Goal: Task Accomplishment & Management: Manage account settings

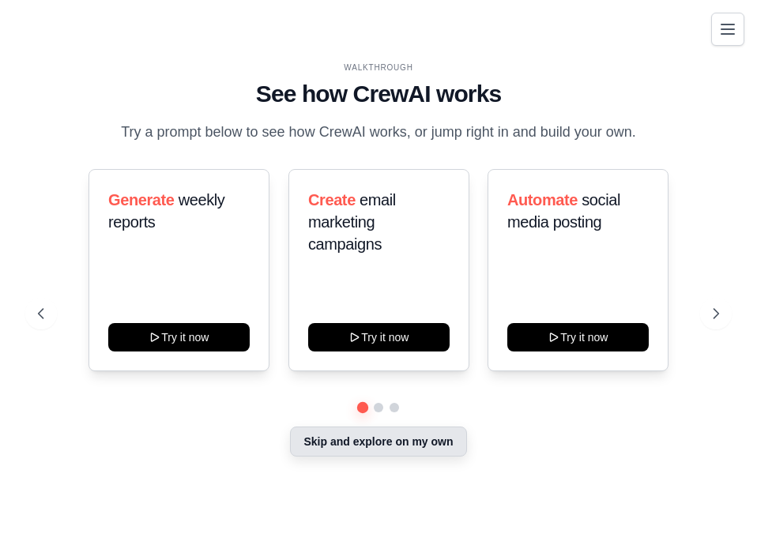
click at [443, 456] on button "Skip and explore on my own" at bounding box center [378, 442] width 176 height 30
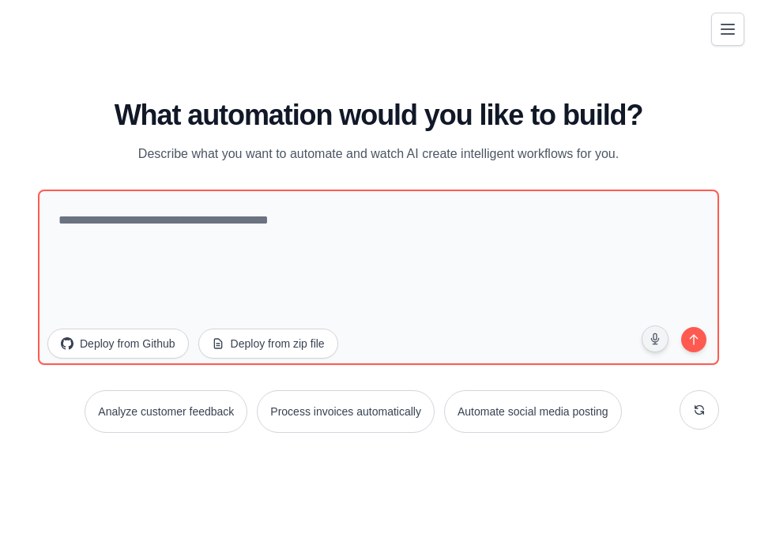
click at [727, 50] on div "WALKTHROUGH See how CrewAI works Try a prompt below to see how CrewAI works, or…" at bounding box center [378, 273] width 719 height 514
click at [724, 38] on icon "Toggle navigation" at bounding box center [727, 28] width 19 height 19
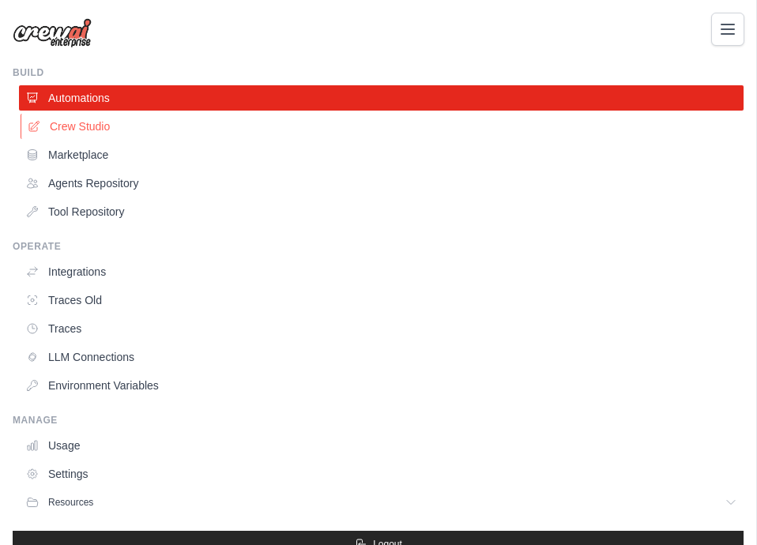
click at [135, 139] on link "Crew Studio" at bounding box center [383, 126] width 725 height 25
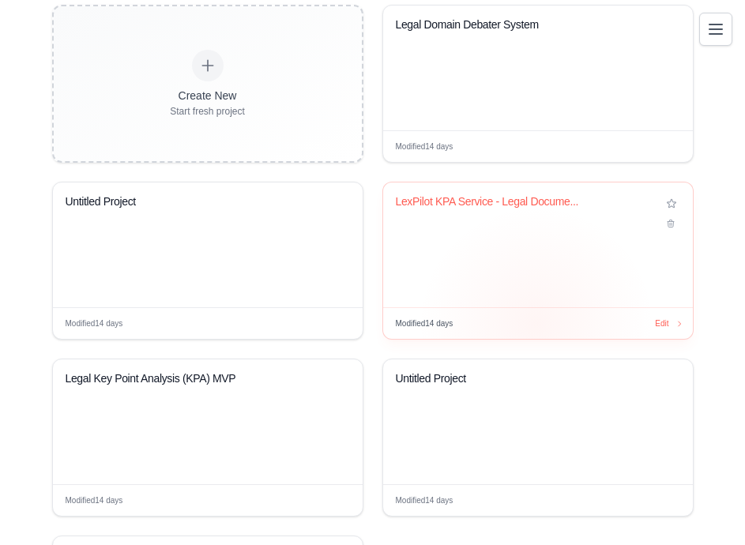
scroll to position [319, 0]
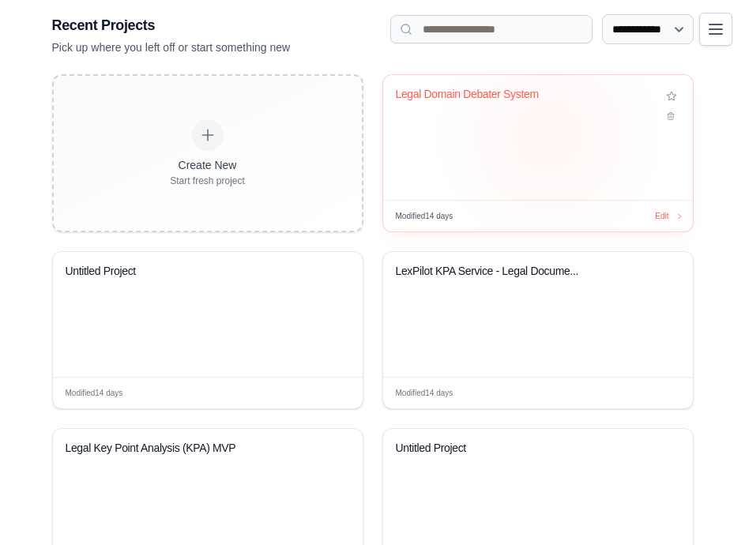
click at [548, 160] on div "Legal Domain Debater System" at bounding box center [538, 137] width 310 height 125
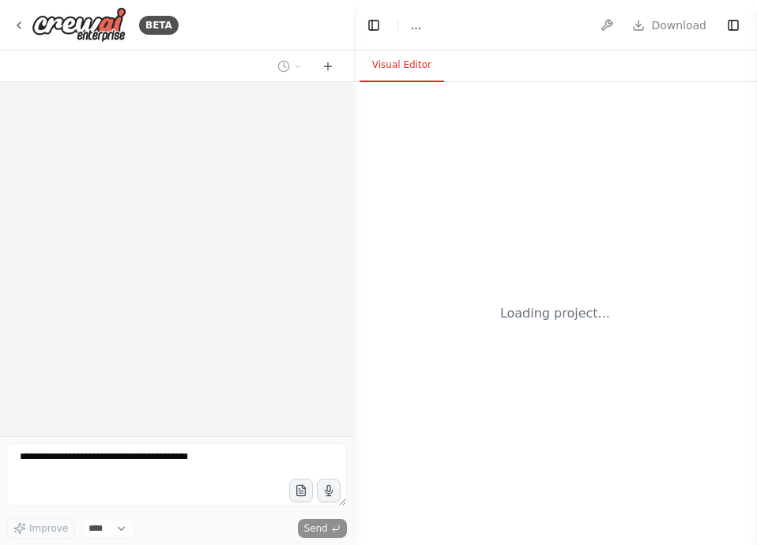
select select "****"
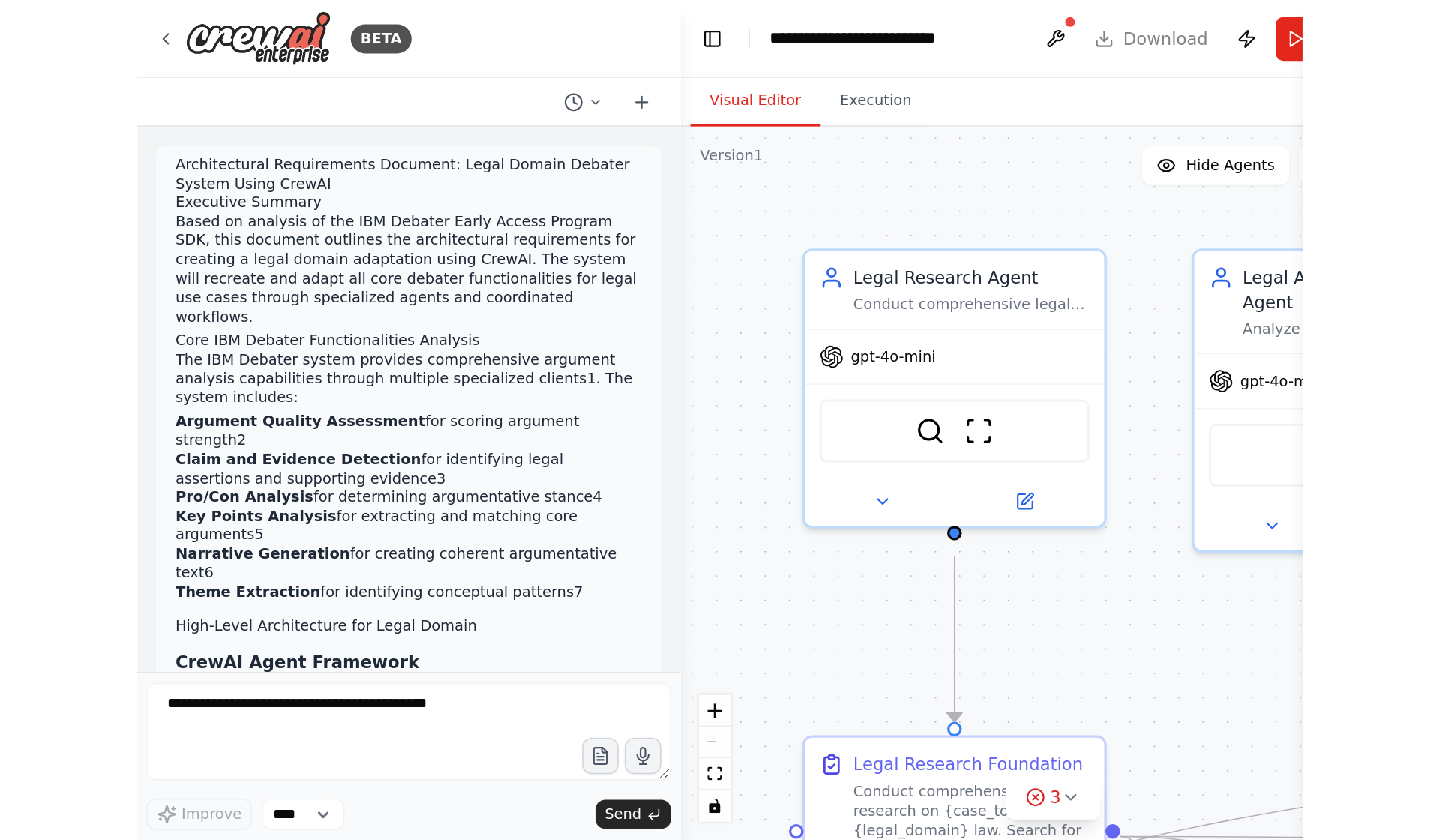
scroll to position [4686, 0]
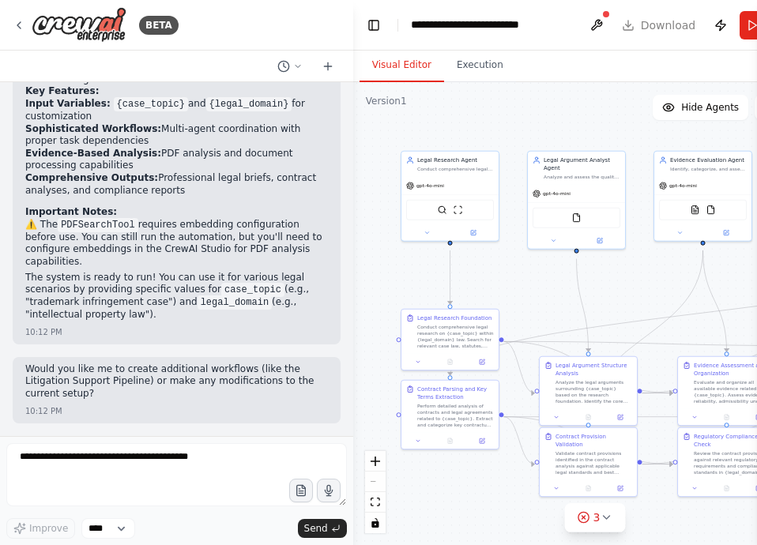
drag, startPoint x: 447, startPoint y: 205, endPoint x: 410, endPoint y: 89, distance: 122.0
click at [410, 89] on div ".deletable-edge-delete-btn { width: 20px; height: 20px; border: 0px solid #ffff…" at bounding box center [595, 313] width 484 height 463
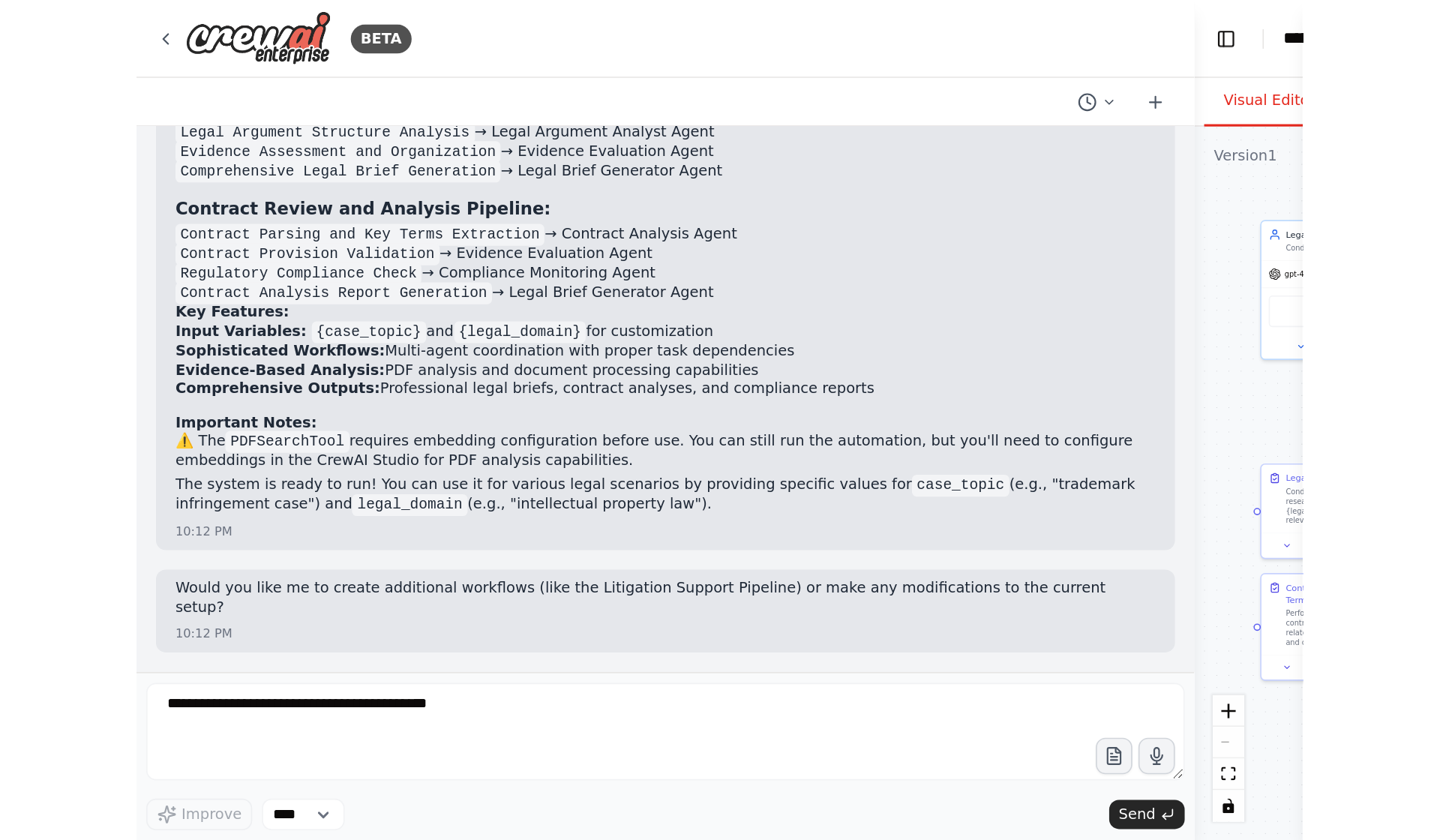
scroll to position [3165, 0]
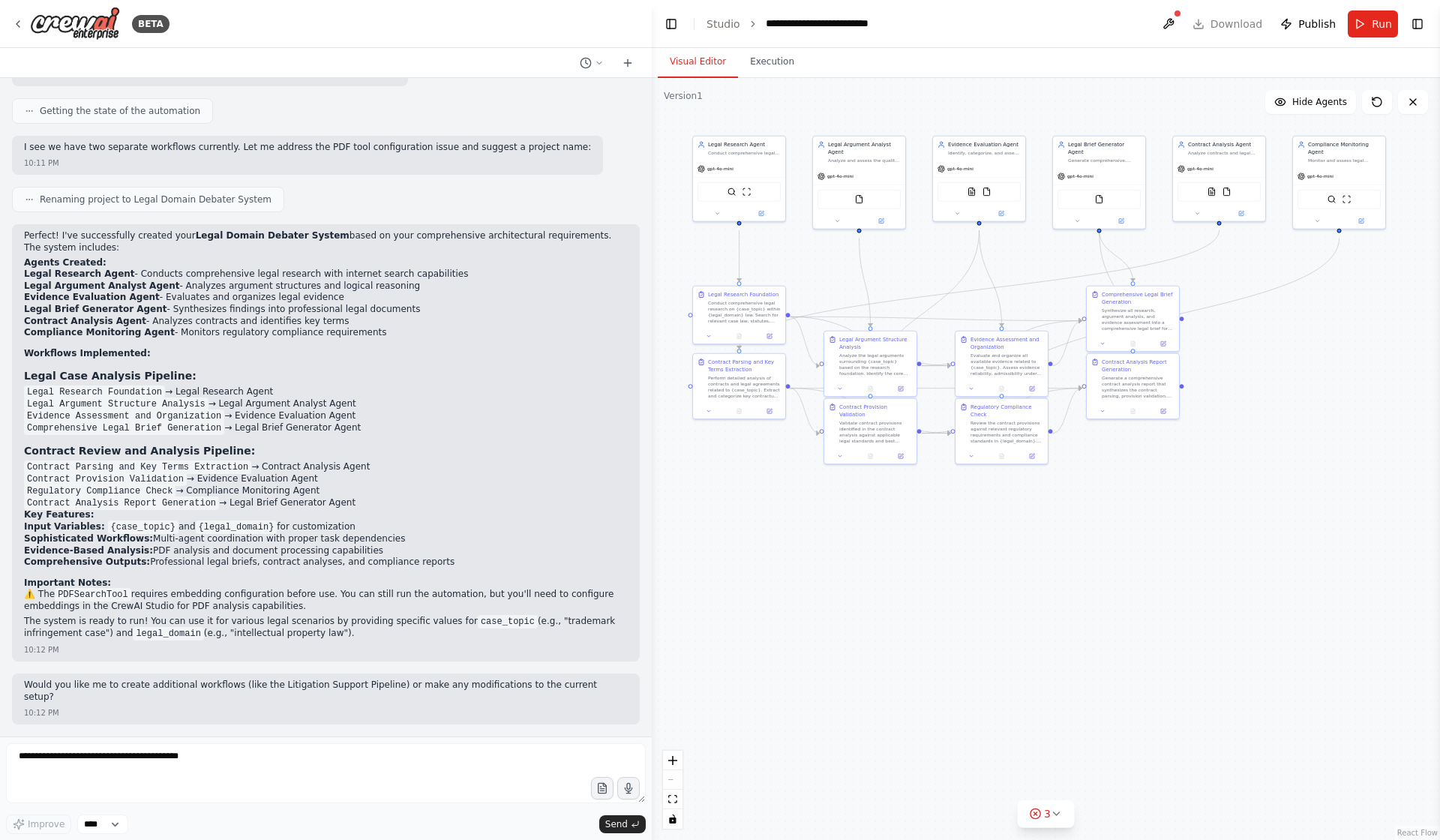
click at [718, 517] on div ".deletable-edge-delete-btn { width: 20px; height: 20px; border: 0px solid #ffff…" at bounding box center [1046, 458] width 789 height 762
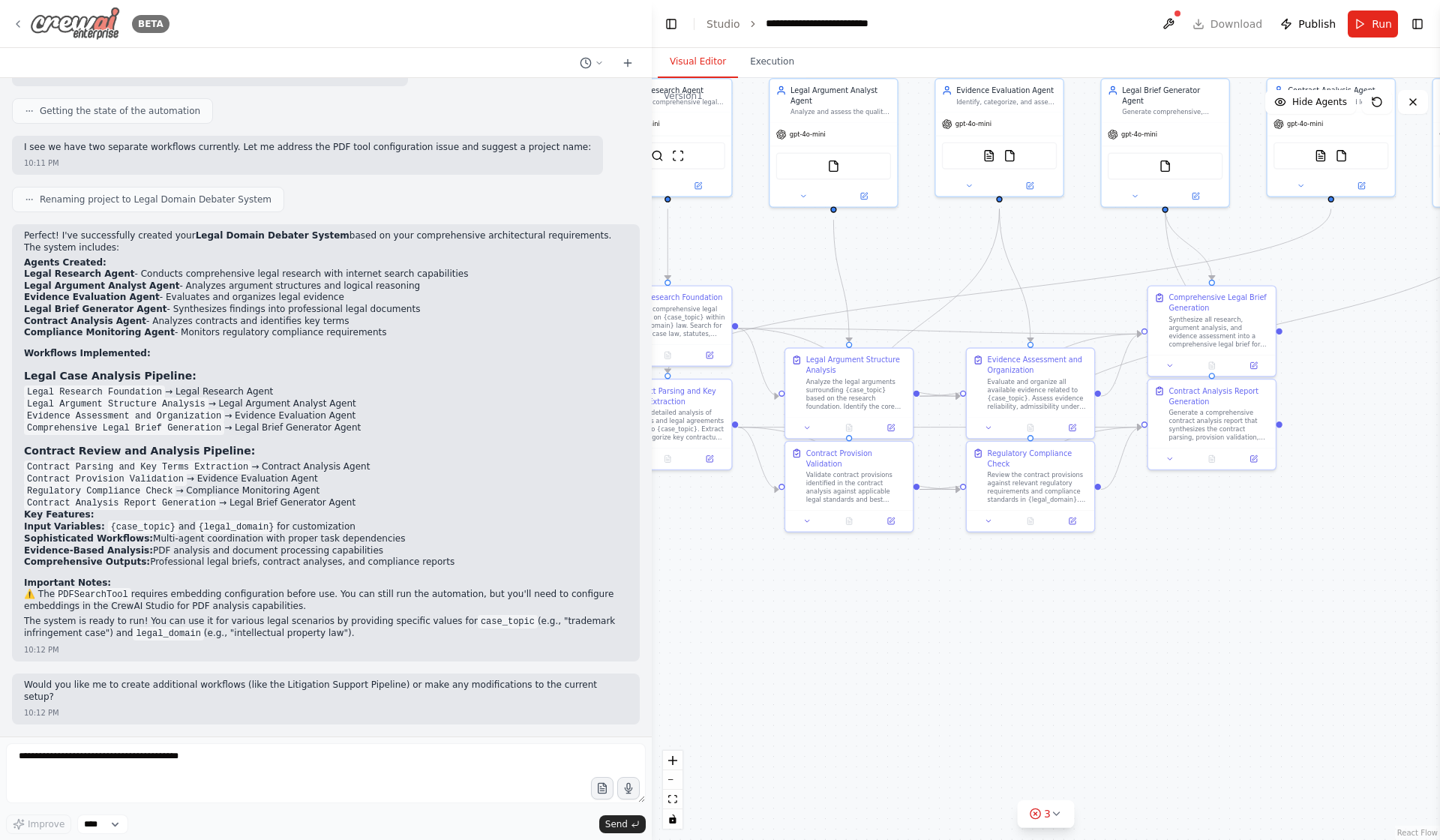
click at [28, 20] on div "BETA" at bounding box center [91, 24] width 158 height 34
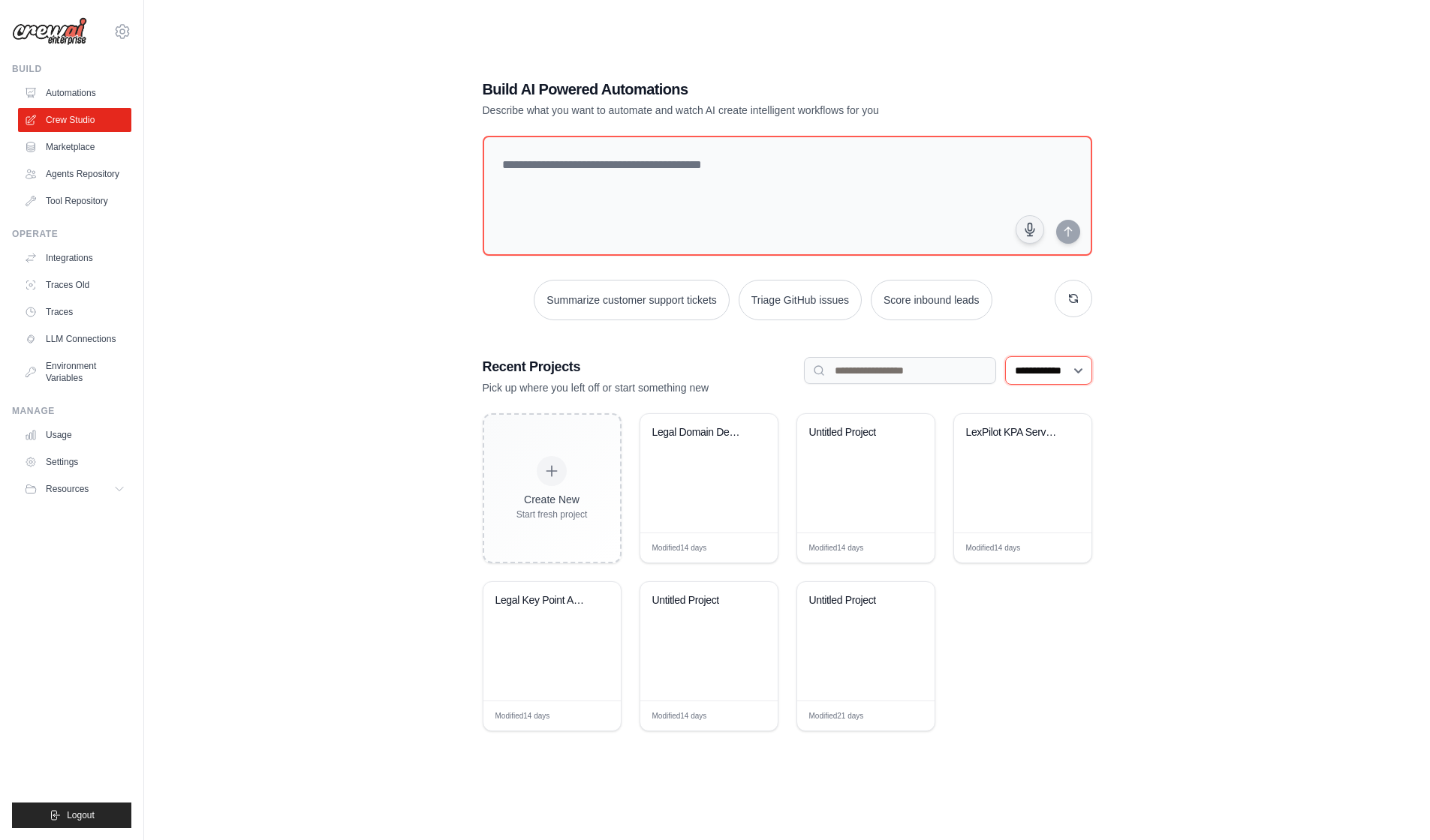
click at [1073, 372] on select "**********" at bounding box center [1048, 370] width 87 height 28
click at [954, 345] on div "**********" at bounding box center [787, 405] width 646 height 700
click at [1005, 384] on select "**********" at bounding box center [1048, 370] width 87 height 28
click at [1005, 361] on select "**********" at bounding box center [1048, 370] width 87 height 28
click at [1027, 381] on select "**********" at bounding box center [1048, 370] width 87 height 28
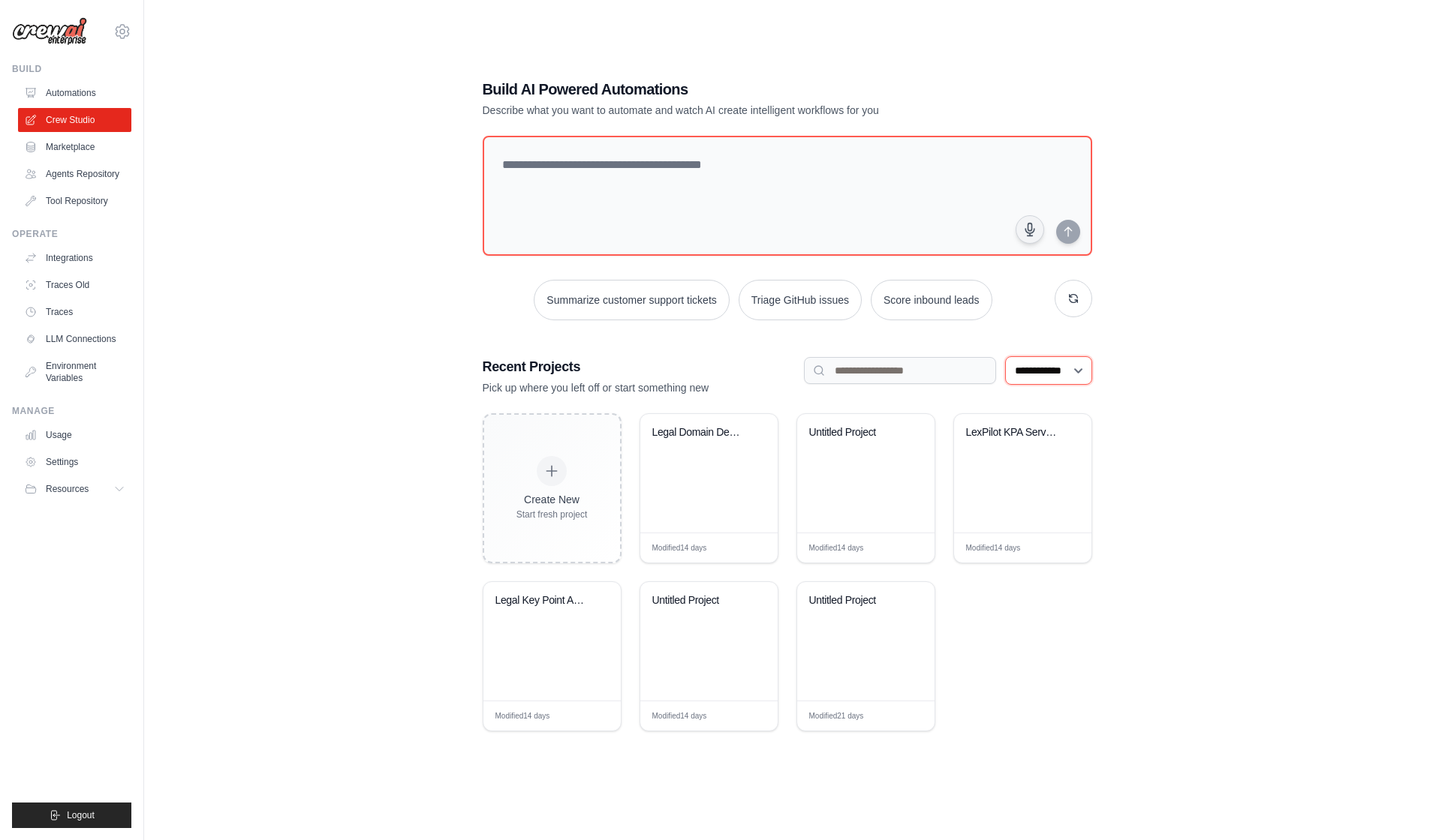
select select "***"
click at [1005, 361] on select "**********" at bounding box center [1048, 370] width 87 height 28
click at [887, 659] on div "Untitled Project" at bounding box center [865, 641] width 138 height 119
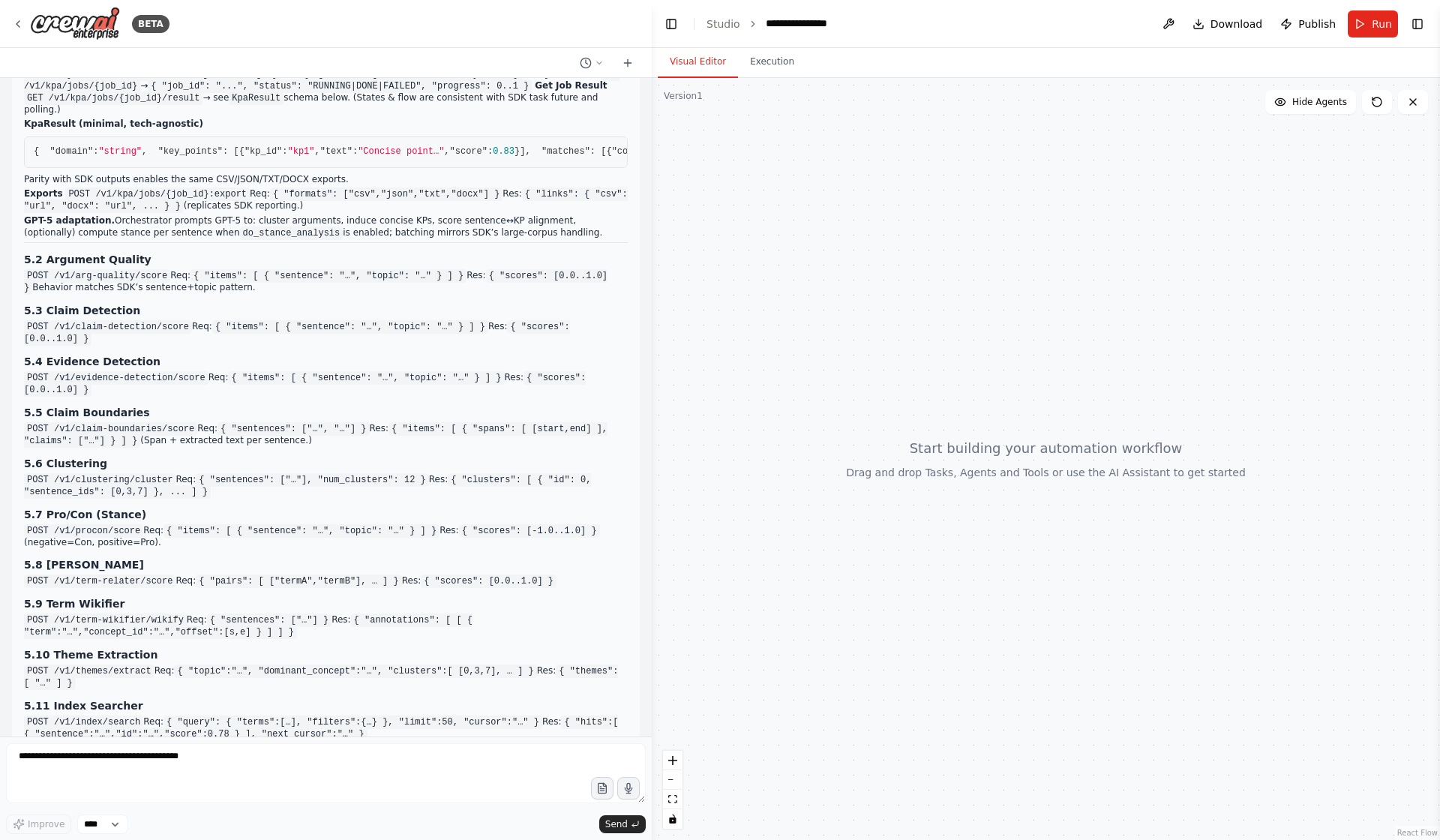
scroll to position [669, 0]
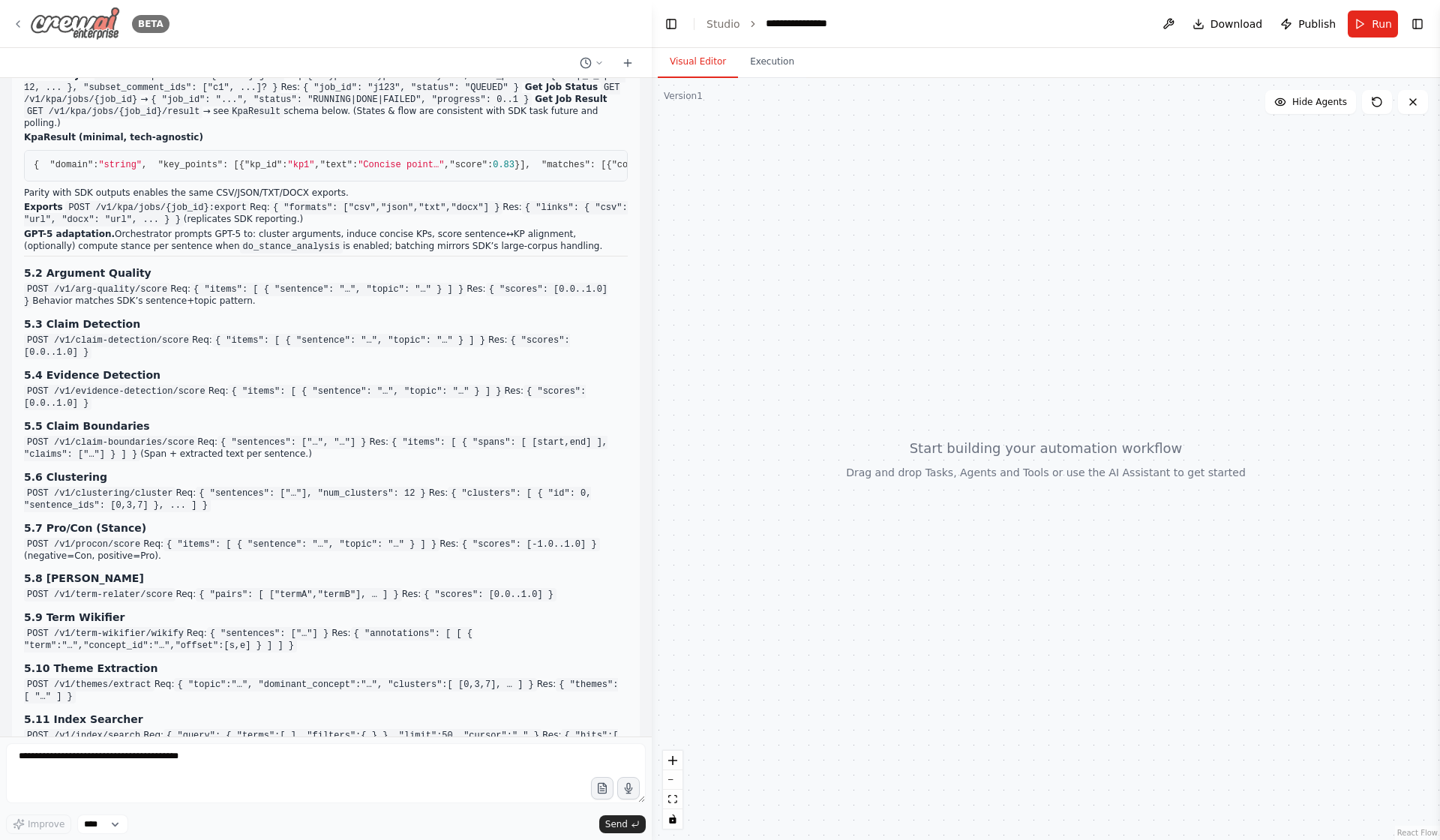
click at [17, 27] on icon at bounding box center [18, 24] width 12 height 12
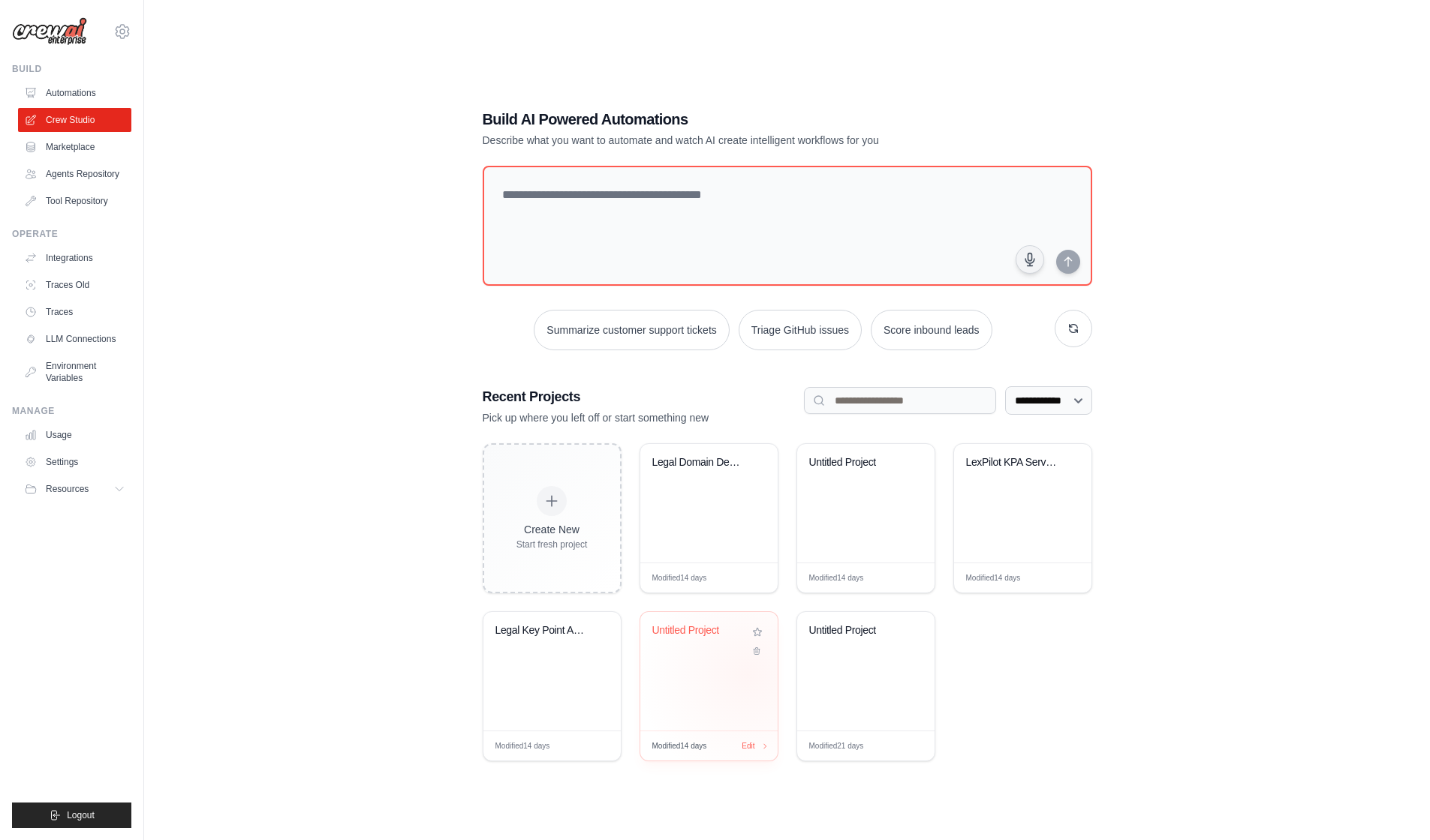
click at [752, 687] on div "Untitled Project" at bounding box center [708, 671] width 138 height 119
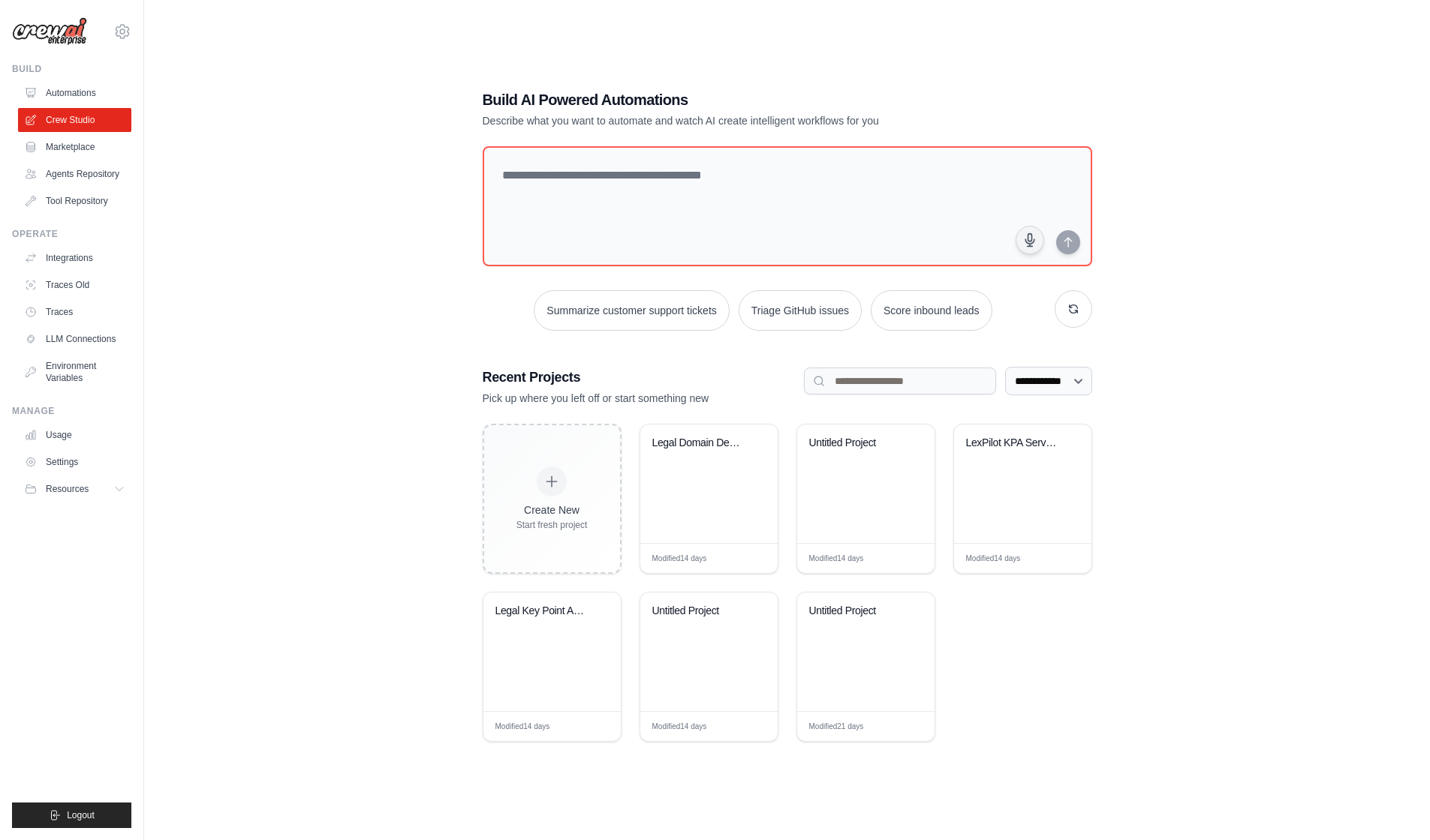
scroll to position [25, 0]
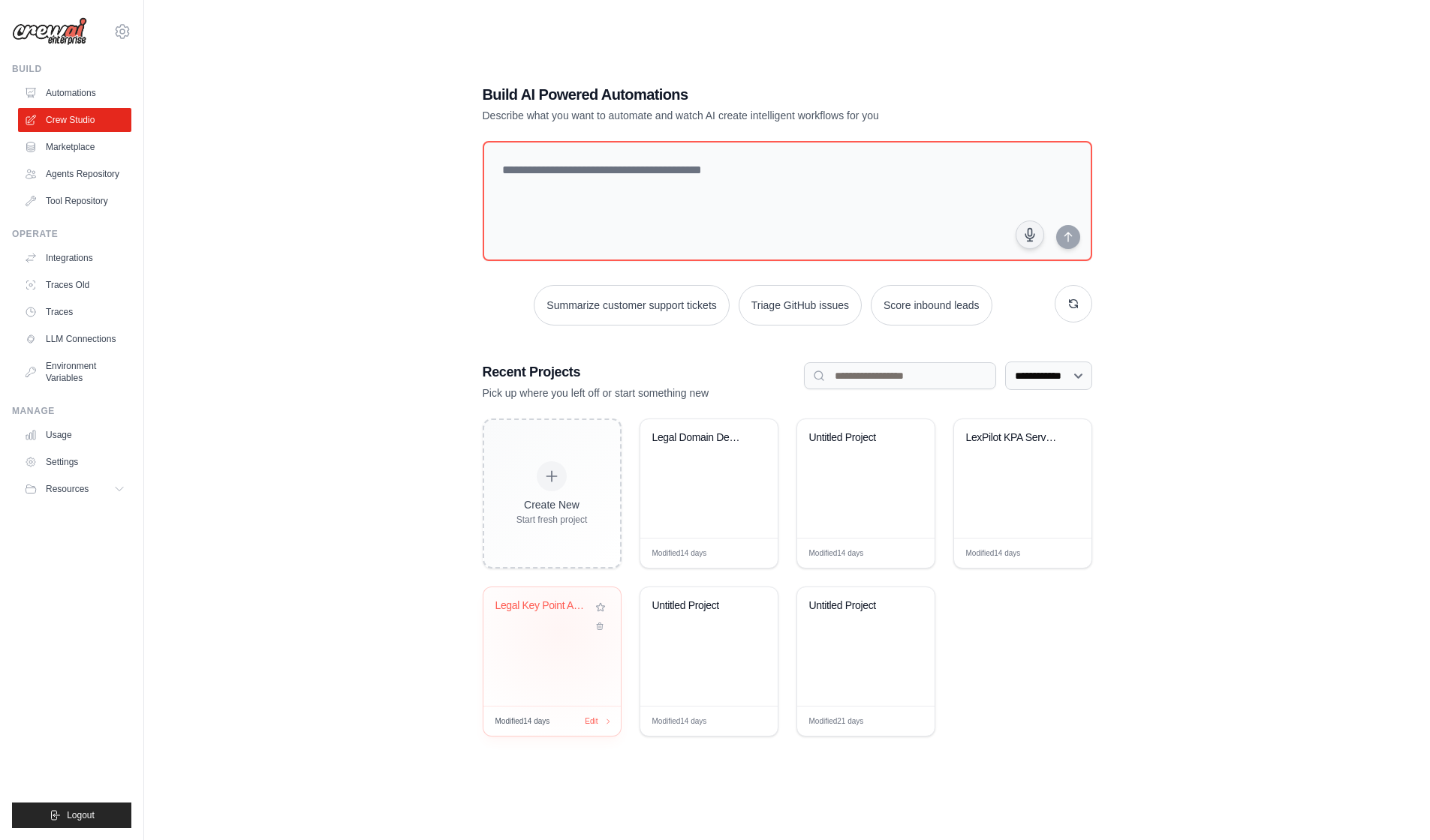
click at [565, 634] on div "Legal Key Point Analysis (KPA) MVP" at bounding box center [552, 616] width 113 height 34
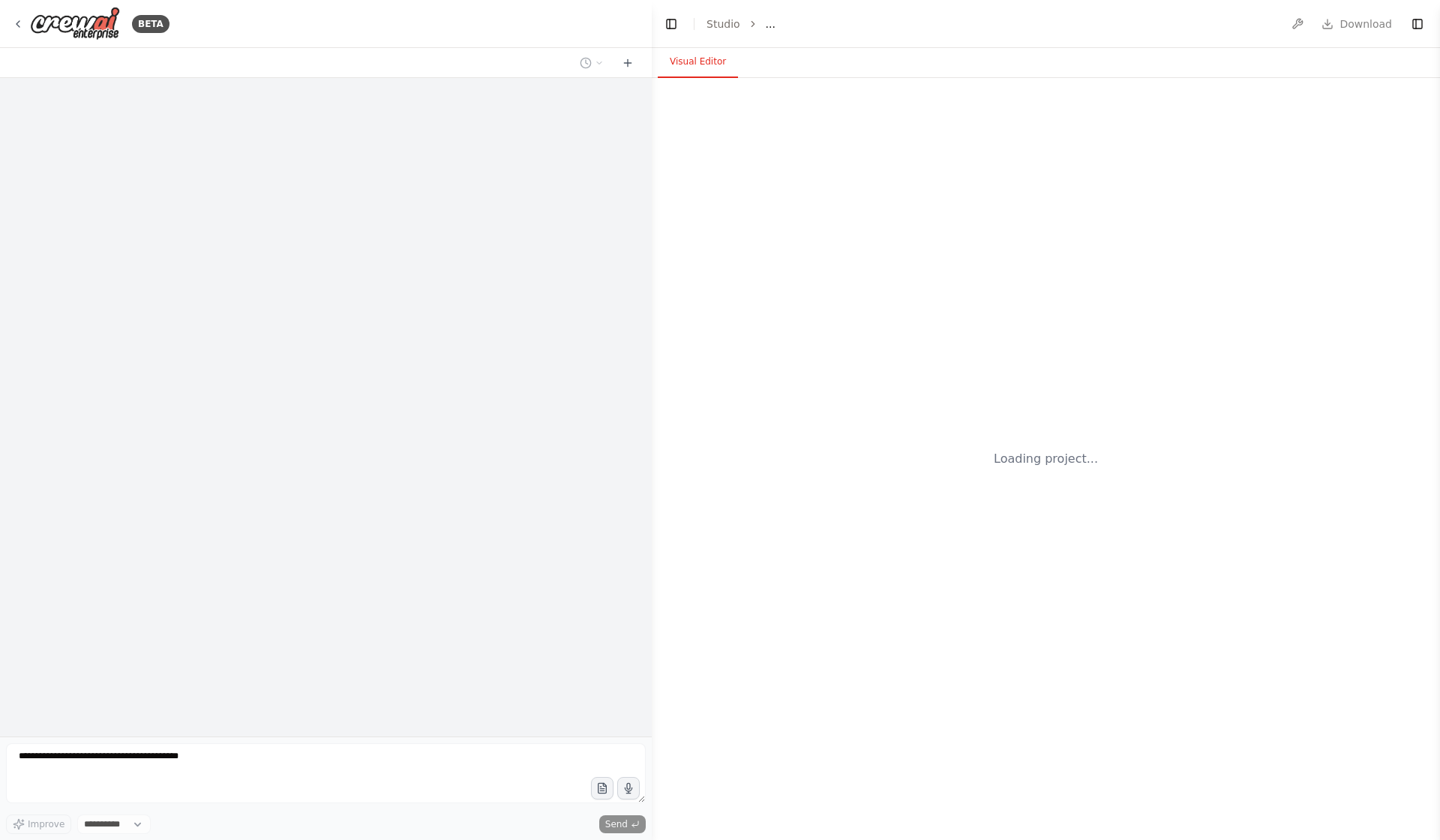
select select "****"
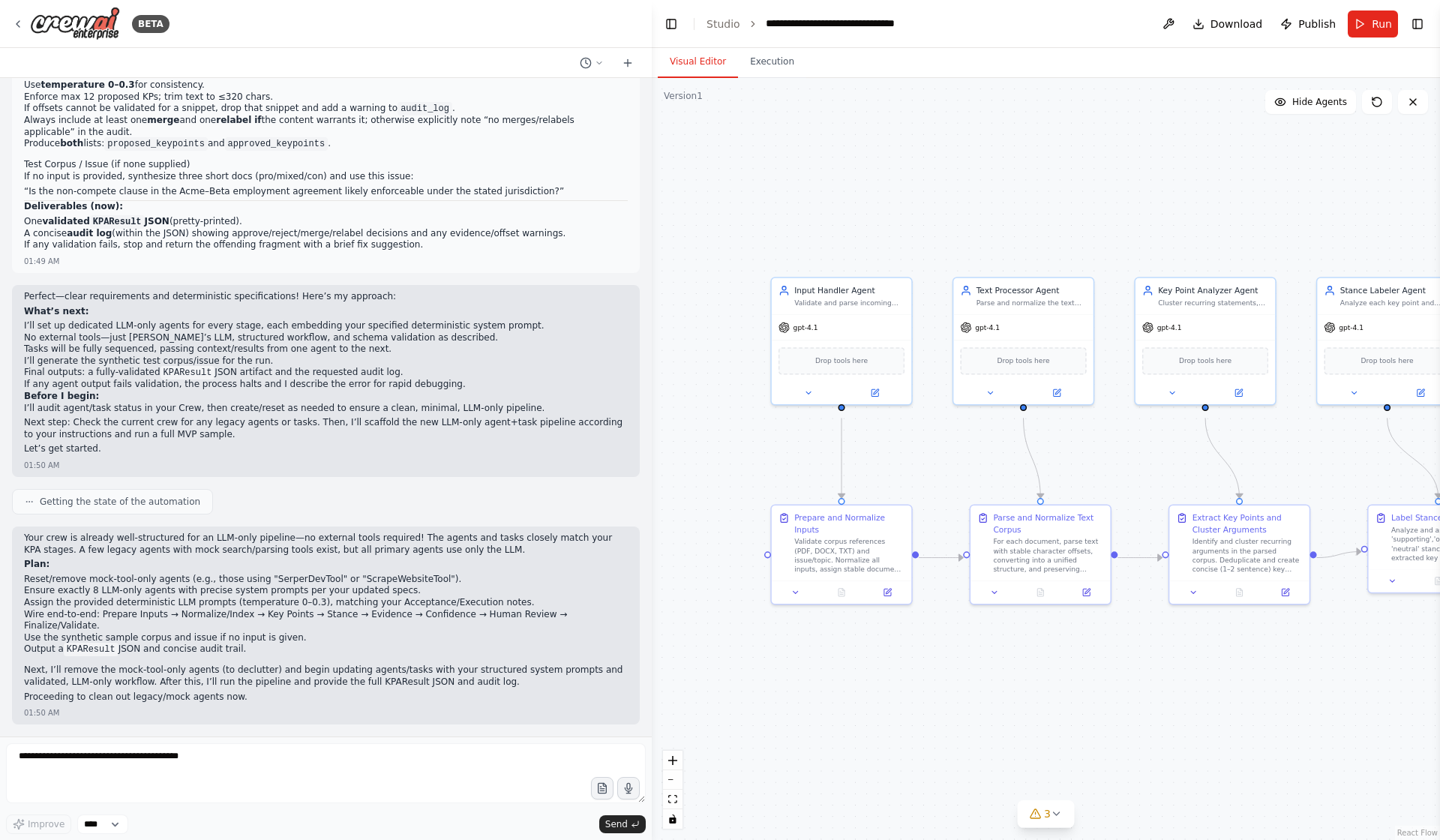
scroll to position [7100, 0]
click at [289, 632] on li "Use the synthetic sample corpus and issue if no input is given." at bounding box center [326, 638] width 604 height 12
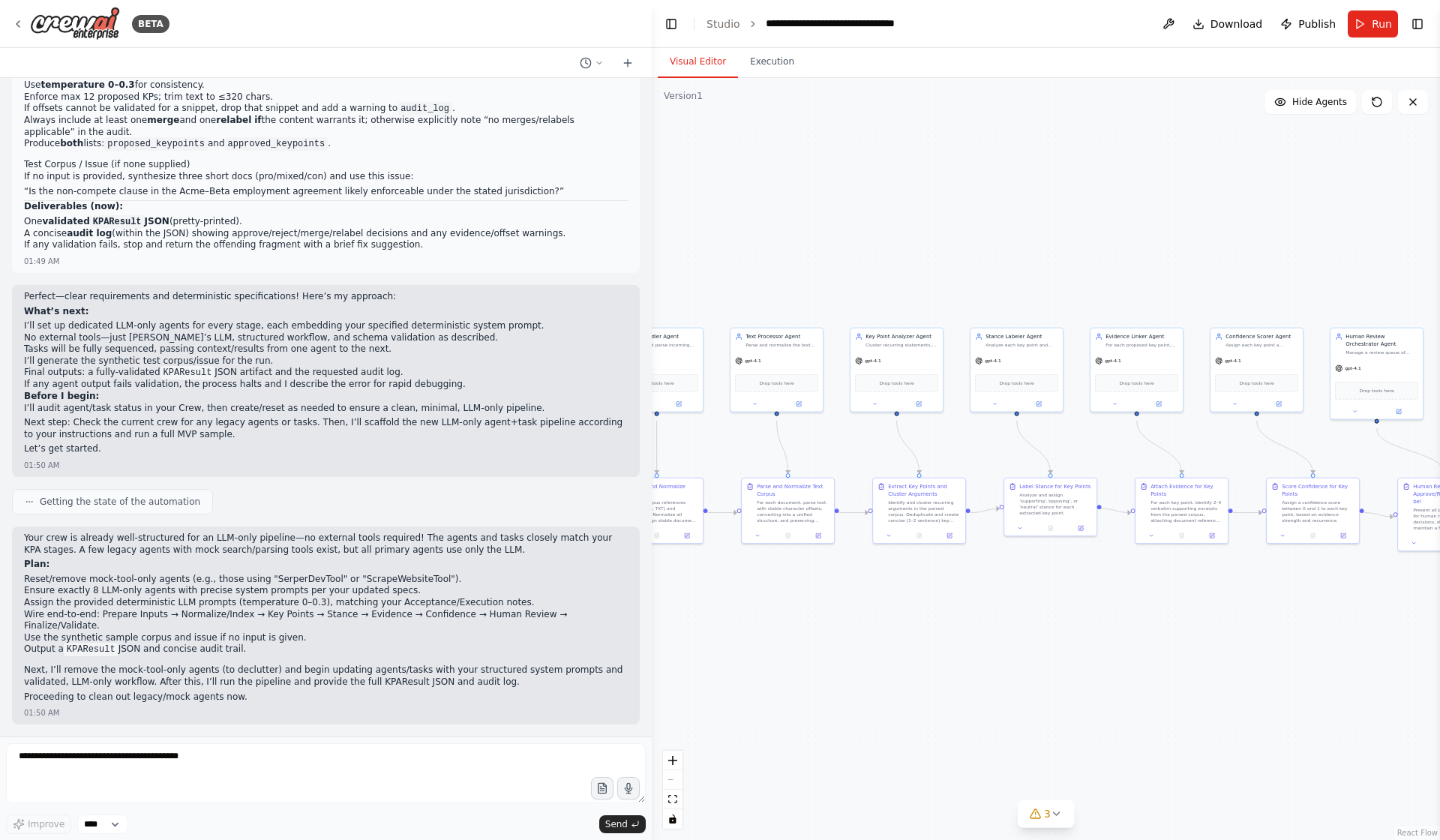
drag, startPoint x: 1040, startPoint y: 314, endPoint x: 877, endPoint y: 238, distance: 179.8
click at [877, 238] on div ".deletable-edge-delete-btn { width: 20px; height: 20px; border: 0px solid #ffff…" at bounding box center [1046, 458] width 789 height 762
click at [17, 32] on div "BETA" at bounding box center [91, 24] width 158 height 34
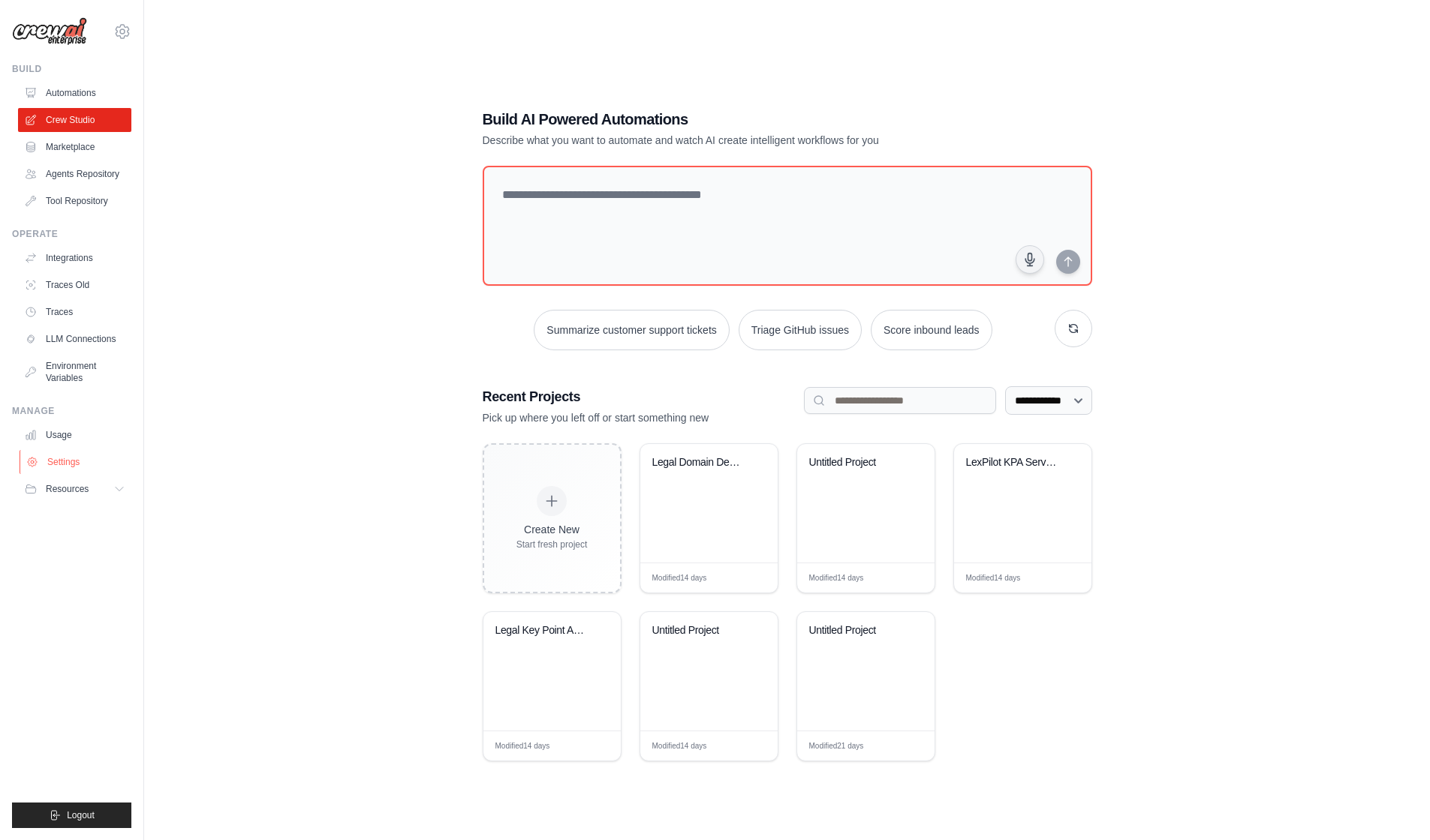
click at [60, 474] on link "Settings" at bounding box center [76, 461] width 113 height 24
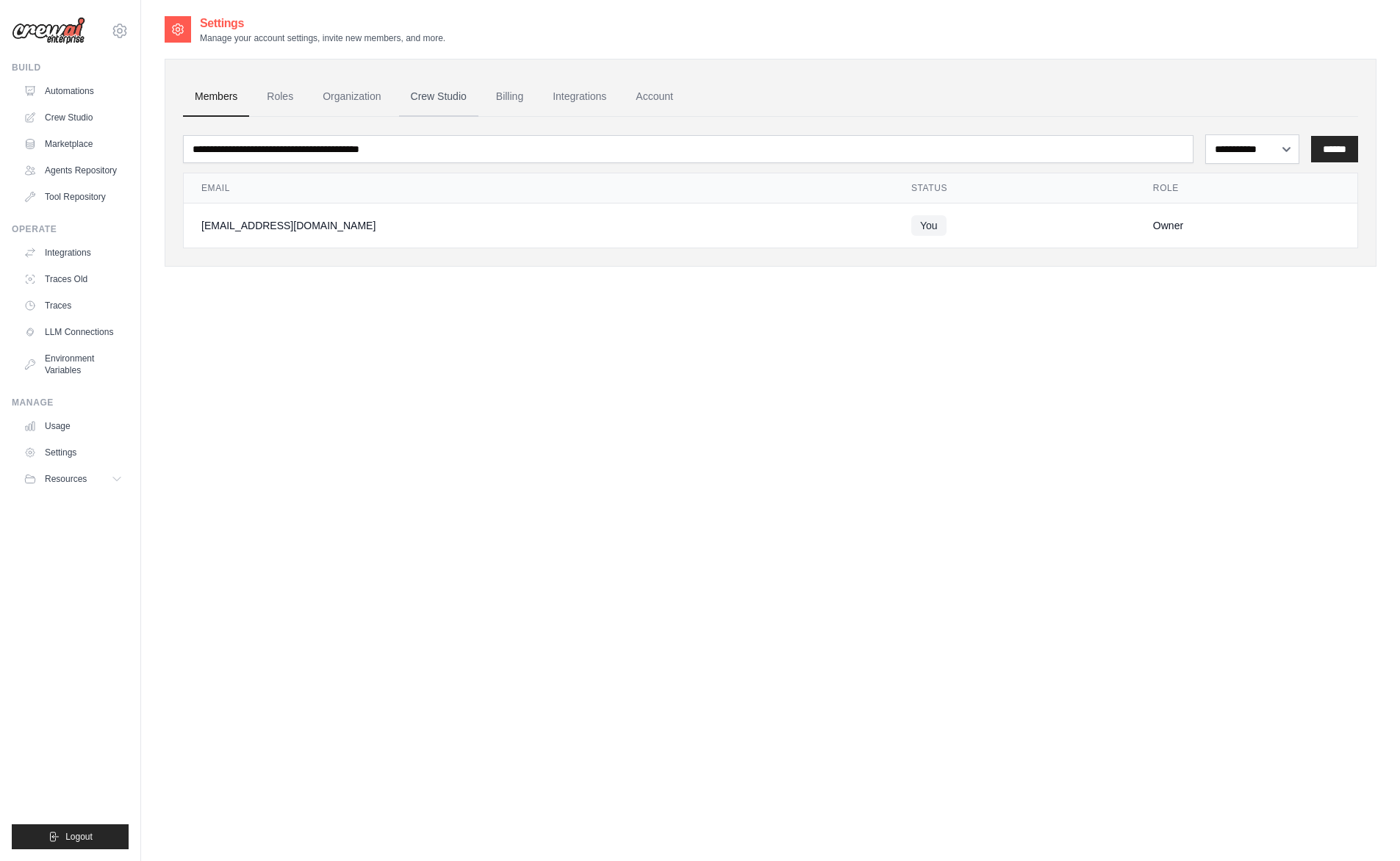
click at [452, 98] on link "Crew Studio" at bounding box center [438, 97] width 79 height 40
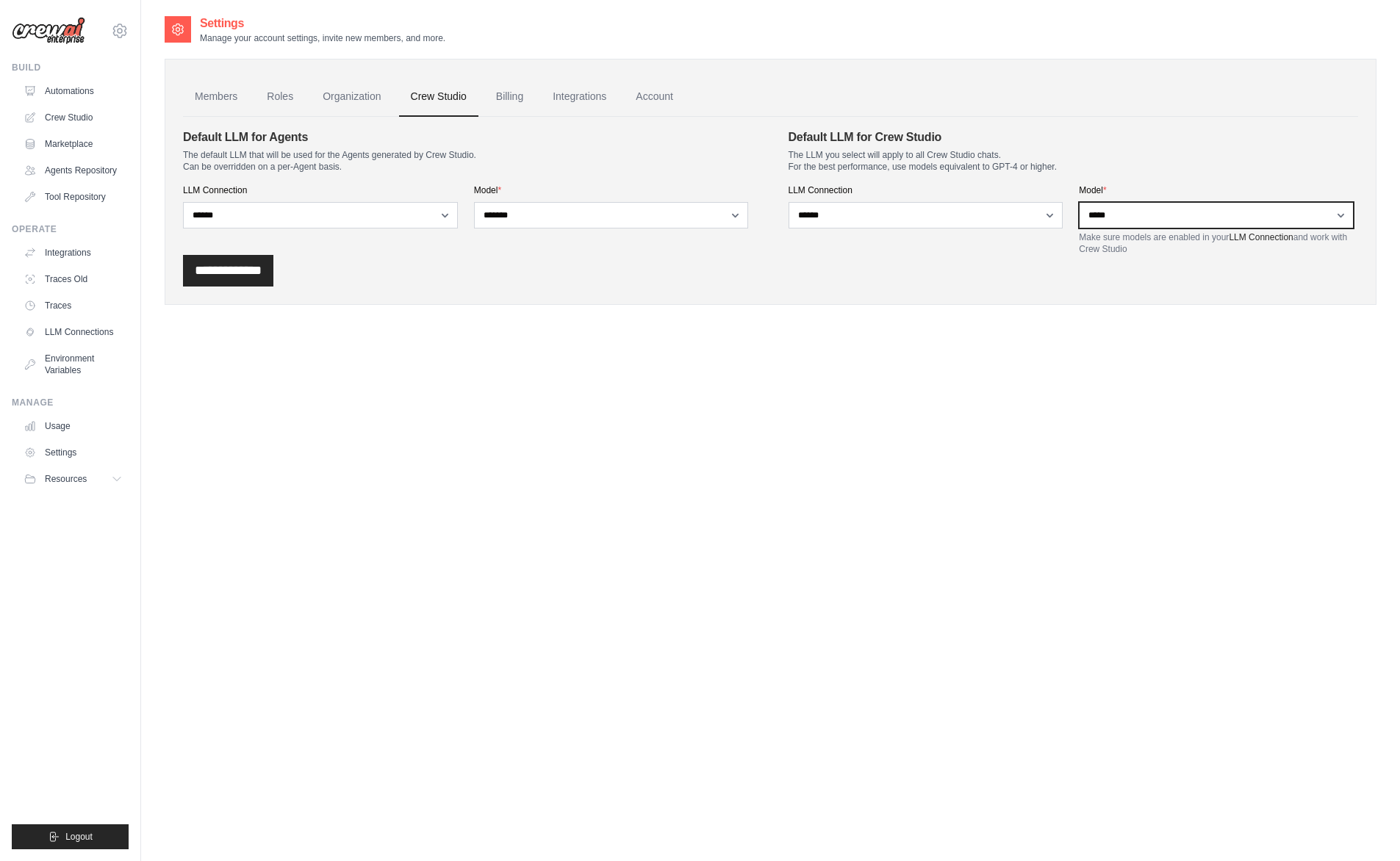
click at [1182, 229] on select "**********" at bounding box center [1216, 215] width 275 height 26
click at [706, 437] on div "Settings Manage your account settings, invite new members, and more. Members Ro…" at bounding box center [770, 445] width 1211 height 861
click at [71, 119] on link "Crew Studio" at bounding box center [74, 117] width 111 height 23
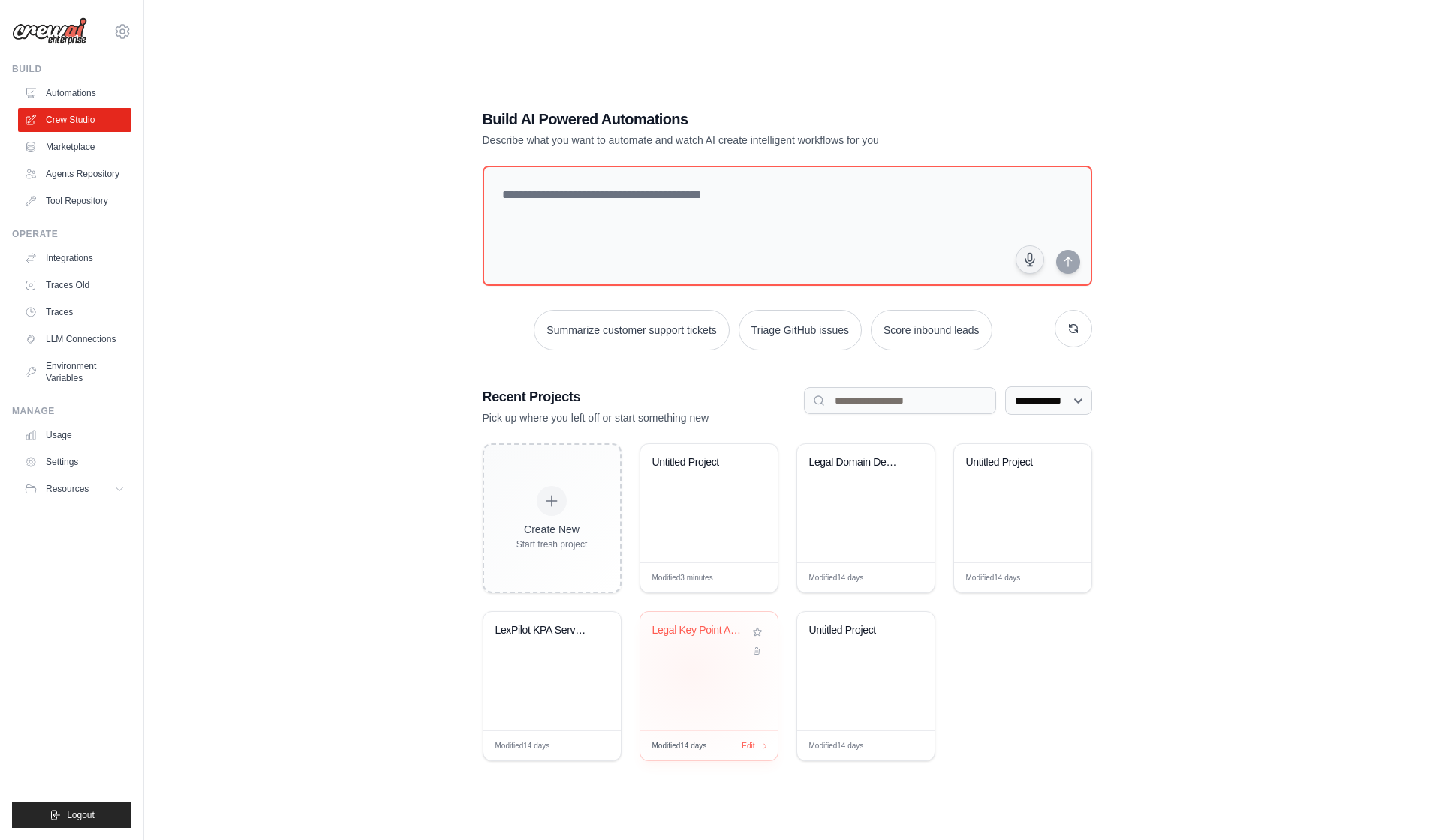
click at [696, 684] on div "Legal Key Point Analysis (KPA) MVP" at bounding box center [708, 671] width 138 height 119
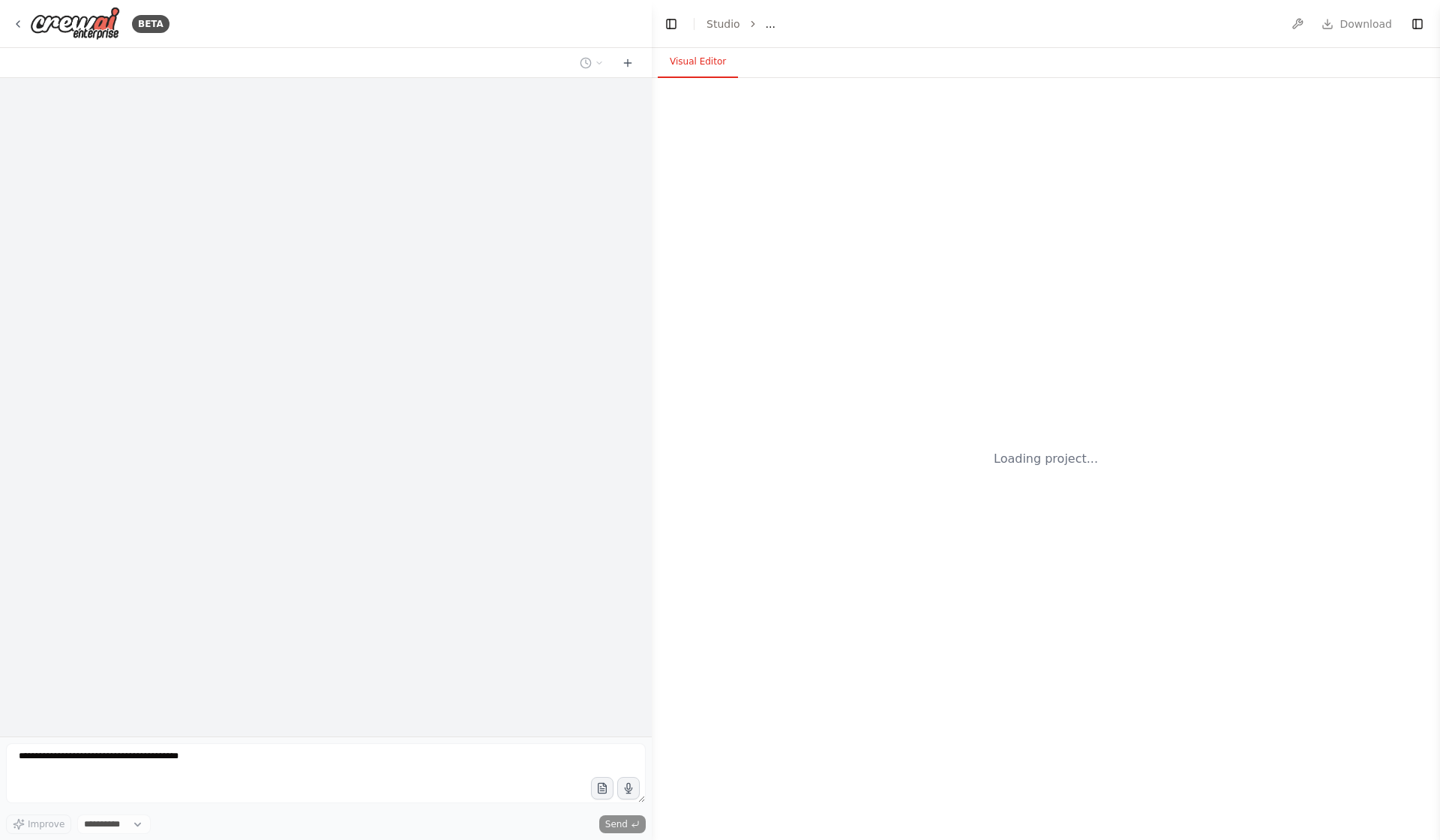
select select "****"
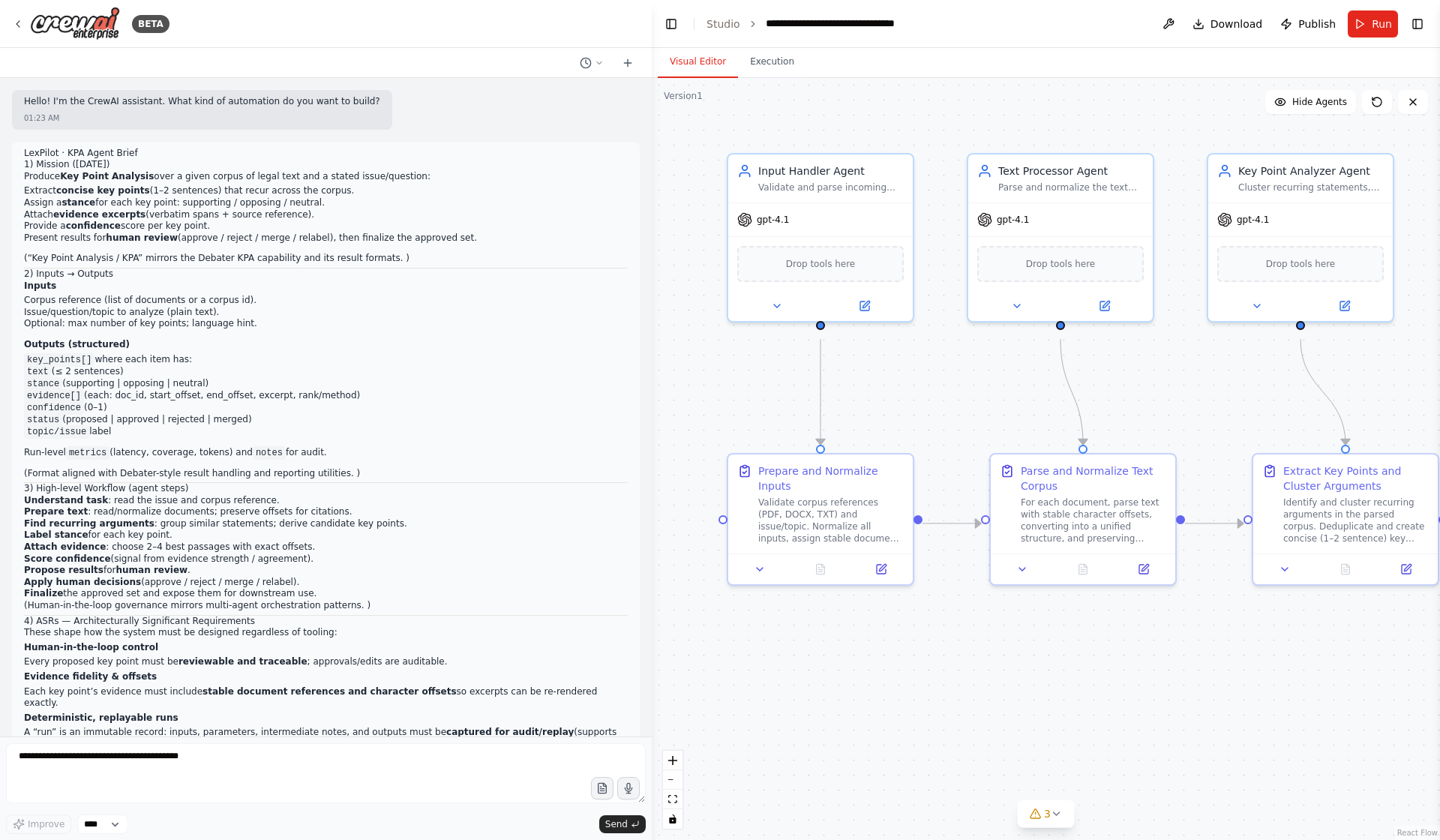
scroll to position [7101, 0]
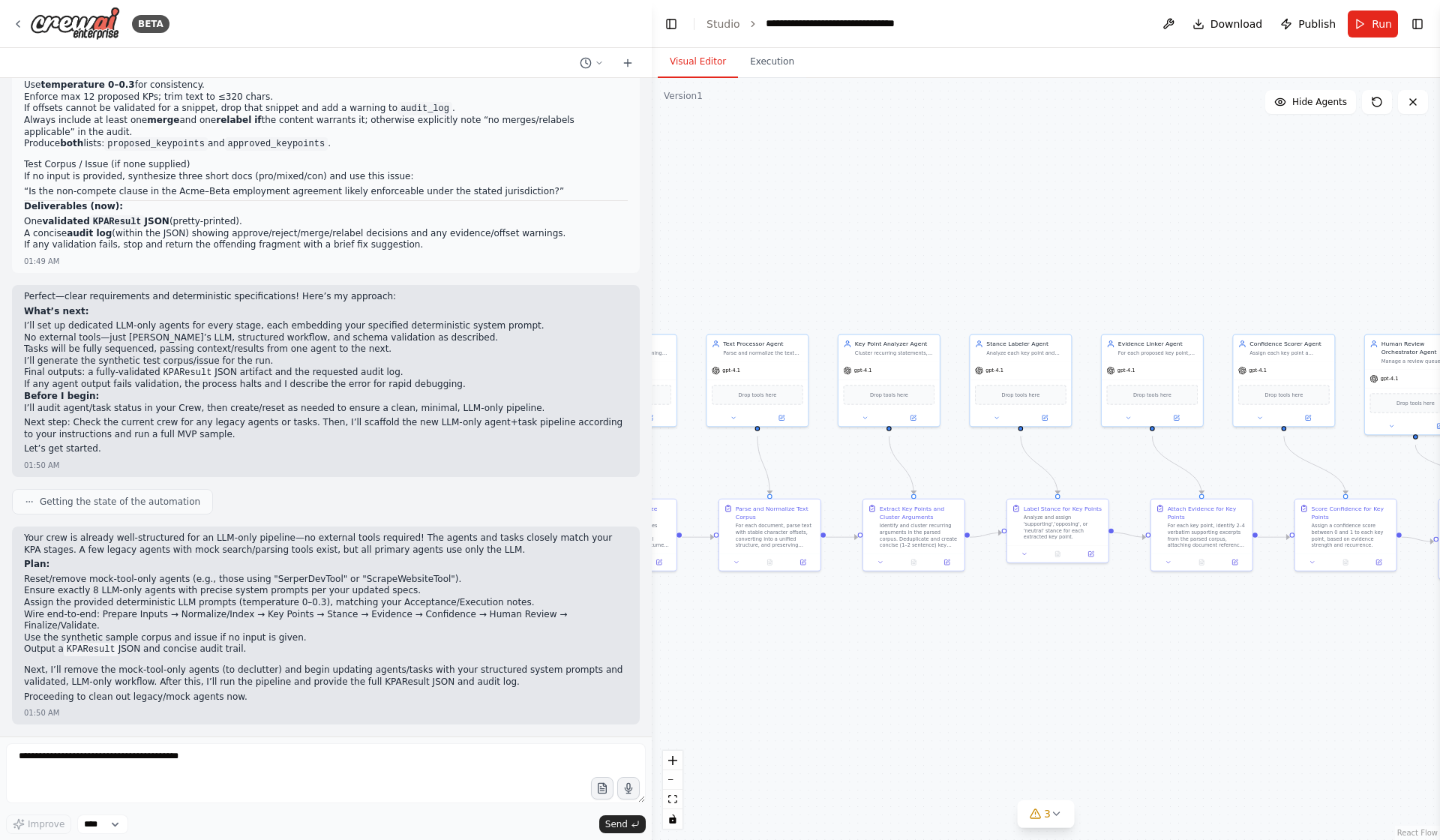
drag, startPoint x: 1130, startPoint y: 724, endPoint x: 948, endPoint y: 679, distance: 187.5
click at [948, 679] on div ".deletable-edge-delete-btn { width: 20px; height: 20px; border: 0px solid #ffff…" at bounding box center [1046, 458] width 789 height 762
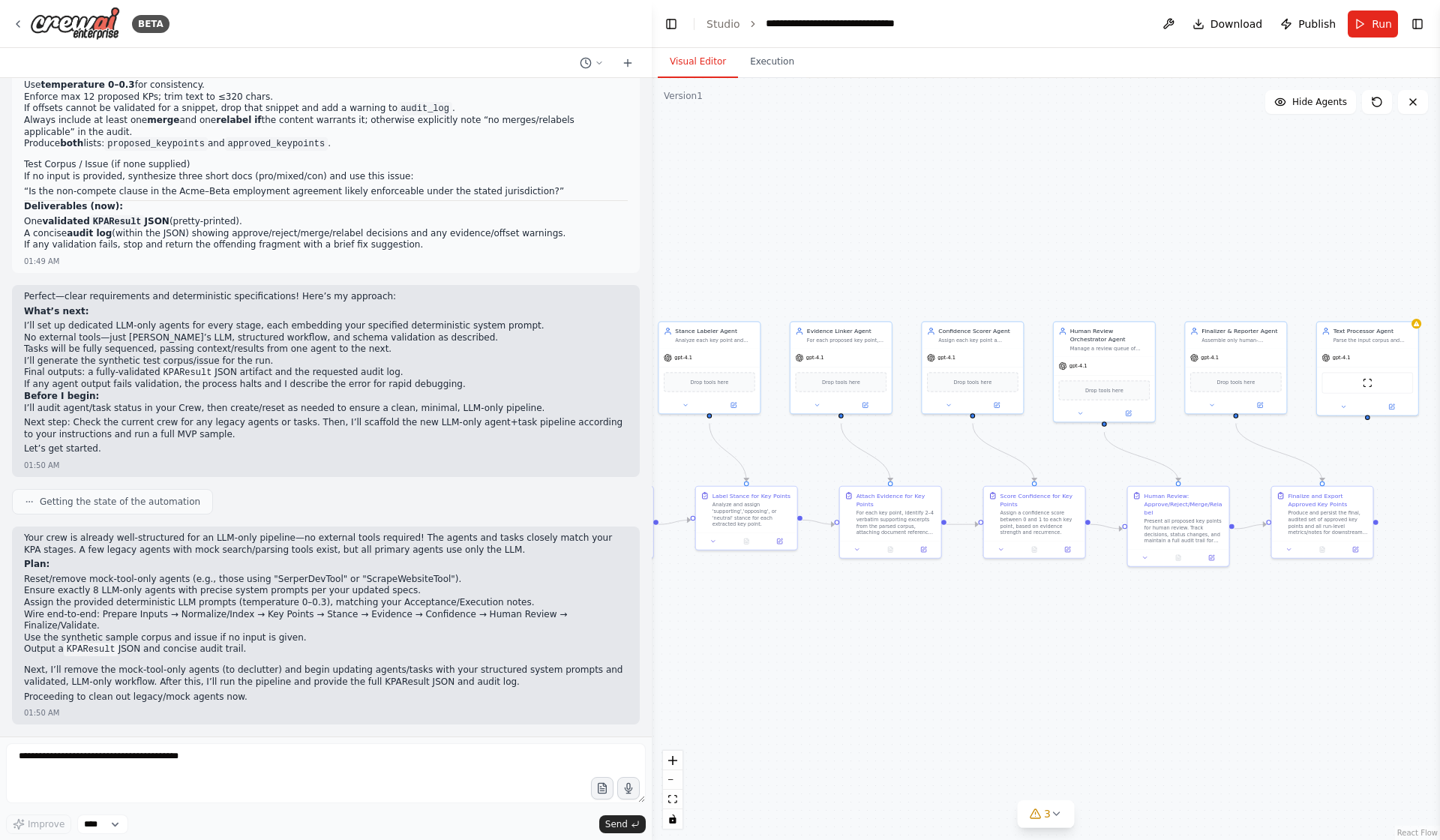
drag, startPoint x: 1194, startPoint y: 688, endPoint x: 883, endPoint y: 676, distance: 311.2
click at [883, 676] on div ".deletable-edge-delete-btn { width: 20px; height: 20px; border: 0px solid #ffff…" at bounding box center [1046, 458] width 789 height 762
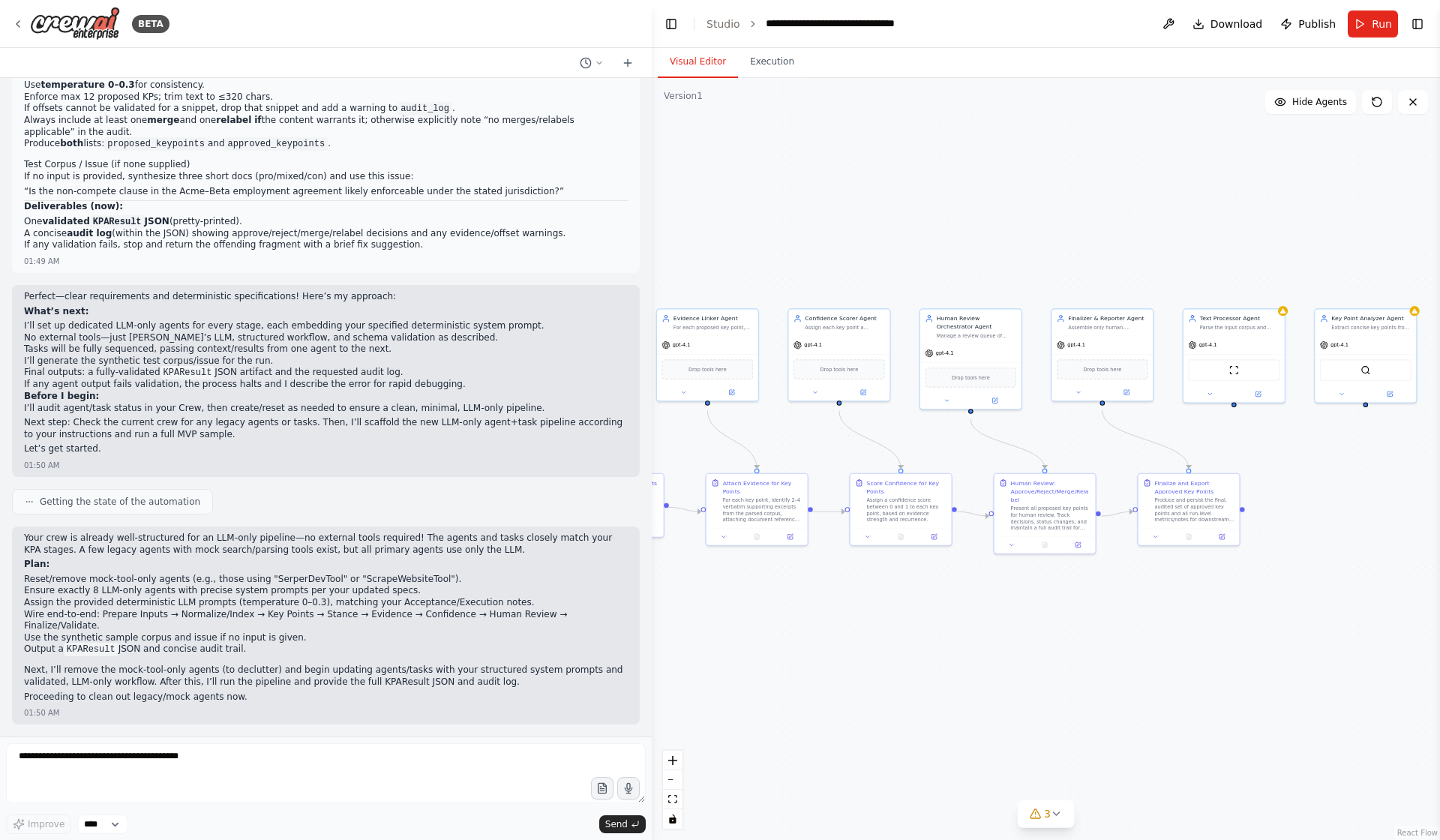
drag, startPoint x: 1211, startPoint y: 669, endPoint x: 1077, endPoint y: 657, distance: 134.5
click at [1077, 657] on div ".deletable-edge-delete-btn { width: 20px; height: 20px; border: 0px solid #ffff…" at bounding box center [1046, 458] width 789 height 762
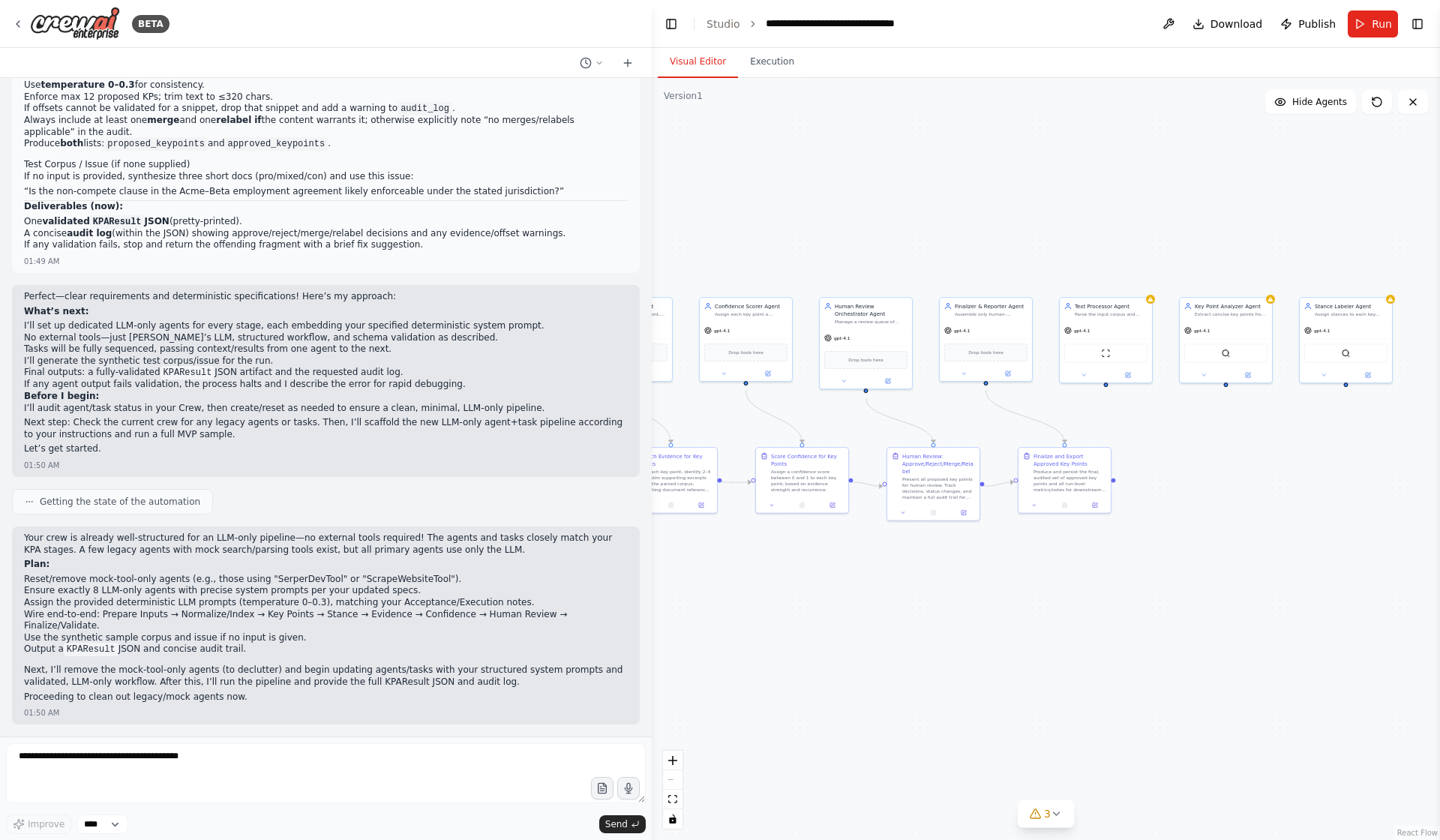
drag, startPoint x: 1253, startPoint y: 677, endPoint x: 1129, endPoint y: 631, distance: 132.3
click at [1129, 631] on div ".deletable-edge-delete-btn { width: 20px; height: 20px; border: 0px solid #ffff…" at bounding box center [1046, 458] width 789 height 762
click at [1146, 295] on icon at bounding box center [1147, 293] width 6 height 5
click at [1196, 587] on div ".deletable-edge-delete-btn { width: 20px; height: 20px; border: 0px solid #ffff…" at bounding box center [1046, 458] width 789 height 762
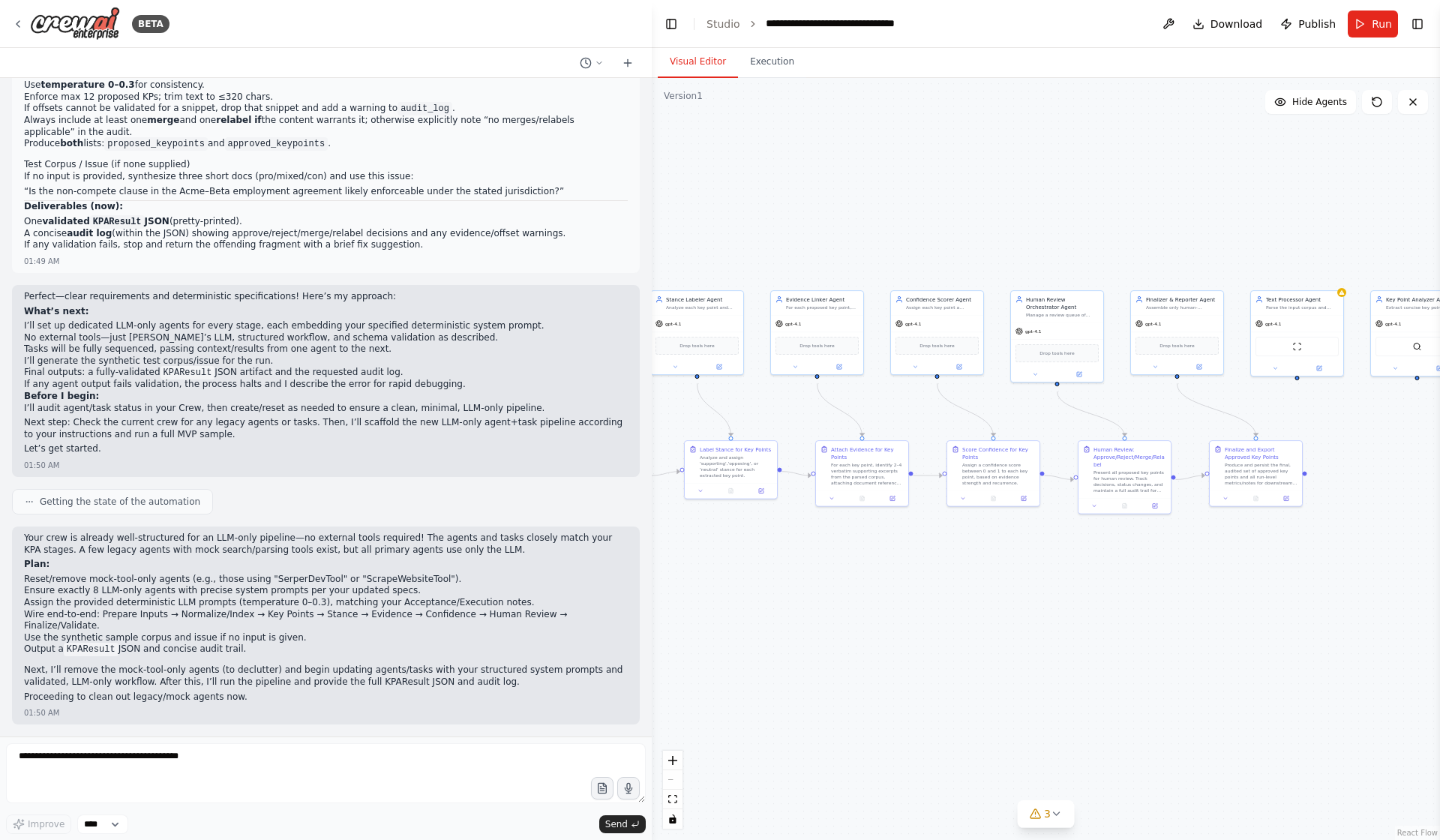
drag, startPoint x: 1043, startPoint y: 683, endPoint x: 1239, endPoint y: 681, distance: 196.0
click at [1239, 681] on div ".deletable-edge-delete-btn { width: 20px; height: 20px; border: 0px solid #ffff…" at bounding box center [1046, 458] width 789 height 762
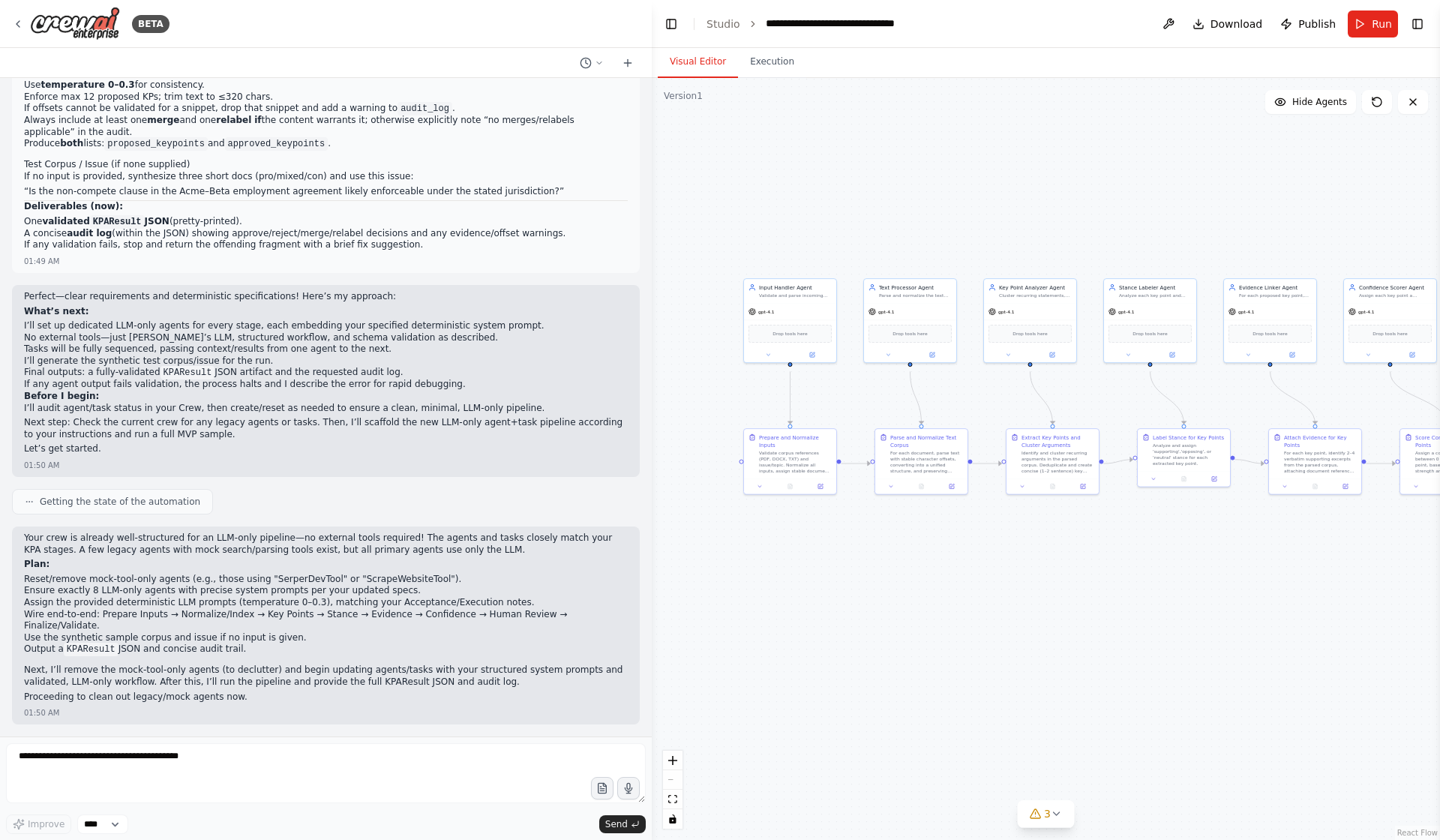
drag, startPoint x: 655, startPoint y: 249, endPoint x: 1108, endPoint y: 237, distance: 453.2
click at [1108, 237] on div ".deletable-edge-delete-btn { width: 20px; height: 20px; border: 0px solid #ffff…" at bounding box center [1046, 458] width 789 height 762
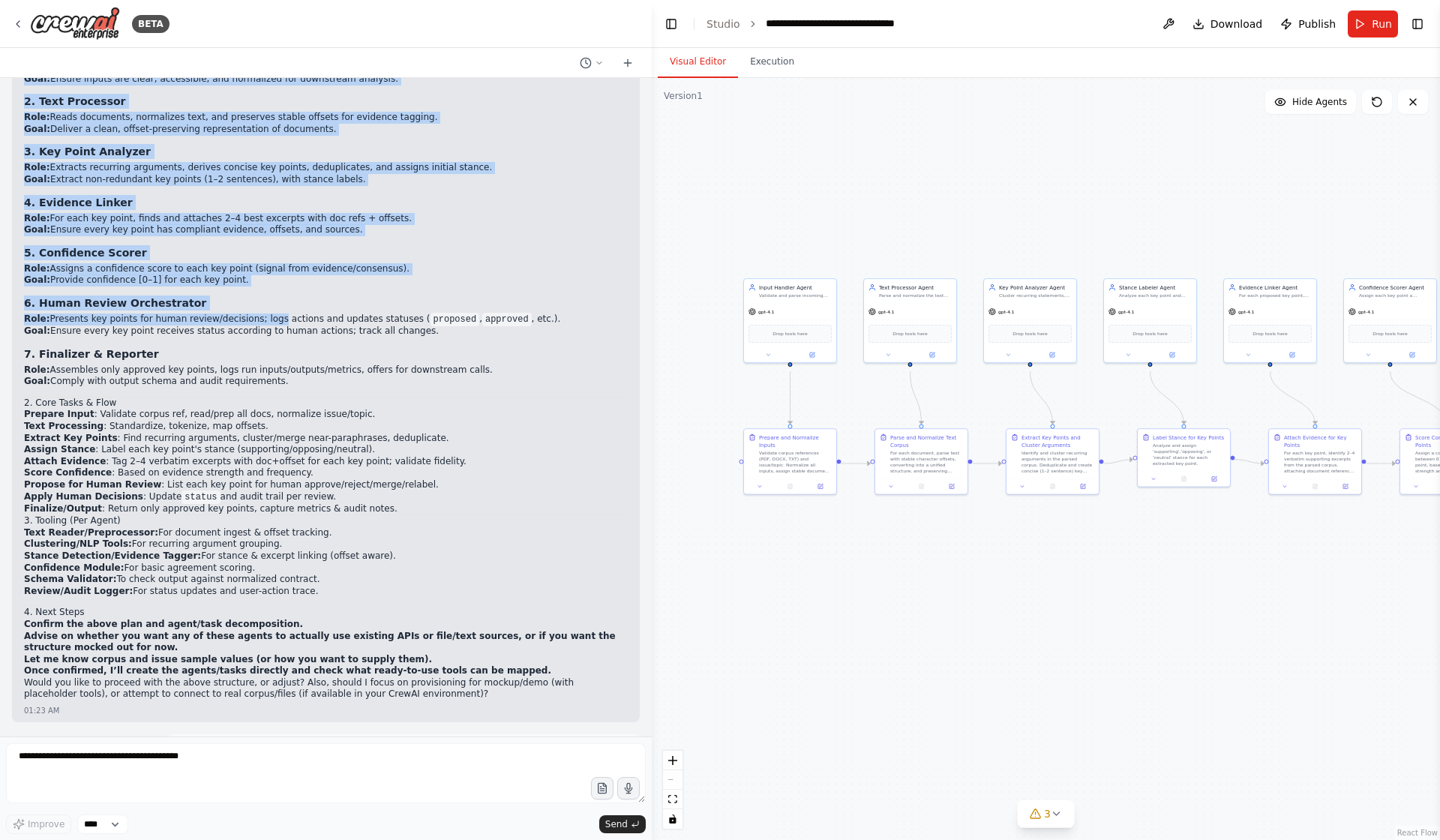
scroll to position [1426, 0]
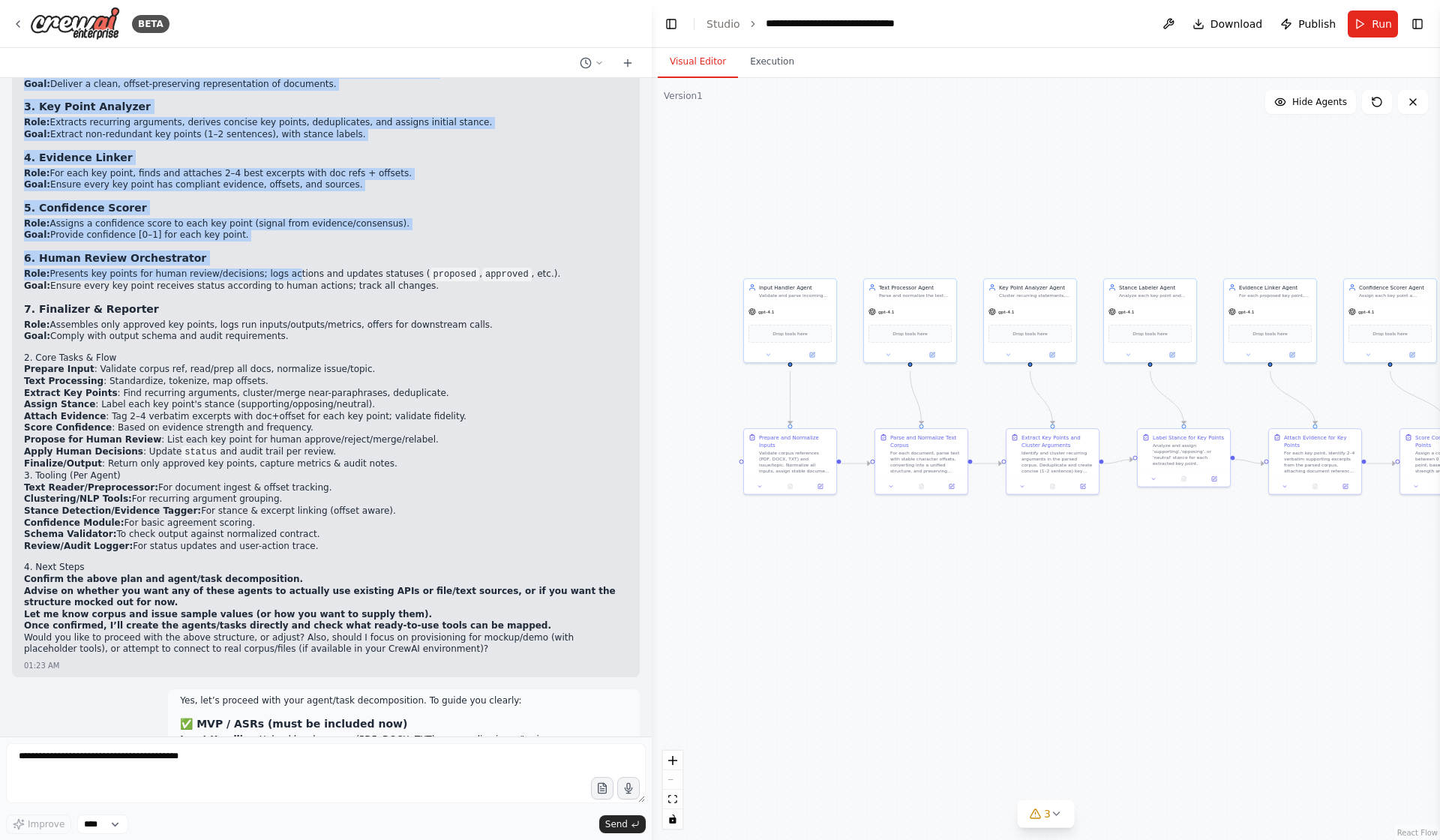
drag, startPoint x: 23, startPoint y: 162, endPoint x: 278, endPoint y: 373, distance: 331.0
click at [278, 373] on div "Hello! I'm the CrewAI assistant. What kind of automation do you want to build? …" at bounding box center [326, 407] width 652 height 659
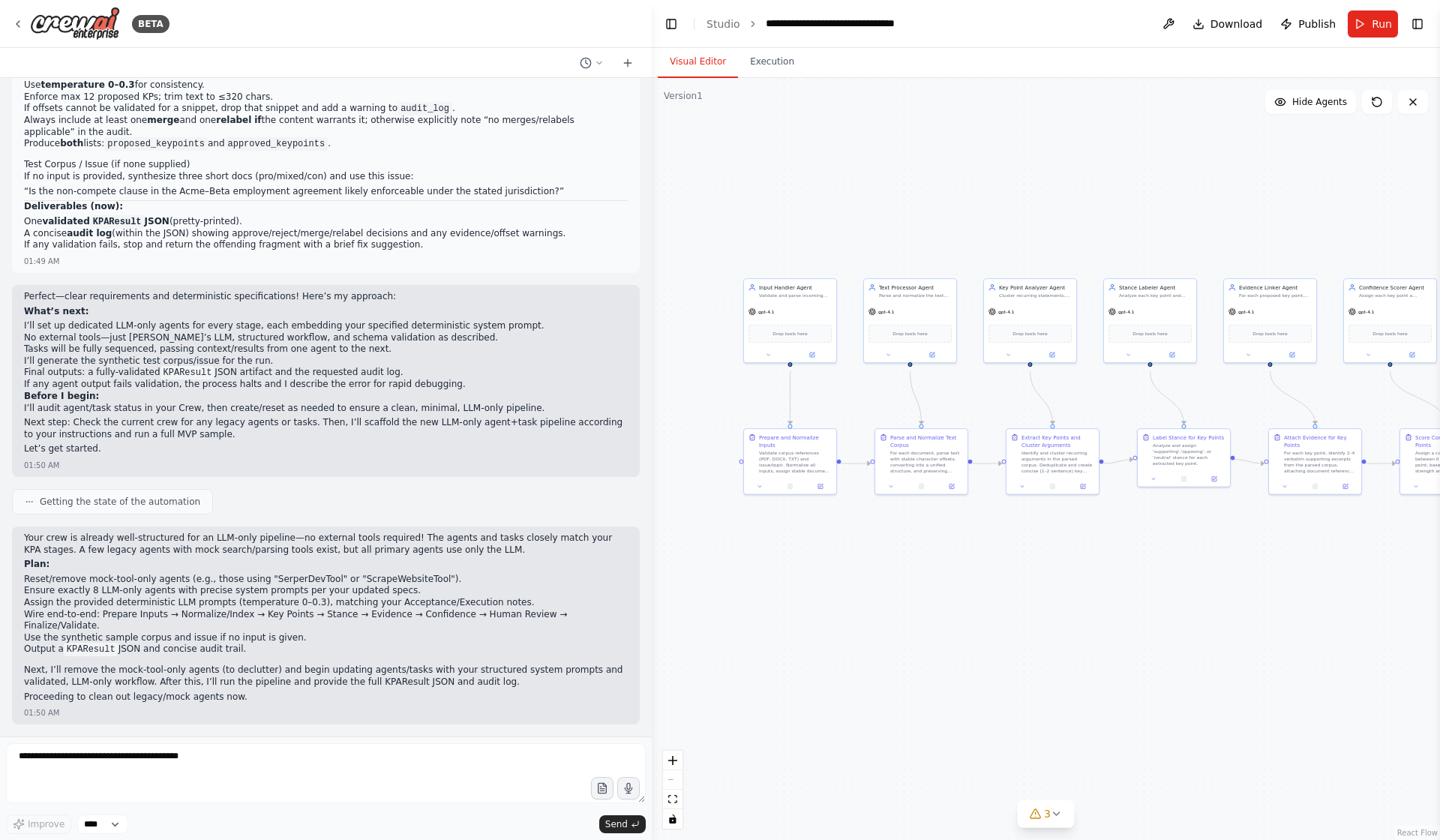
scroll to position [7100, 0]
click at [313, 696] on p "Proceeding to clean out legacy/mock agents now." at bounding box center [326, 698] width 604 height 12
click at [233, 694] on p "Proceeding to clean out legacy/mock agents now." at bounding box center [326, 698] width 604 height 12
click at [240, 697] on p "Proceeding to clean out legacy/mock agents now." at bounding box center [326, 698] width 604 height 12
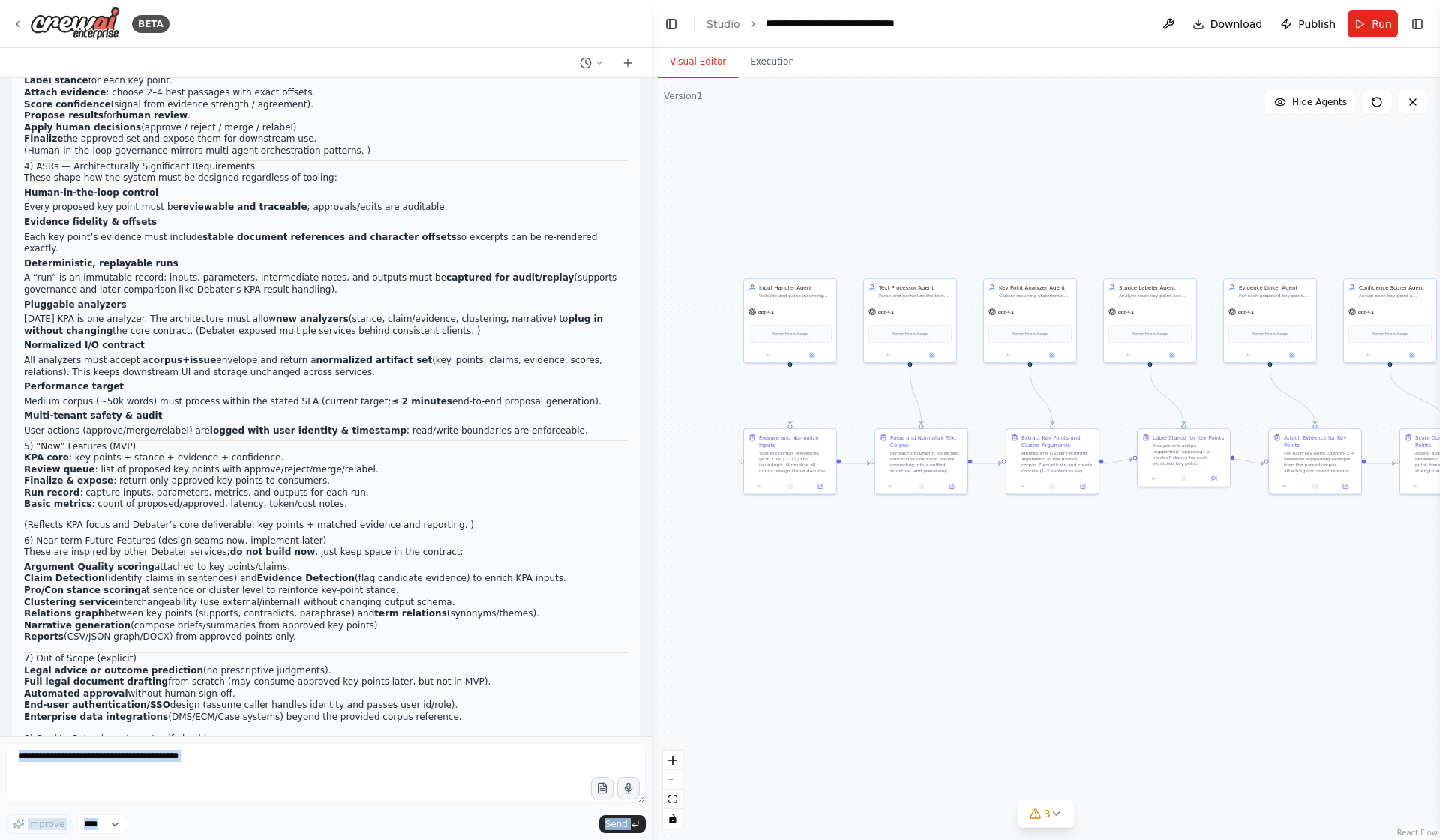
scroll to position [0, 0]
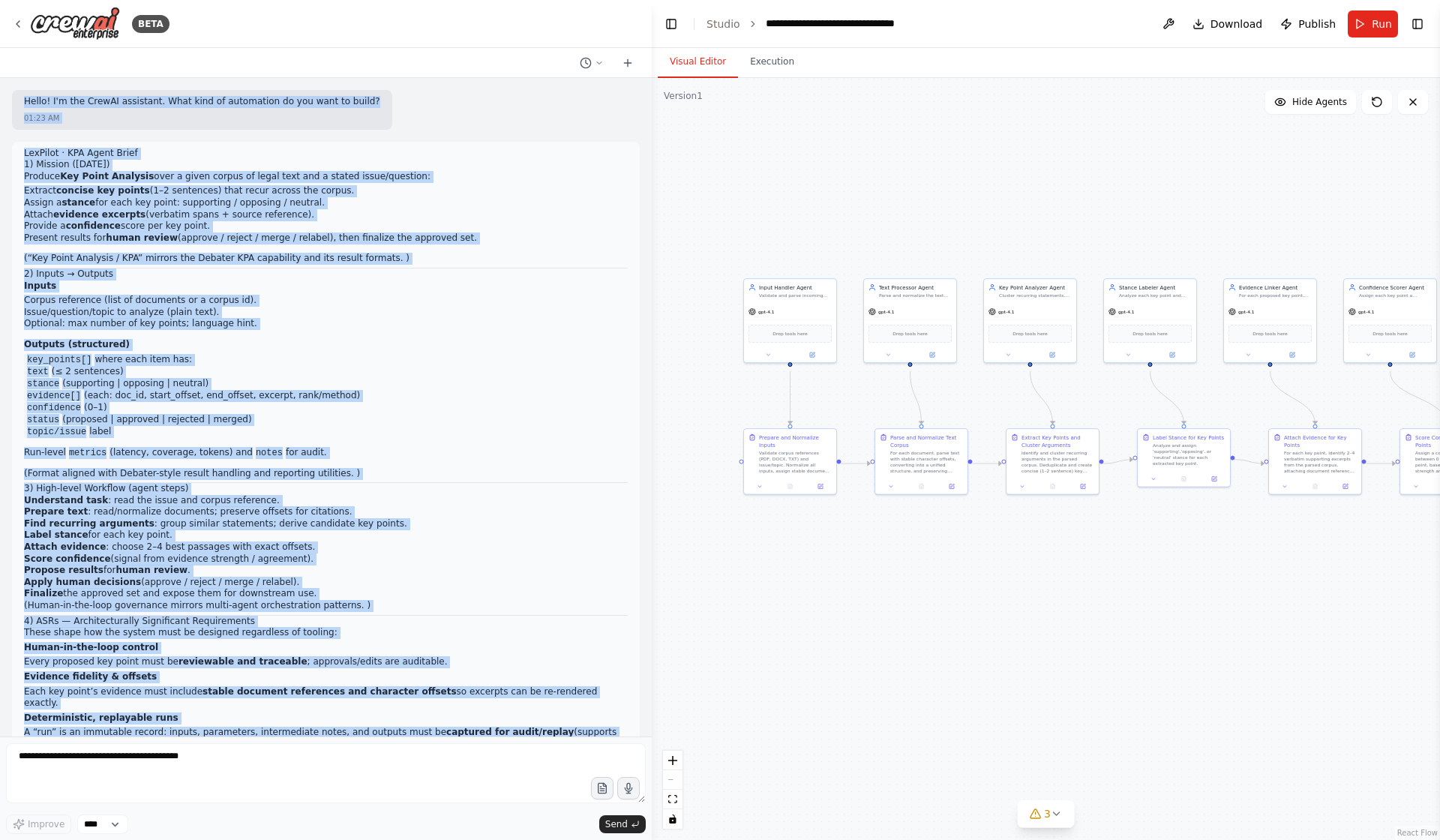
drag, startPoint x: 245, startPoint y: 700, endPoint x: 26, endPoint y: 81, distance: 656.6
click at [26, 81] on div "BETA Hello! I'm the CrewAI assistant. What kind of automation do you want to bu…" at bounding box center [326, 420] width 652 height 840
copy div "Hello! I'm the CrewAI assistant. What kind of automation do you want to build? …"
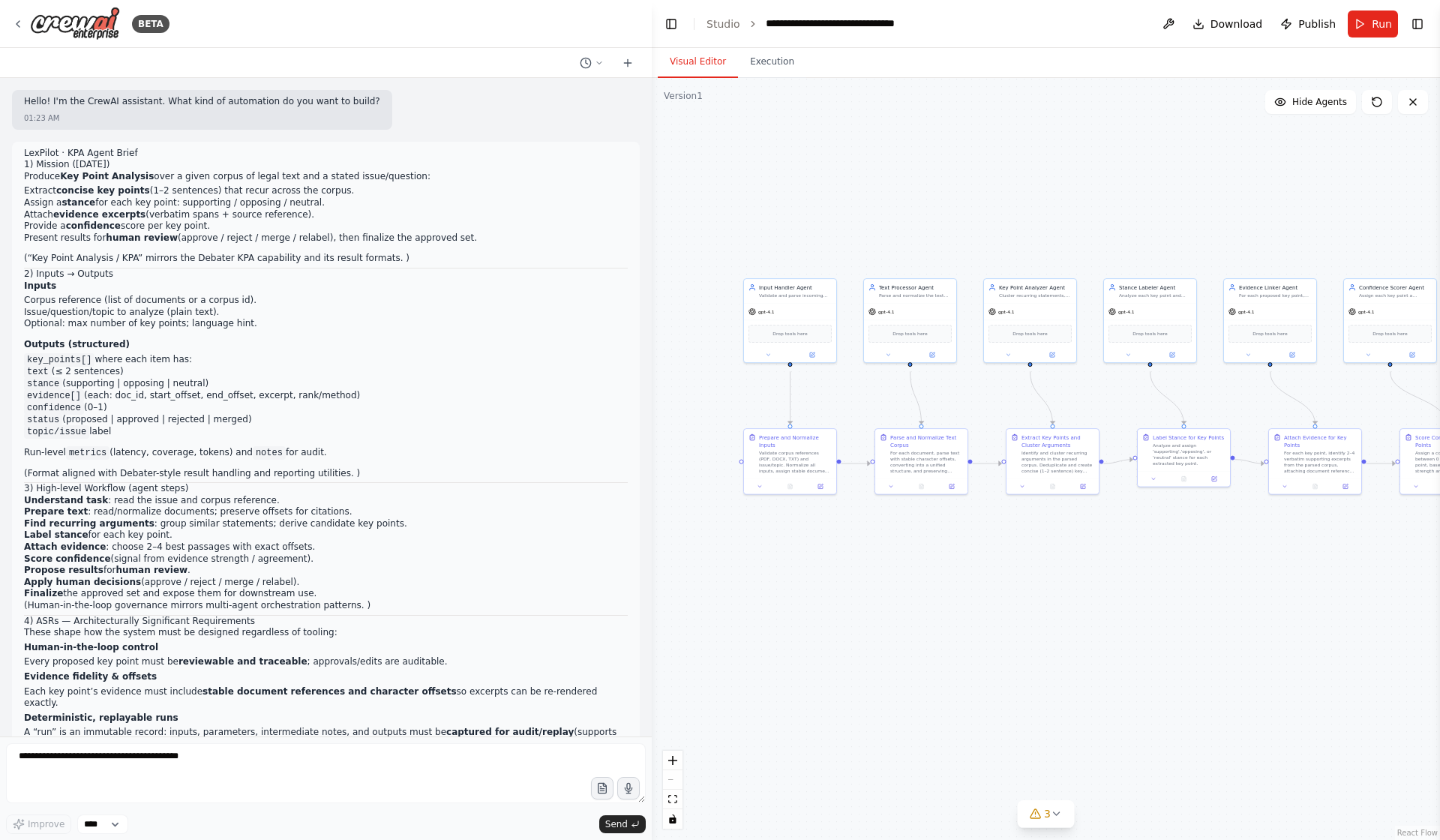
click at [460, 834] on form "Improve **** Send" at bounding box center [326, 788] width 652 height 103
click at [1225, 20] on span "Download" at bounding box center [1237, 24] width 52 height 15
click at [1145, 607] on div ".deletable-edge-delete-btn { width: 20px; height: 20px; border: 0px solid #ffff…" at bounding box center [1046, 458] width 789 height 762
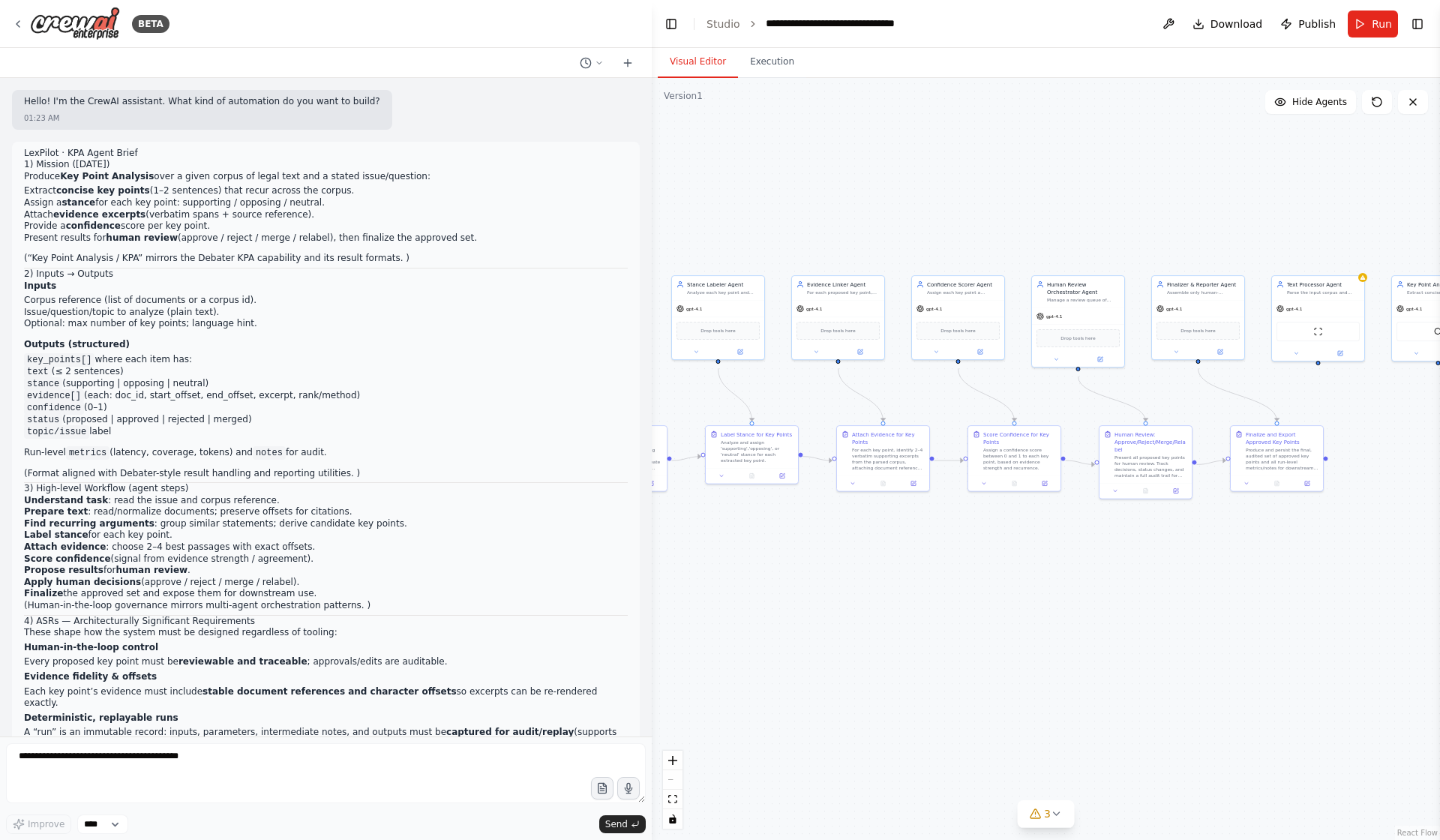
drag, startPoint x: 1200, startPoint y: 618, endPoint x: 762, endPoint y: 607, distance: 438.1
click at [764, 610] on div ".deletable-edge-delete-btn { width: 20px; height: 20px; border: 0px solid #ffff…" at bounding box center [1046, 458] width 789 height 762
click at [12, 28] on icon at bounding box center [18, 24] width 12 height 12
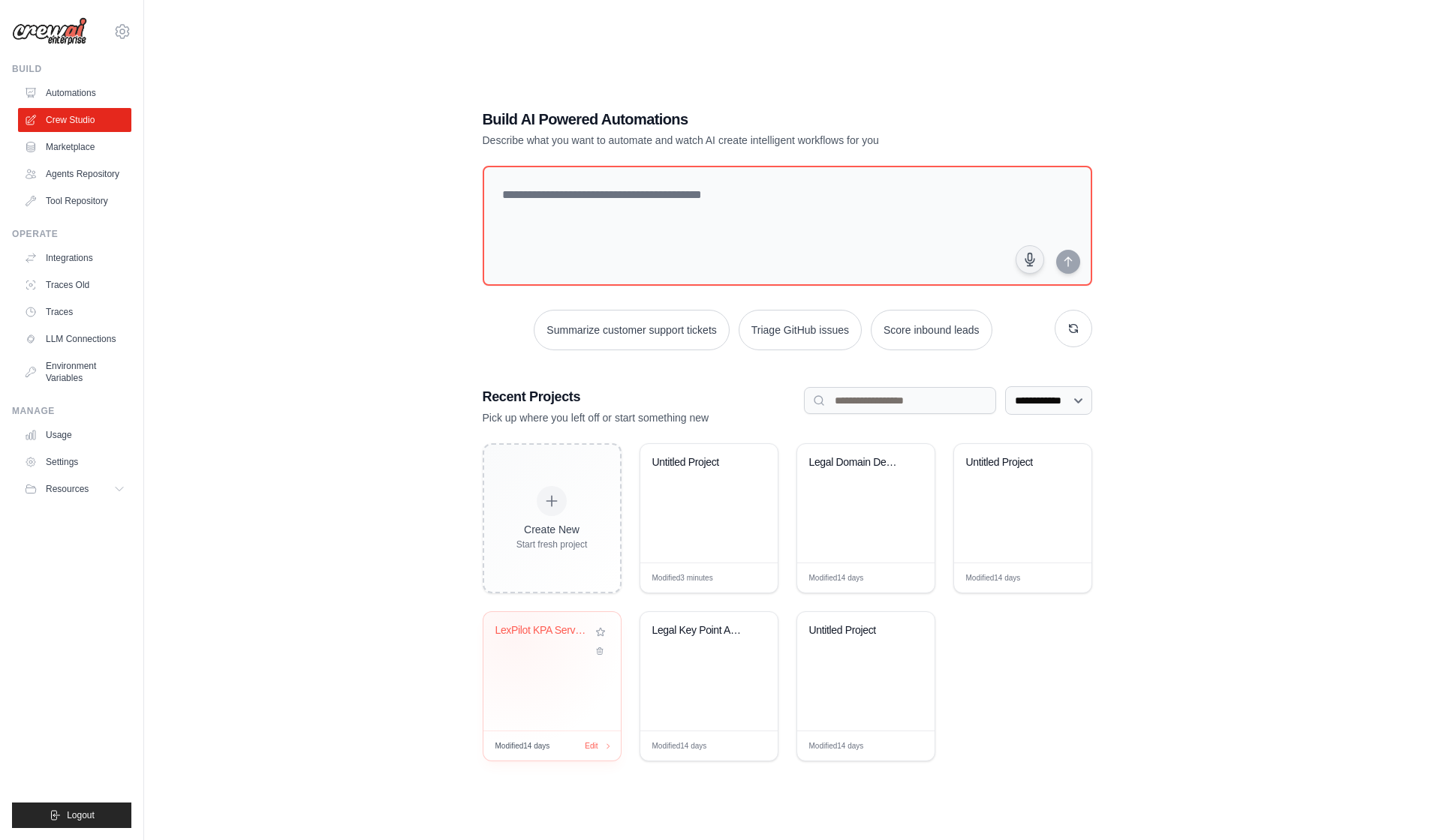
click at [518, 638] on div "LexPilot KPA Service - Legal Docume..." at bounding box center [544, 631] width 97 height 13
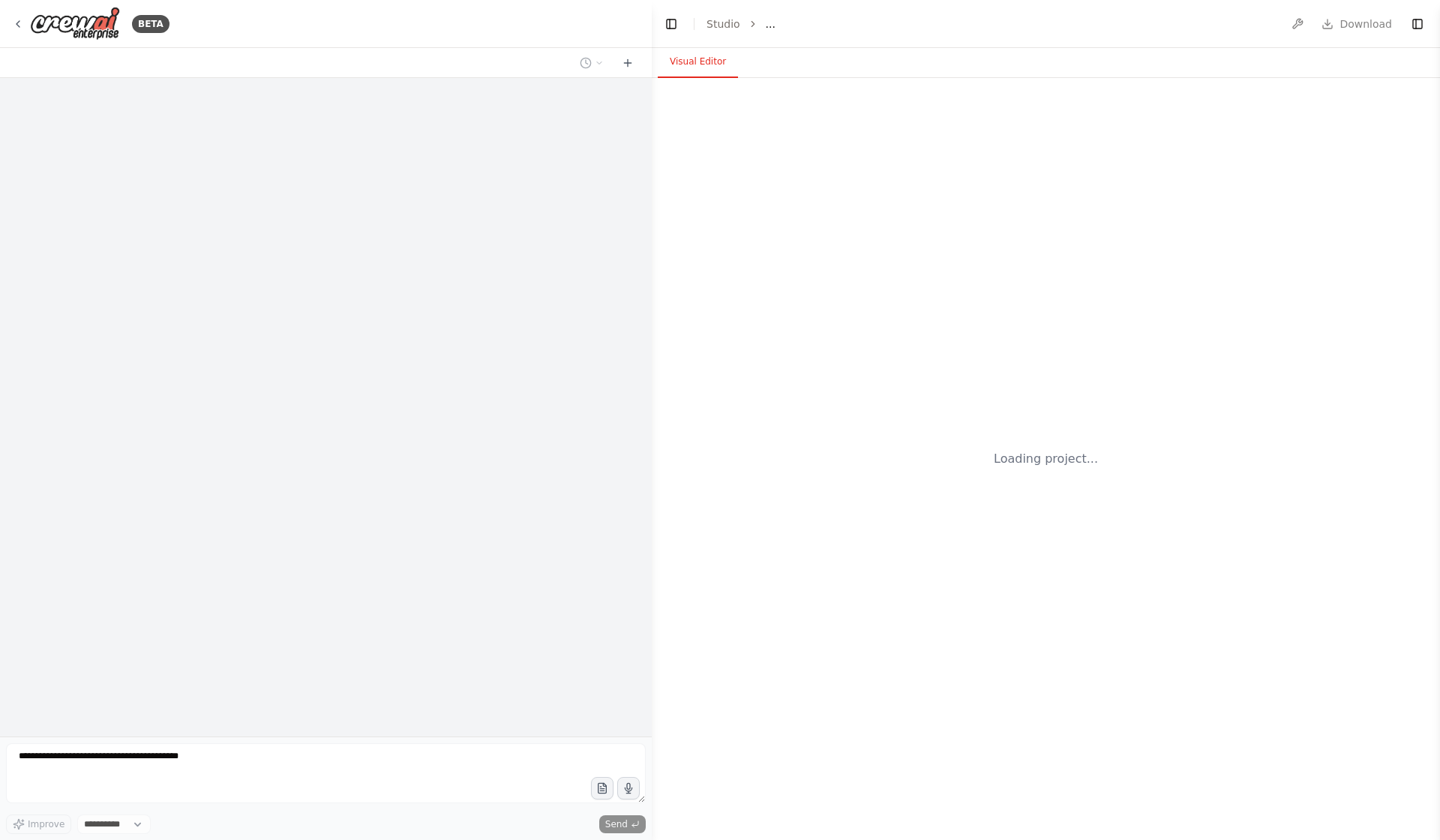
select select "****"
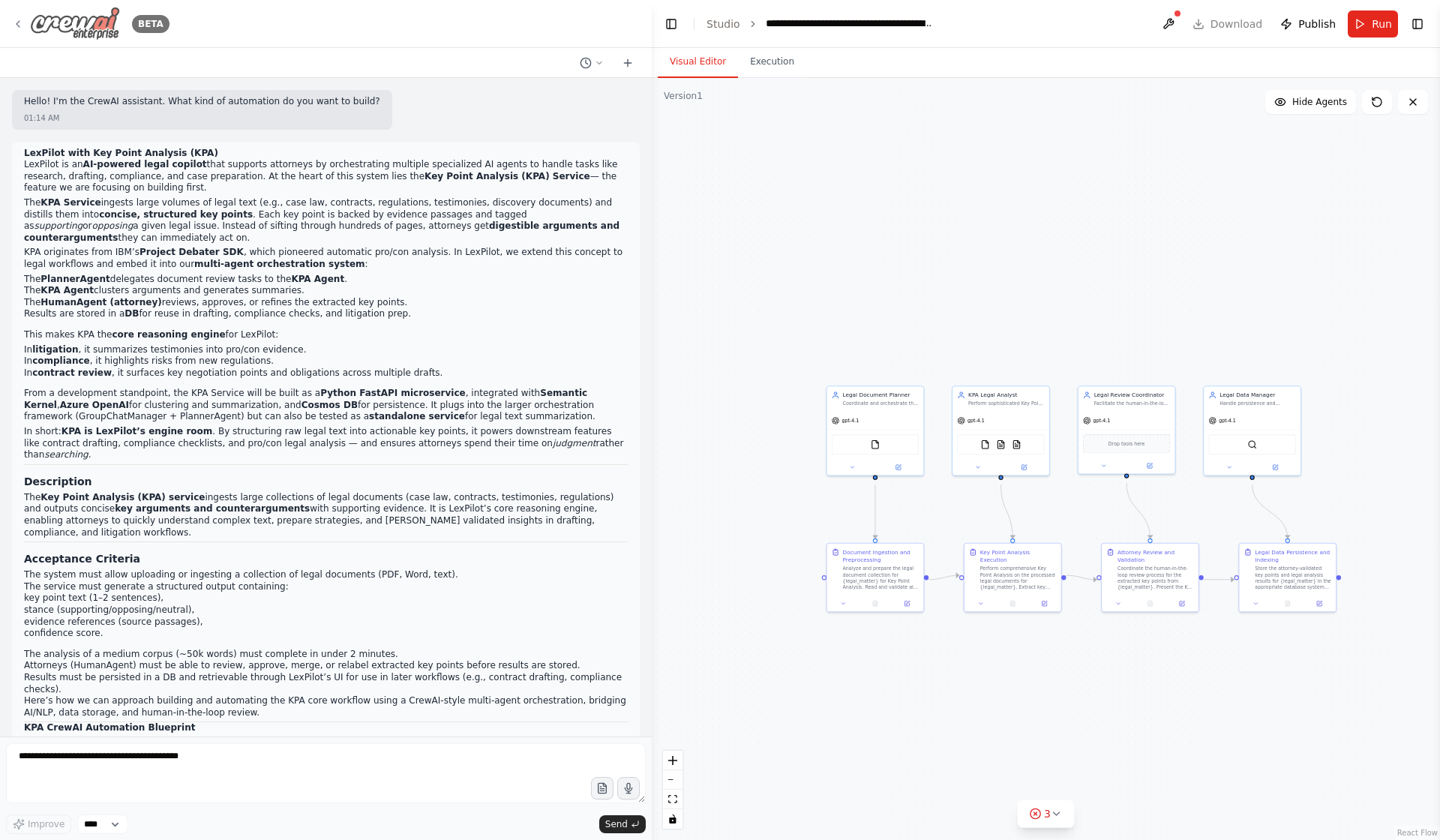
click at [20, 10] on div "BETA" at bounding box center [91, 24] width 158 height 34
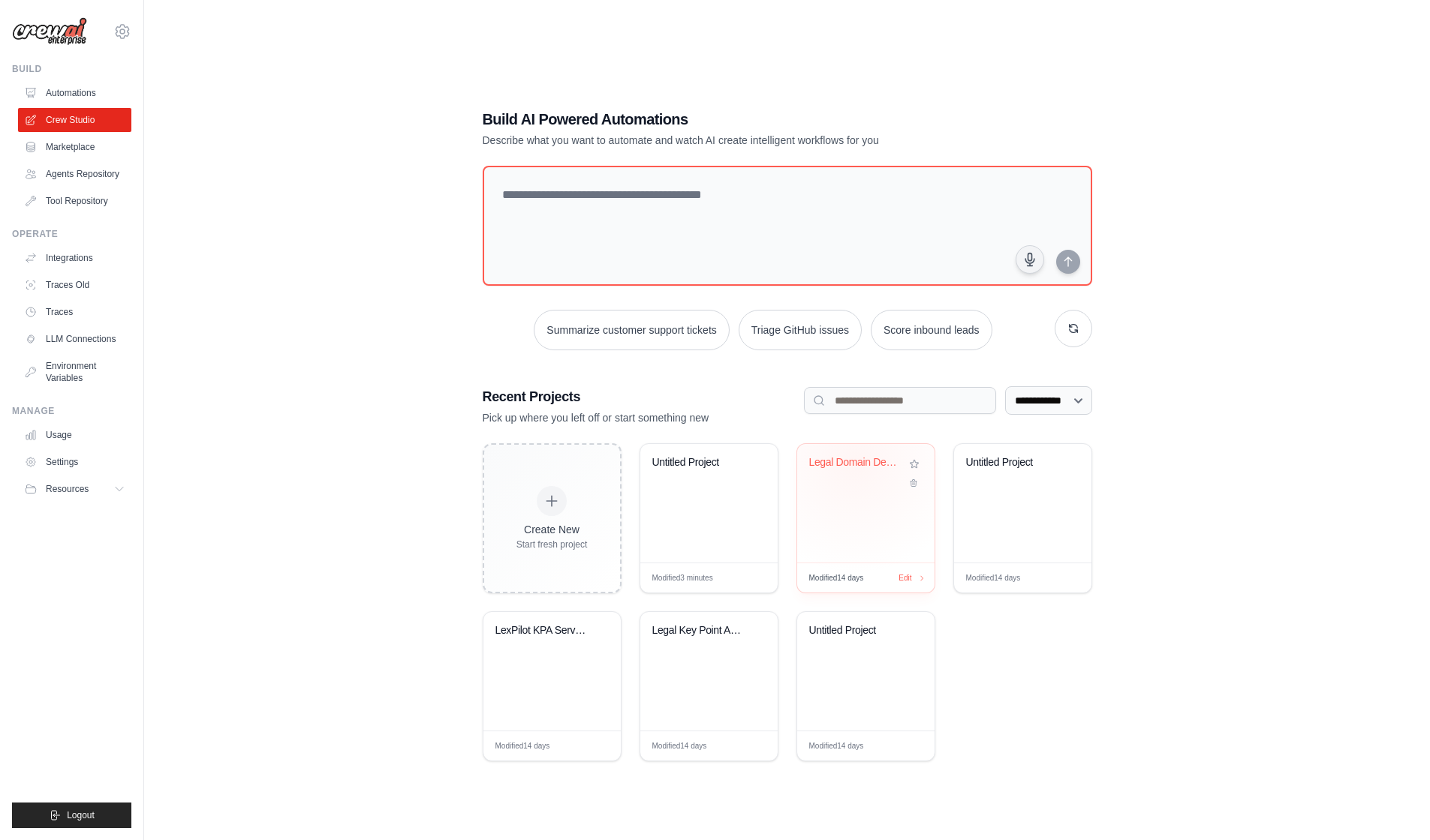
click at [860, 470] on div "Legal Domain Debater System" at bounding box center [857, 462] width 97 height 13
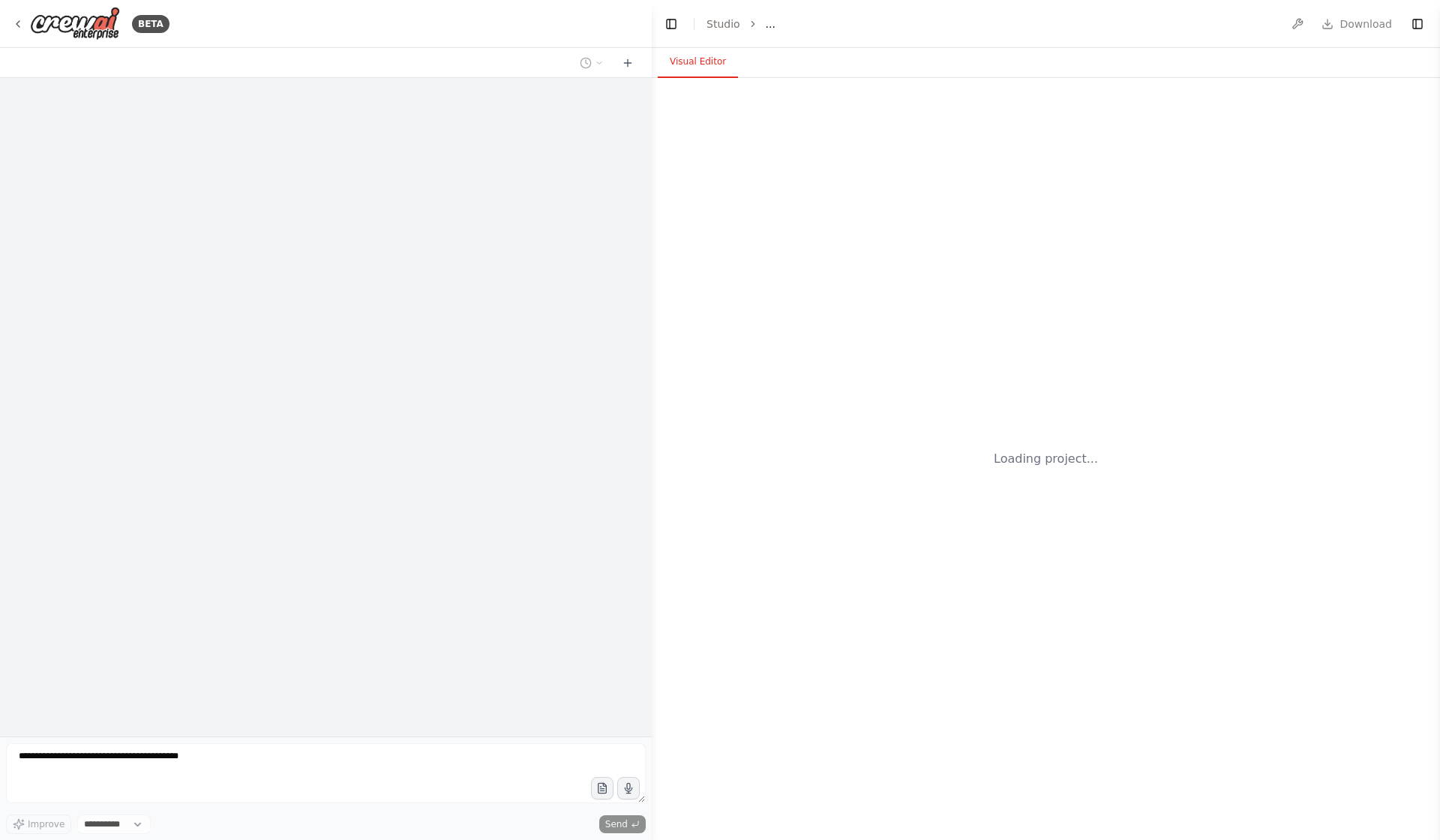
select select "****"
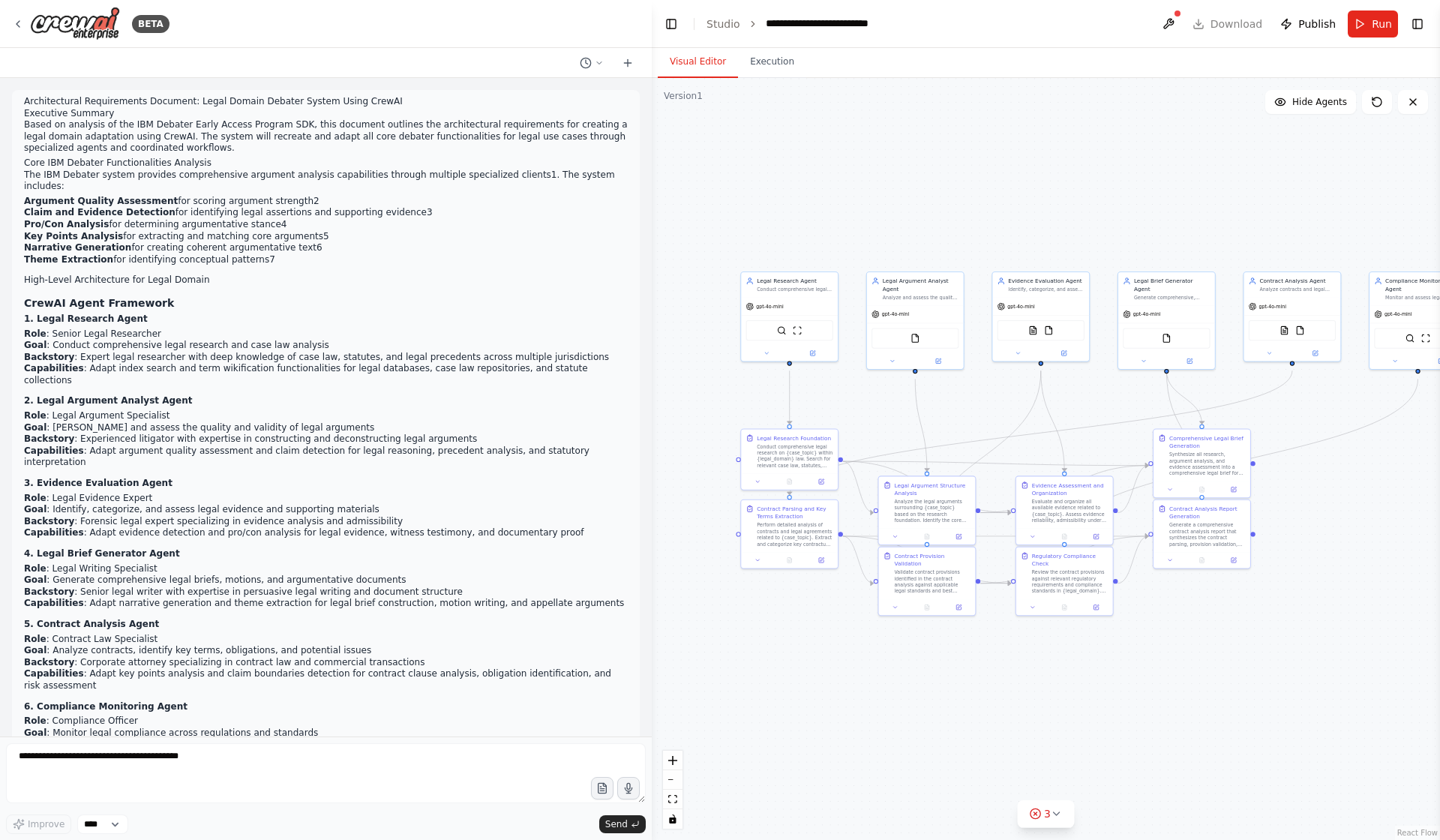
scroll to position [2649, 0]
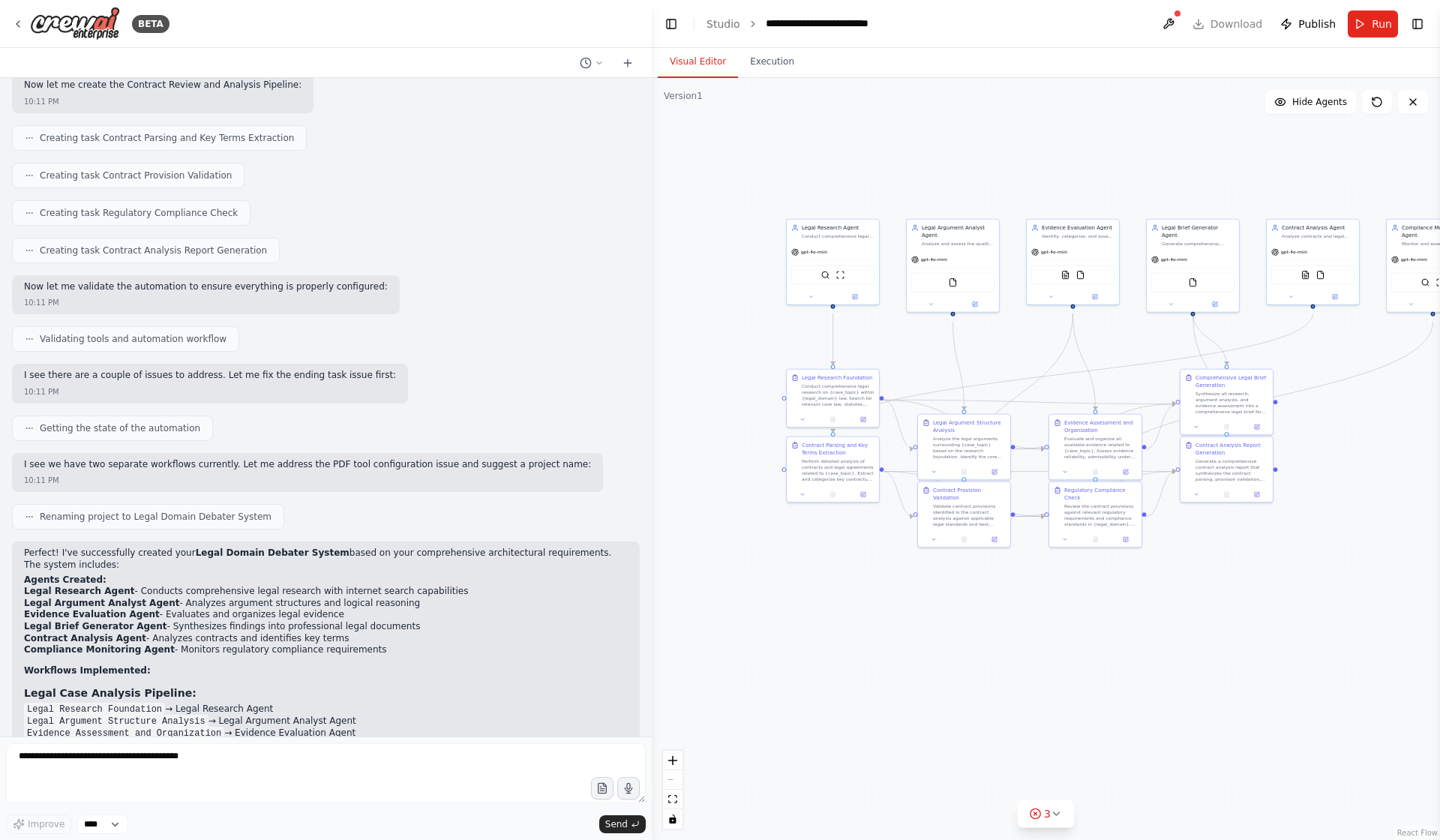
drag, startPoint x: 1313, startPoint y: 699, endPoint x: 1316, endPoint y: 617, distance: 82.1
click at [1316, 617] on div ".deletable-edge-delete-btn { width: 20px; height: 20px; border: 0px solid #ffff…" at bounding box center [1046, 458] width 789 height 762
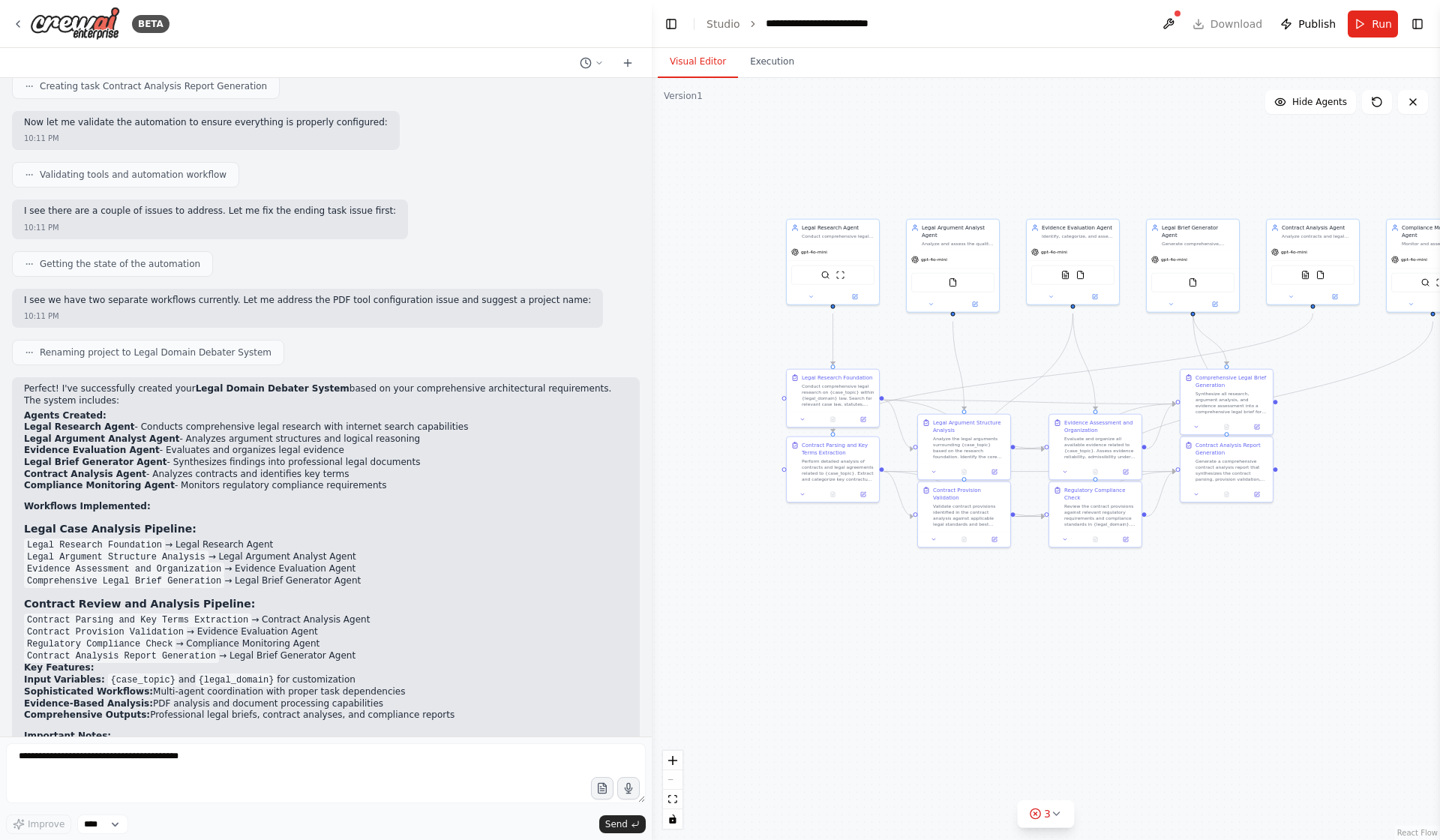
scroll to position [3164, 0]
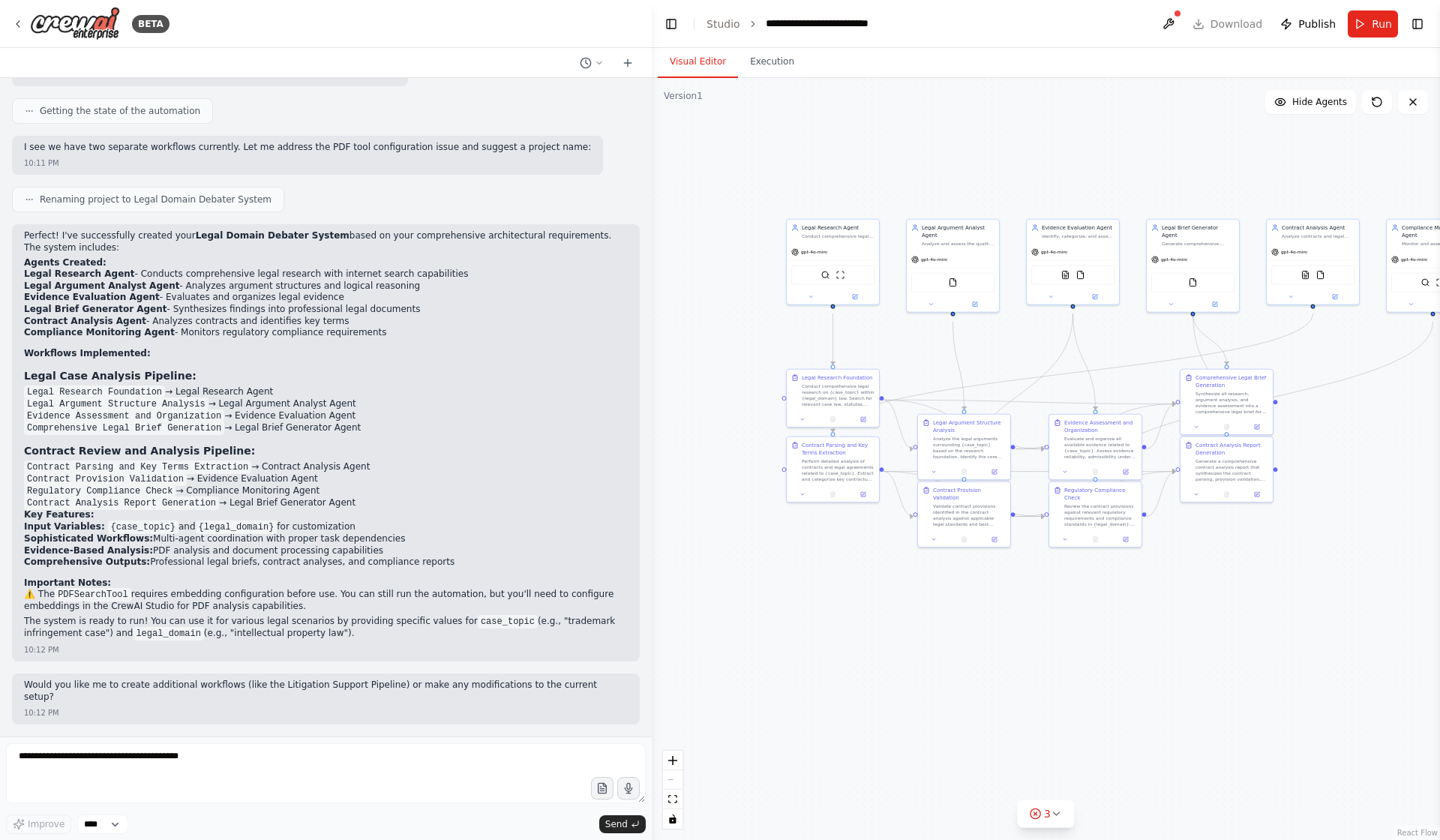
click at [7, 25] on div "BETA" at bounding box center [326, 24] width 652 height 48
click at [17, 27] on icon at bounding box center [18, 24] width 12 height 12
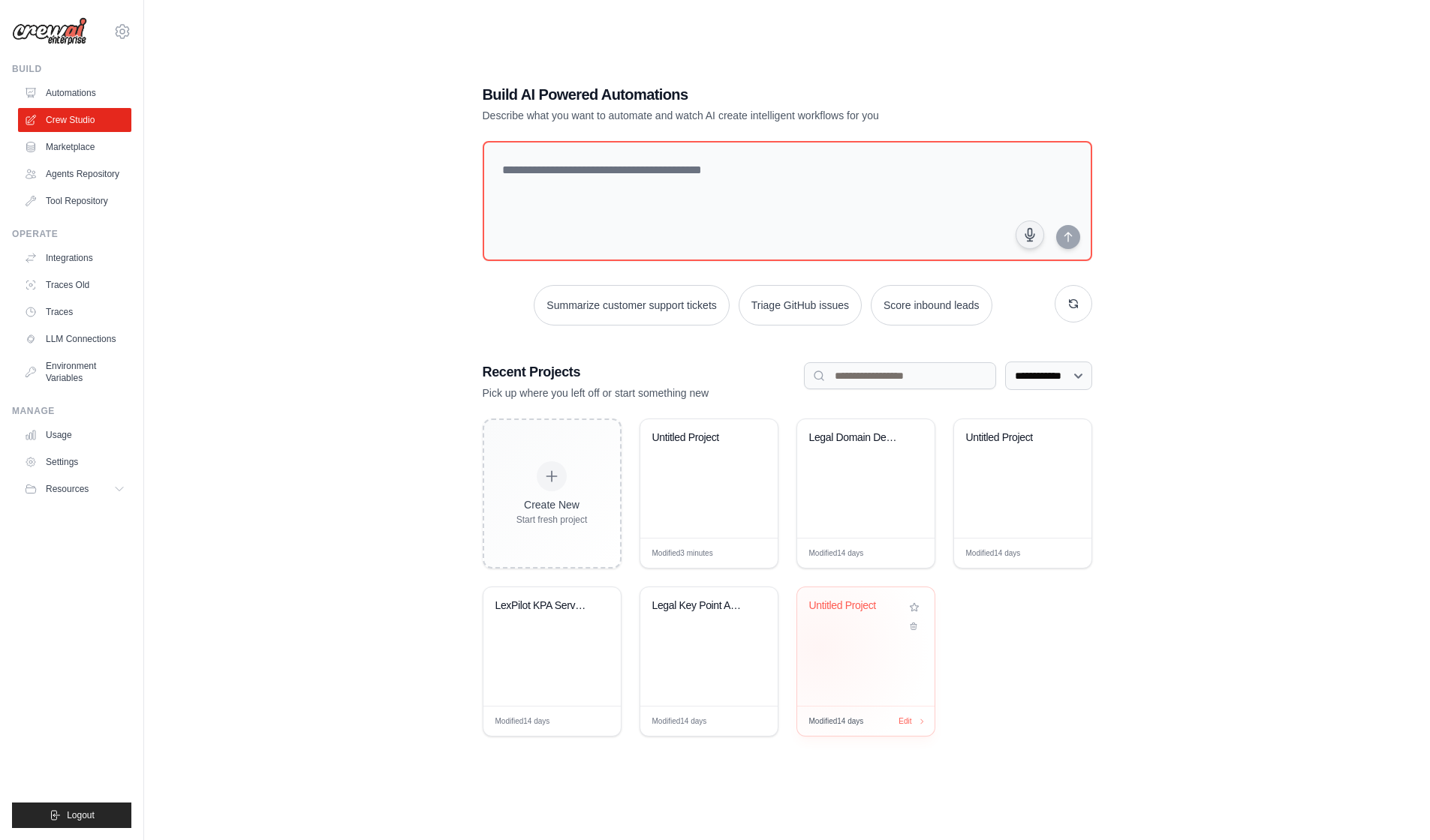
scroll to position [32, 0]
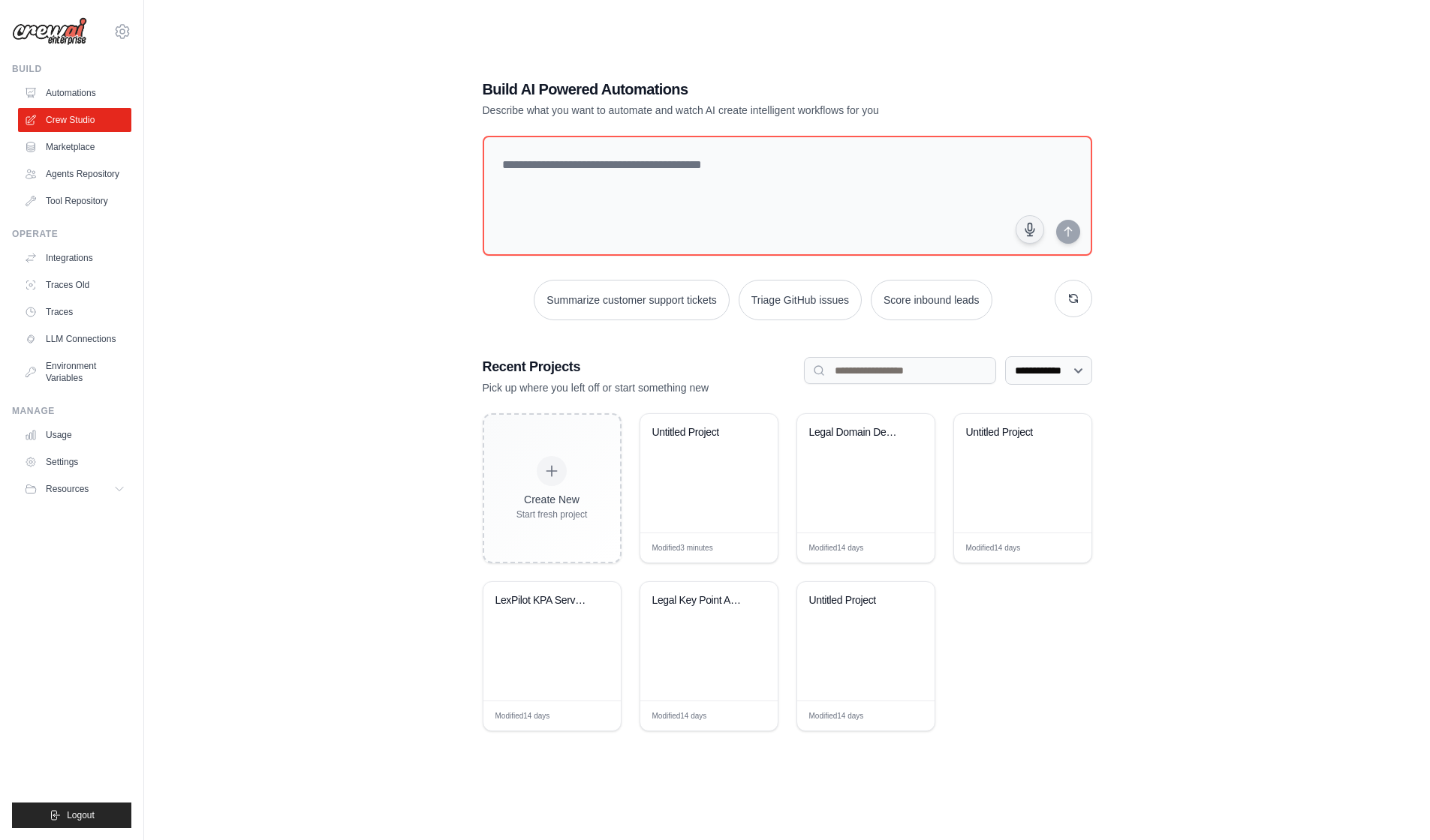
click at [330, 618] on div "**********" at bounding box center [786, 404] width 1237 height 840
click at [47, 159] on link "Marketplace" at bounding box center [76, 146] width 113 height 24
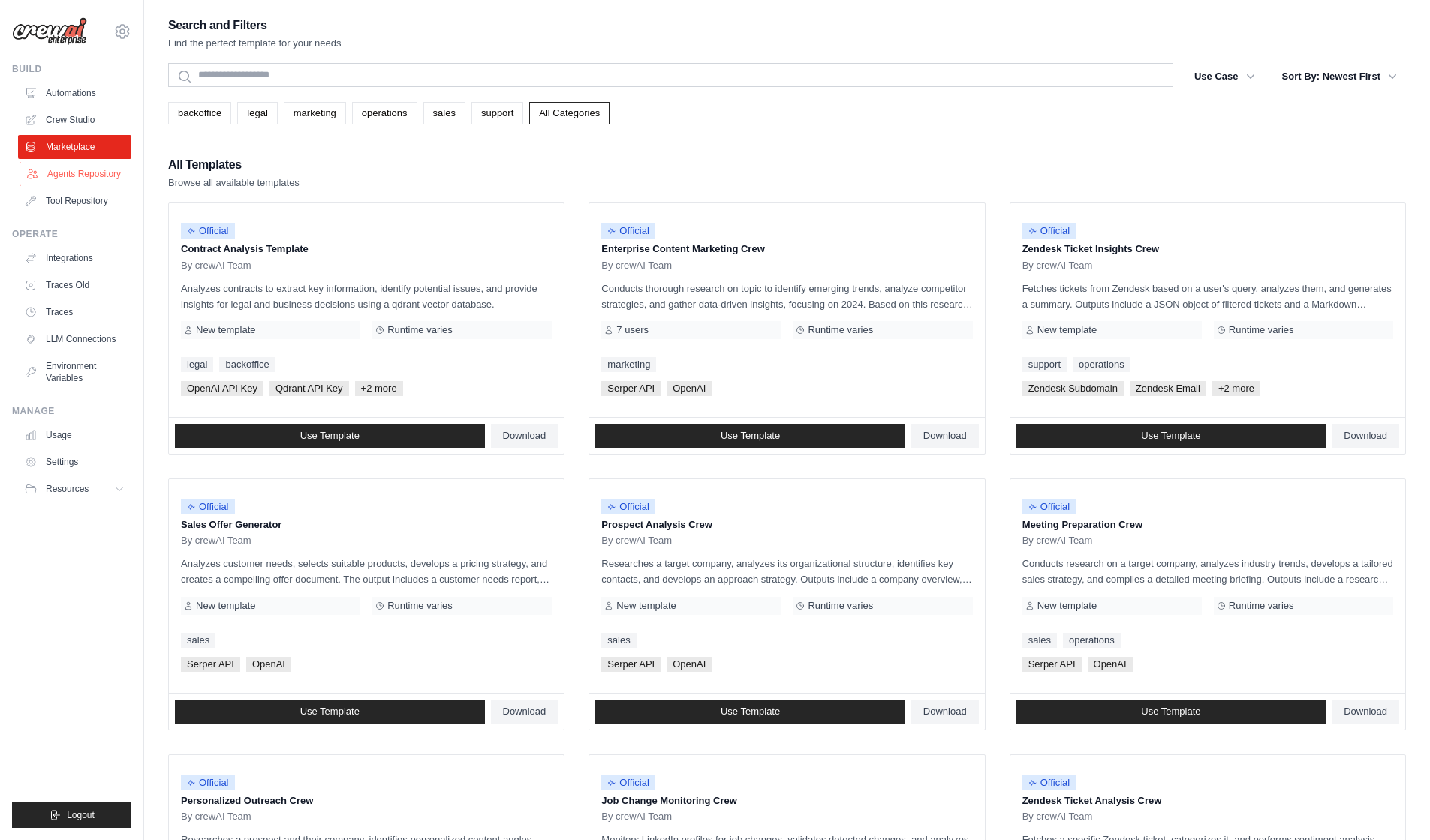
click at [70, 186] on link "Agents Repository" at bounding box center [76, 174] width 113 height 24
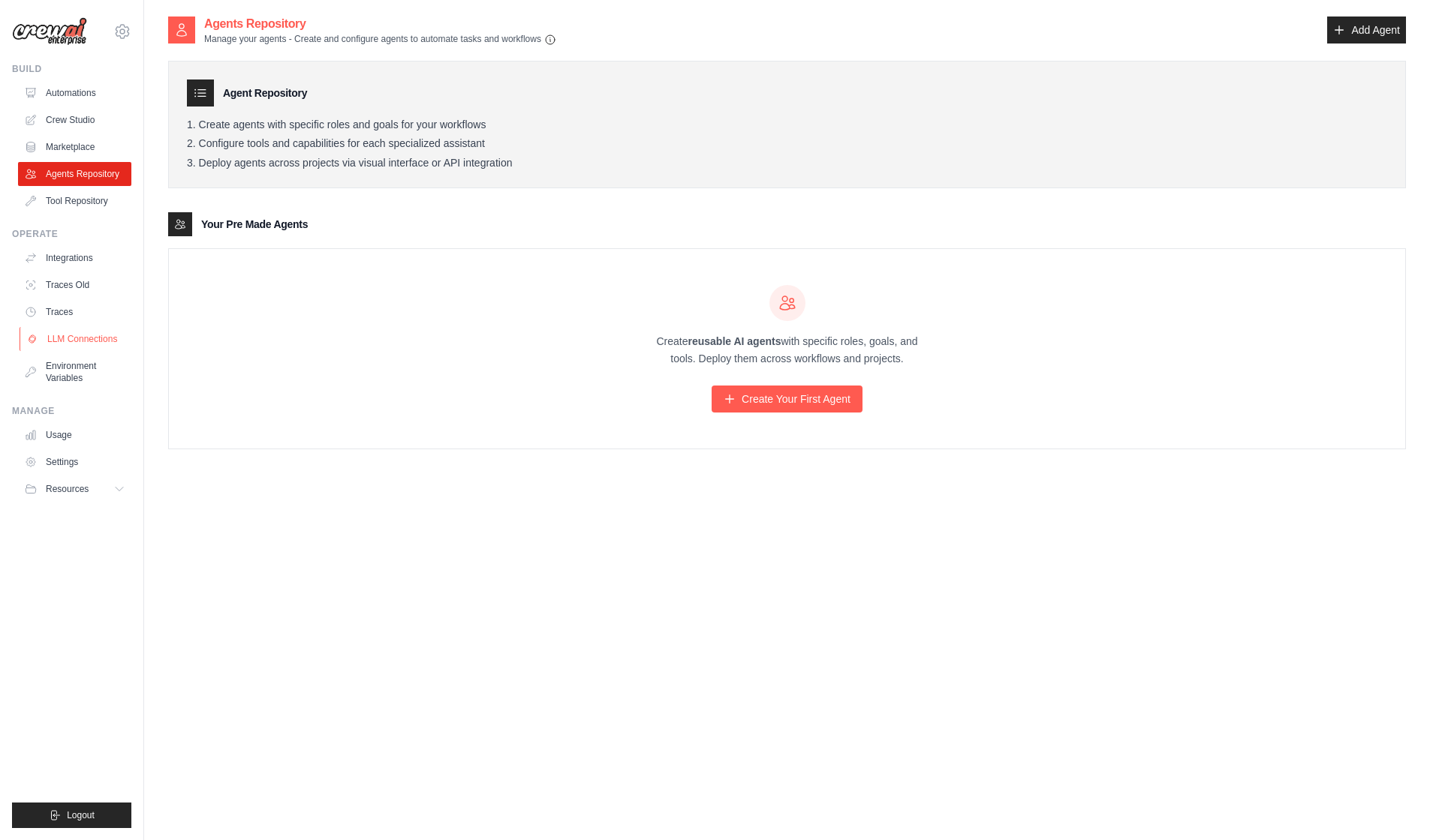
click at [133, 351] on link "LLM Connections" at bounding box center [76, 339] width 113 height 24
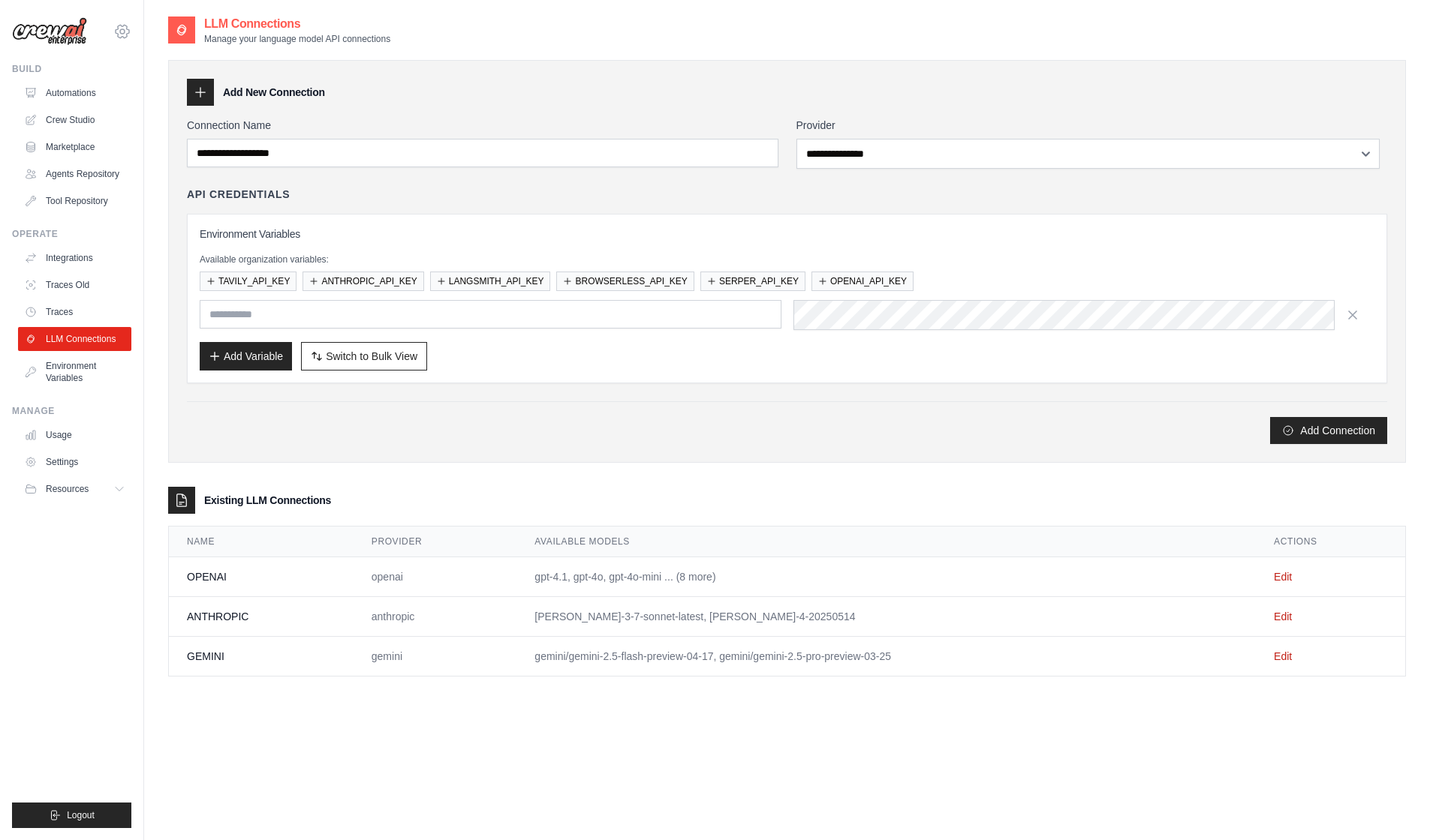
click at [131, 41] on icon at bounding box center [122, 31] width 18 height 18
click at [170, 96] on span "Settings" at bounding box center [186, 93] width 119 height 15
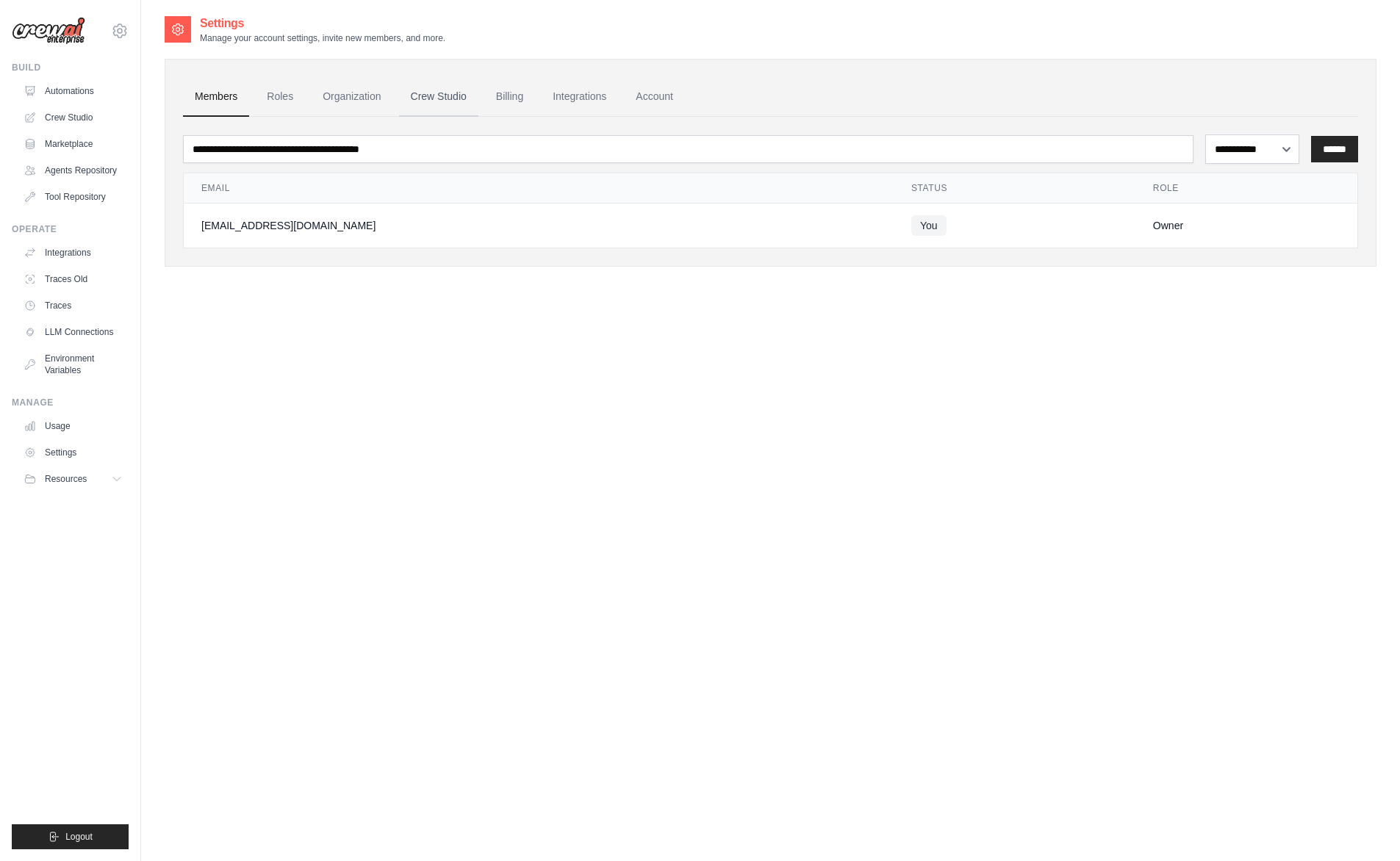
click at [454, 96] on link "Crew Studio" at bounding box center [438, 97] width 79 height 40
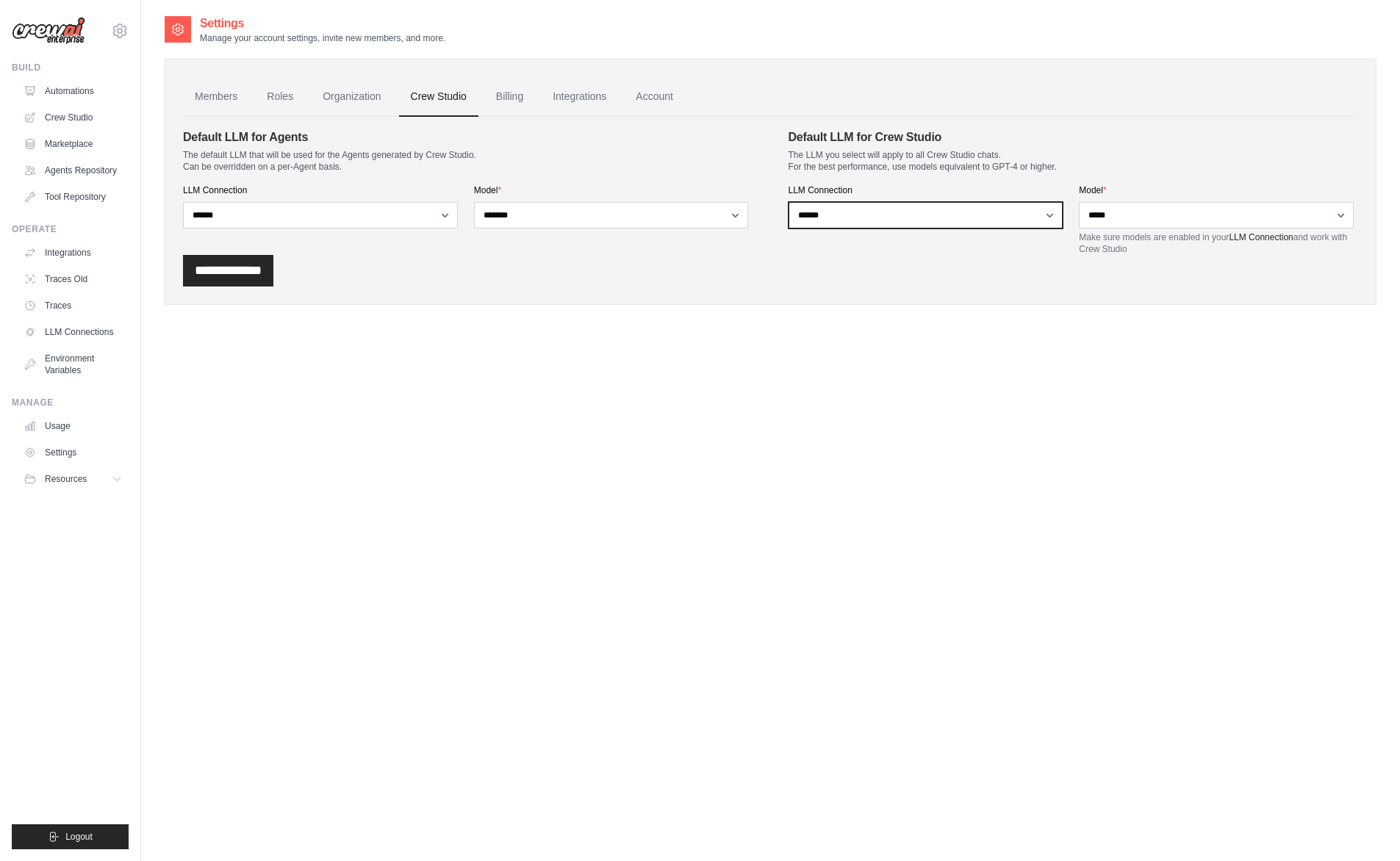
click at [986, 229] on select "**********" at bounding box center [926, 215] width 275 height 26
select select
click at [794, 215] on select "**********" at bounding box center [926, 215] width 275 height 26
click at [905, 229] on select "**********" at bounding box center [926, 215] width 275 height 26
click at [613, 111] on link "Integrations" at bounding box center [579, 97] width 77 height 40
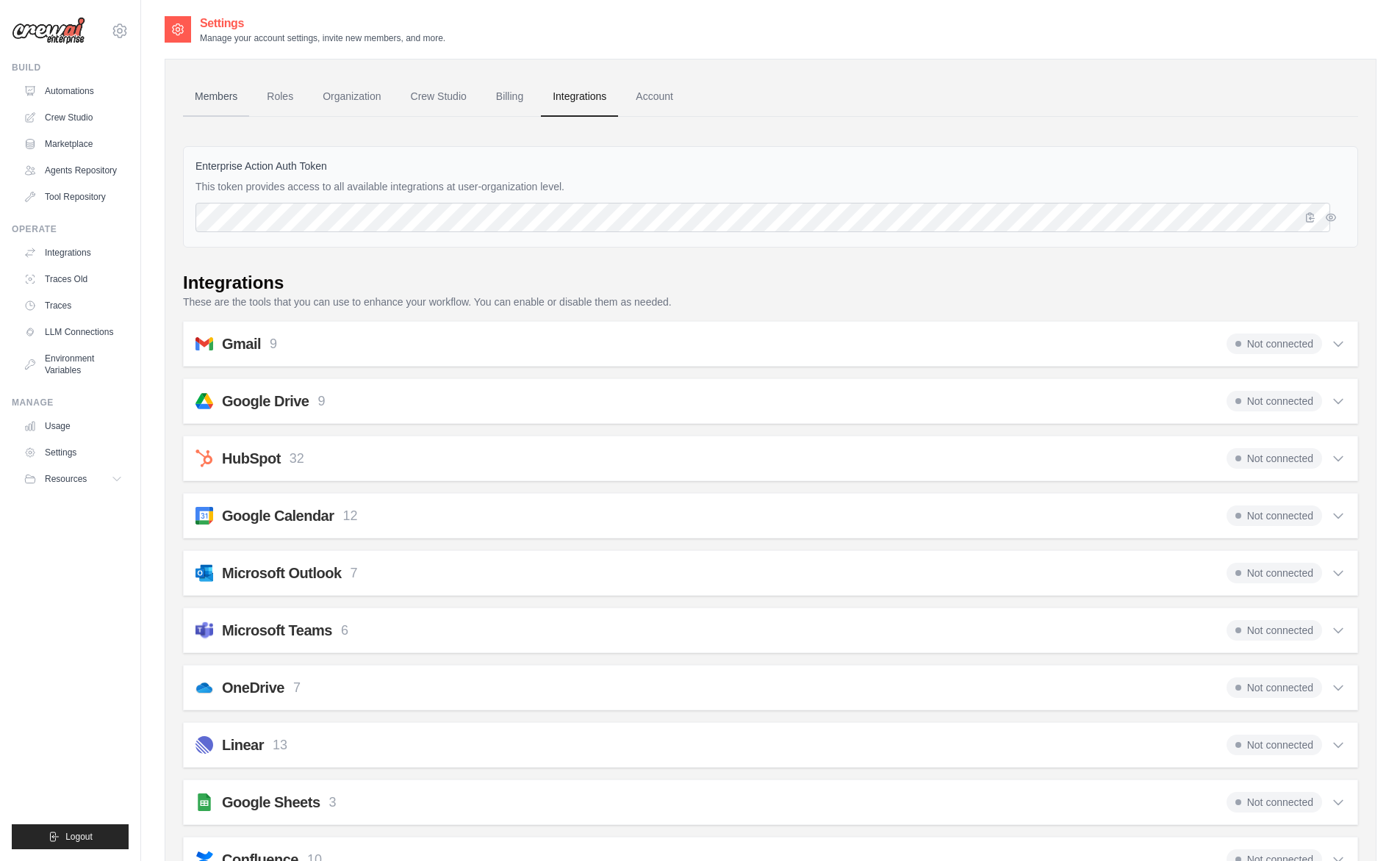
click at [234, 104] on link "Members" at bounding box center [216, 97] width 66 height 40
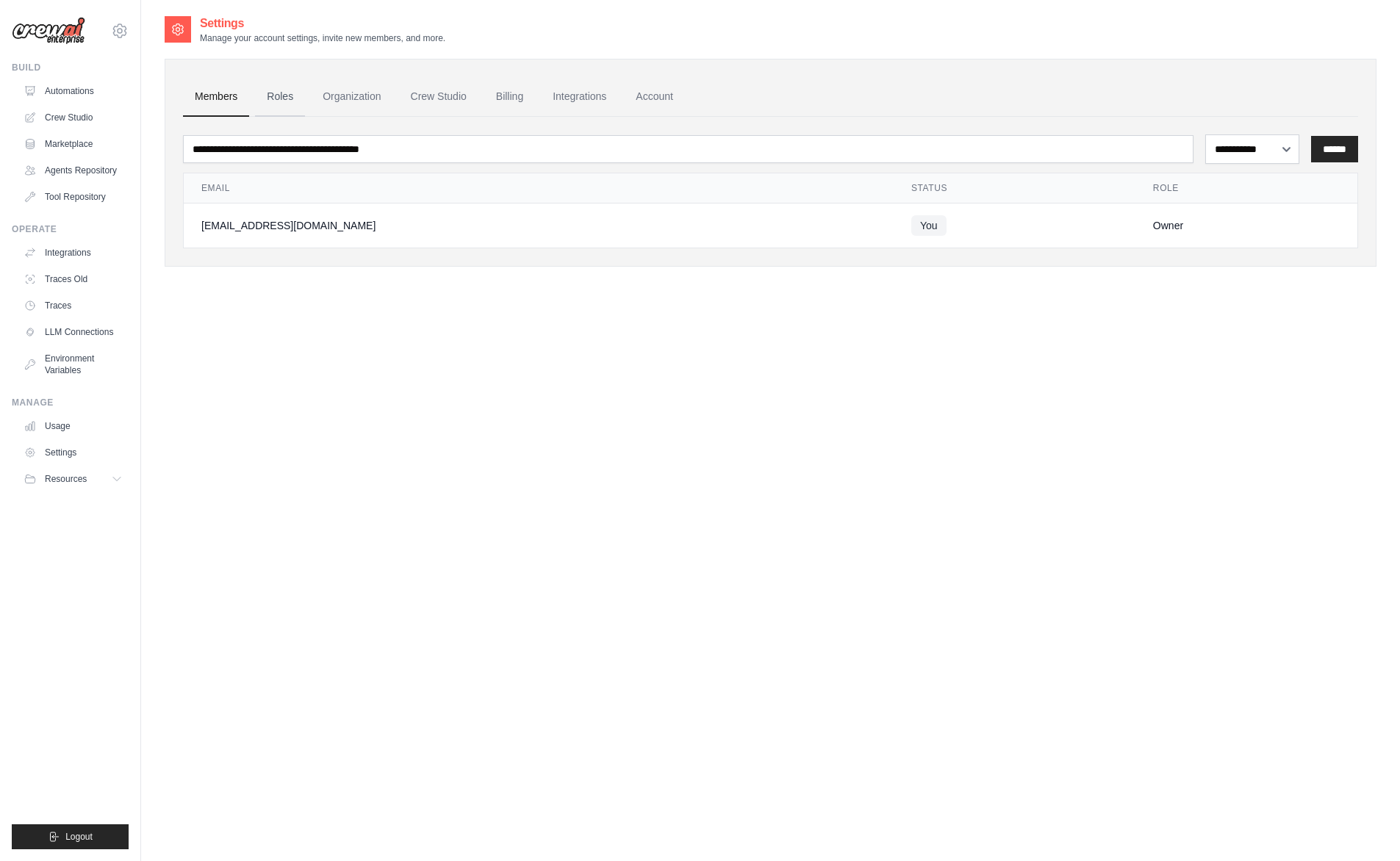
click at [305, 95] on link "Roles" at bounding box center [280, 97] width 50 height 40
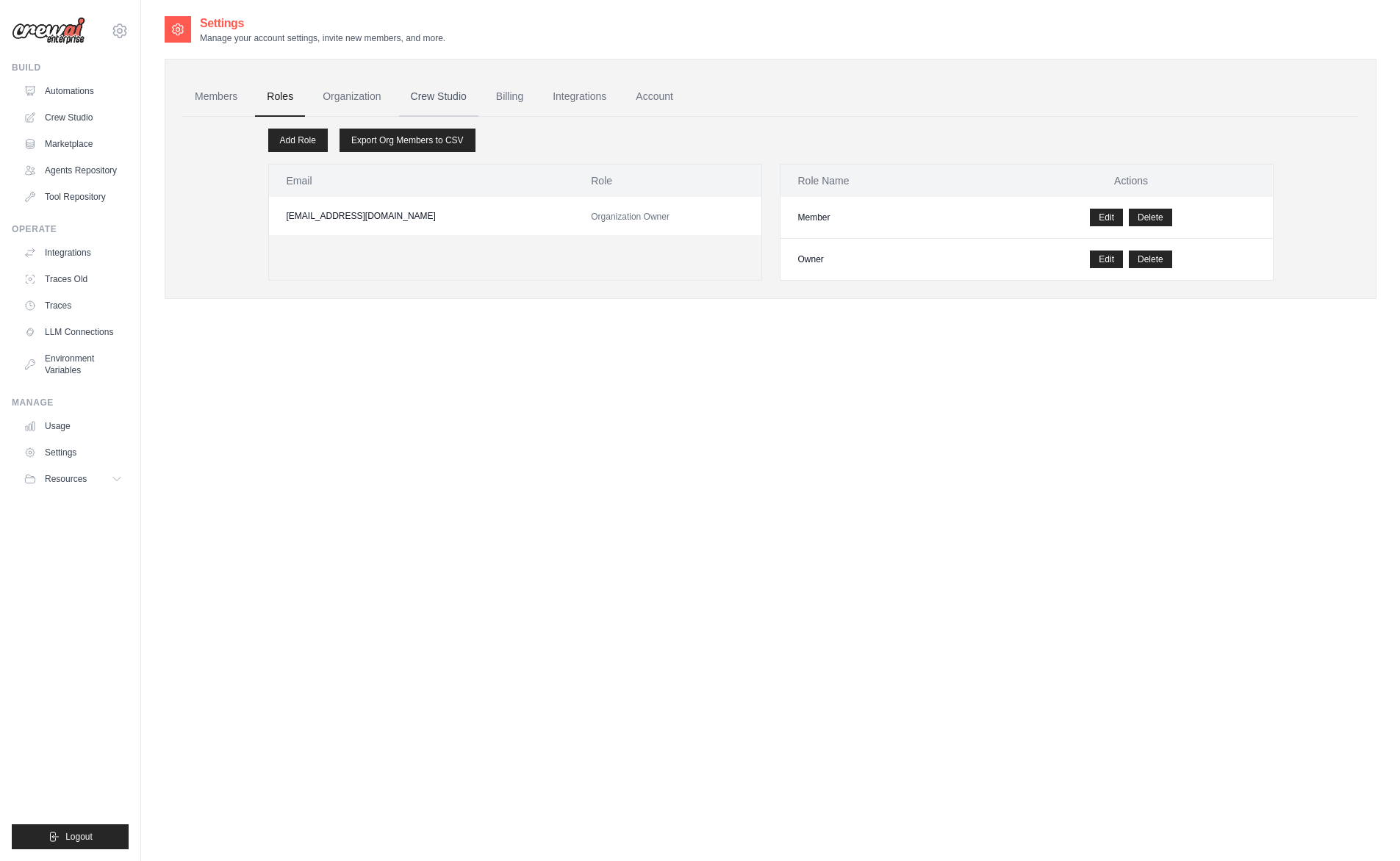
click at [478, 99] on link "Crew Studio" at bounding box center [438, 97] width 79 height 40
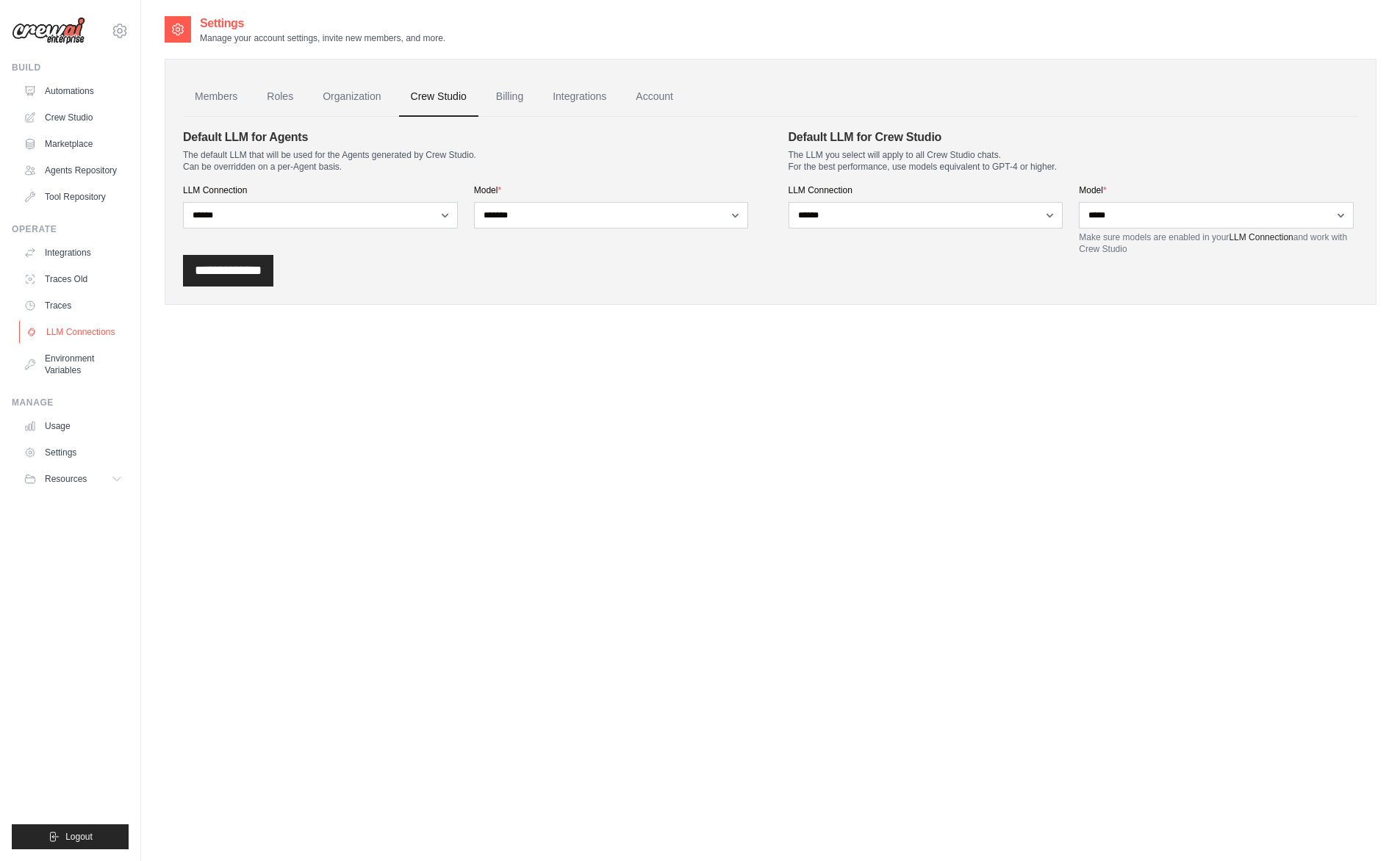
click at [102, 344] on link "LLM Connections" at bounding box center [74, 332] width 111 height 23
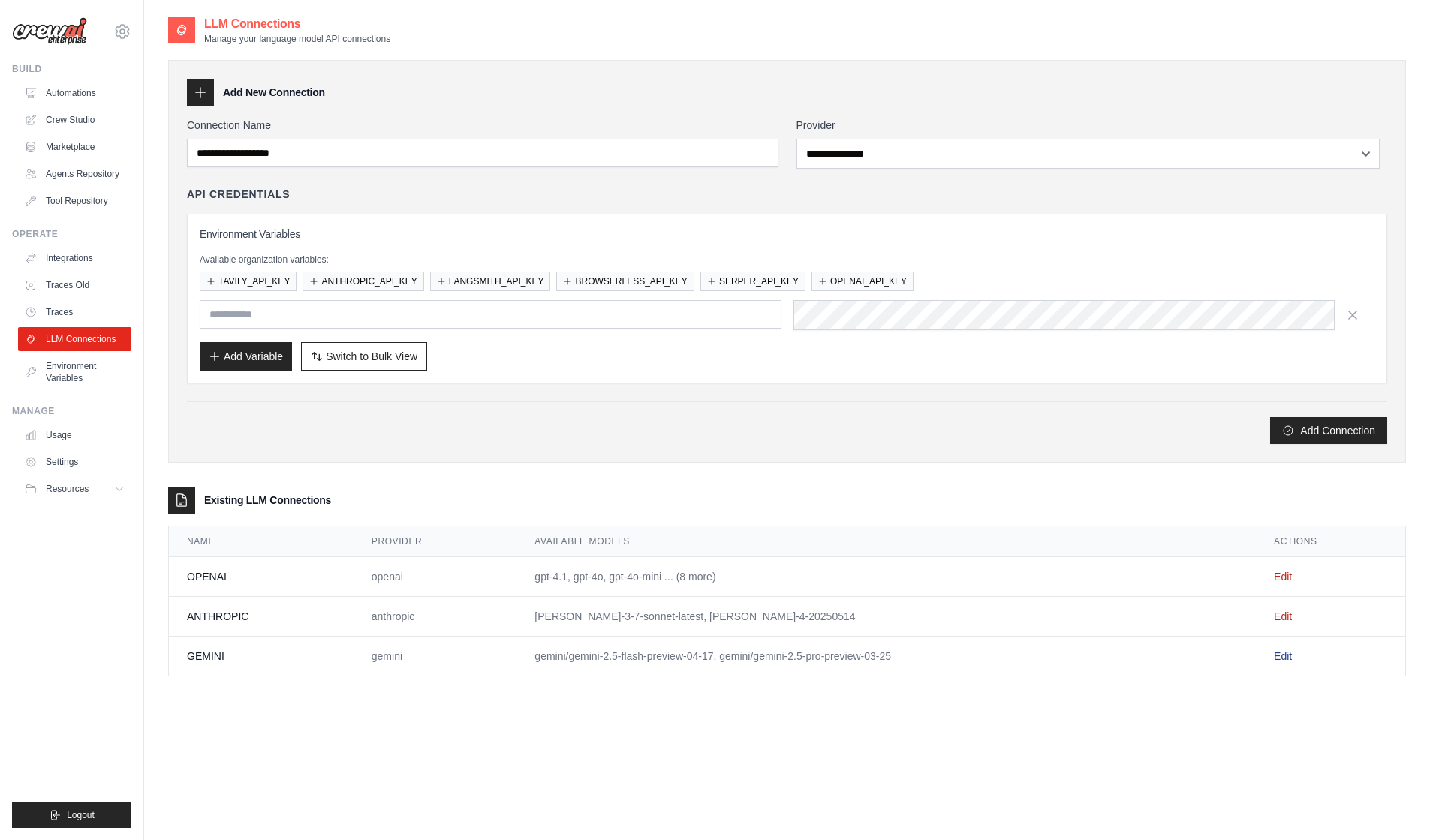
click at [1289, 663] on link "Edit" at bounding box center [1282, 656] width 18 height 12
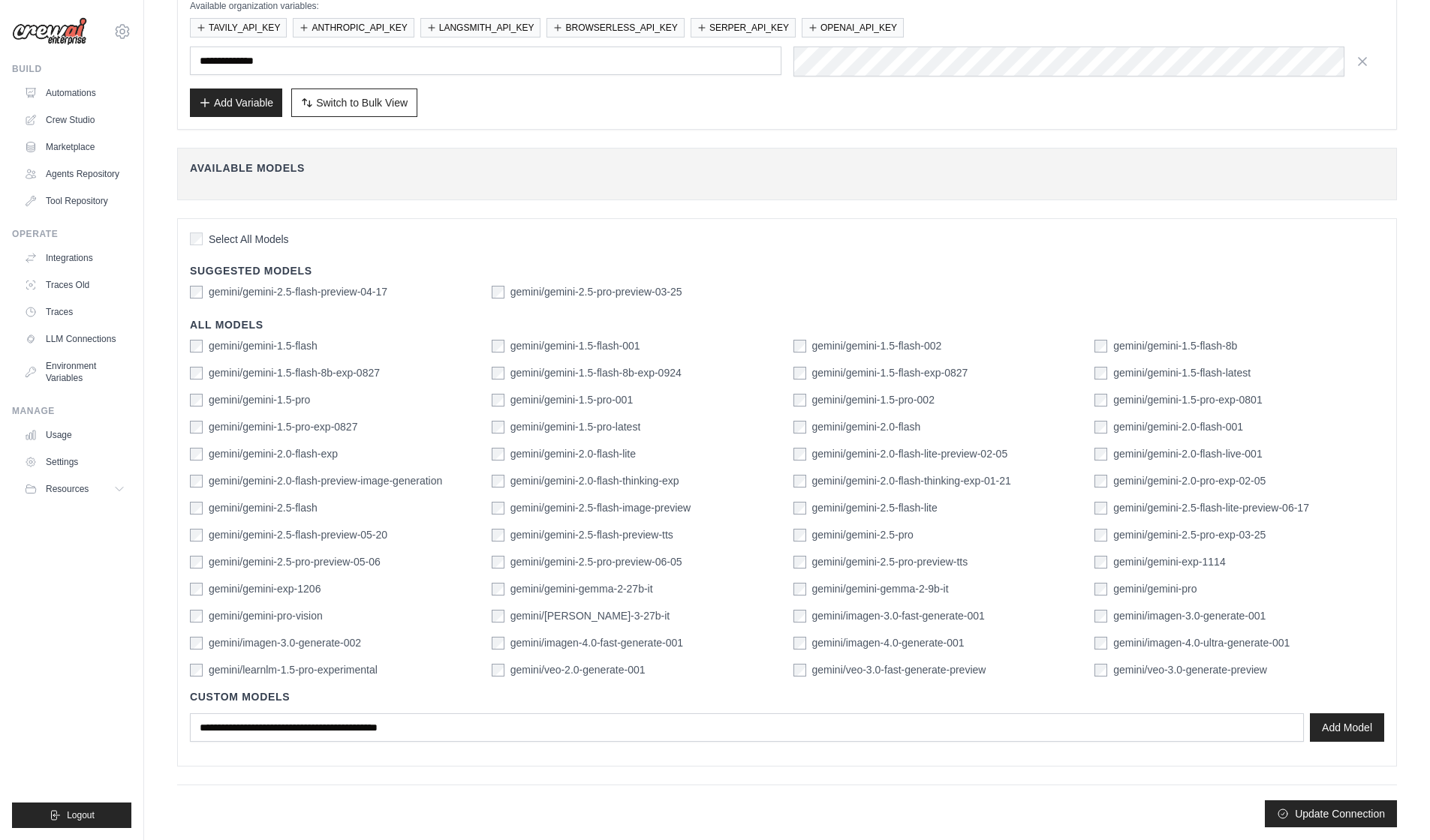
scroll to position [225, 0]
click at [806, 567] on div "gemini/gemini-2.5-pro-preview-tts" at bounding box center [880, 560] width 175 height 15
click at [1326, 719] on button "Add Model" at bounding box center [1346, 724] width 74 height 28
click at [1345, 798] on button "Update Connection" at bounding box center [1330, 811] width 132 height 27
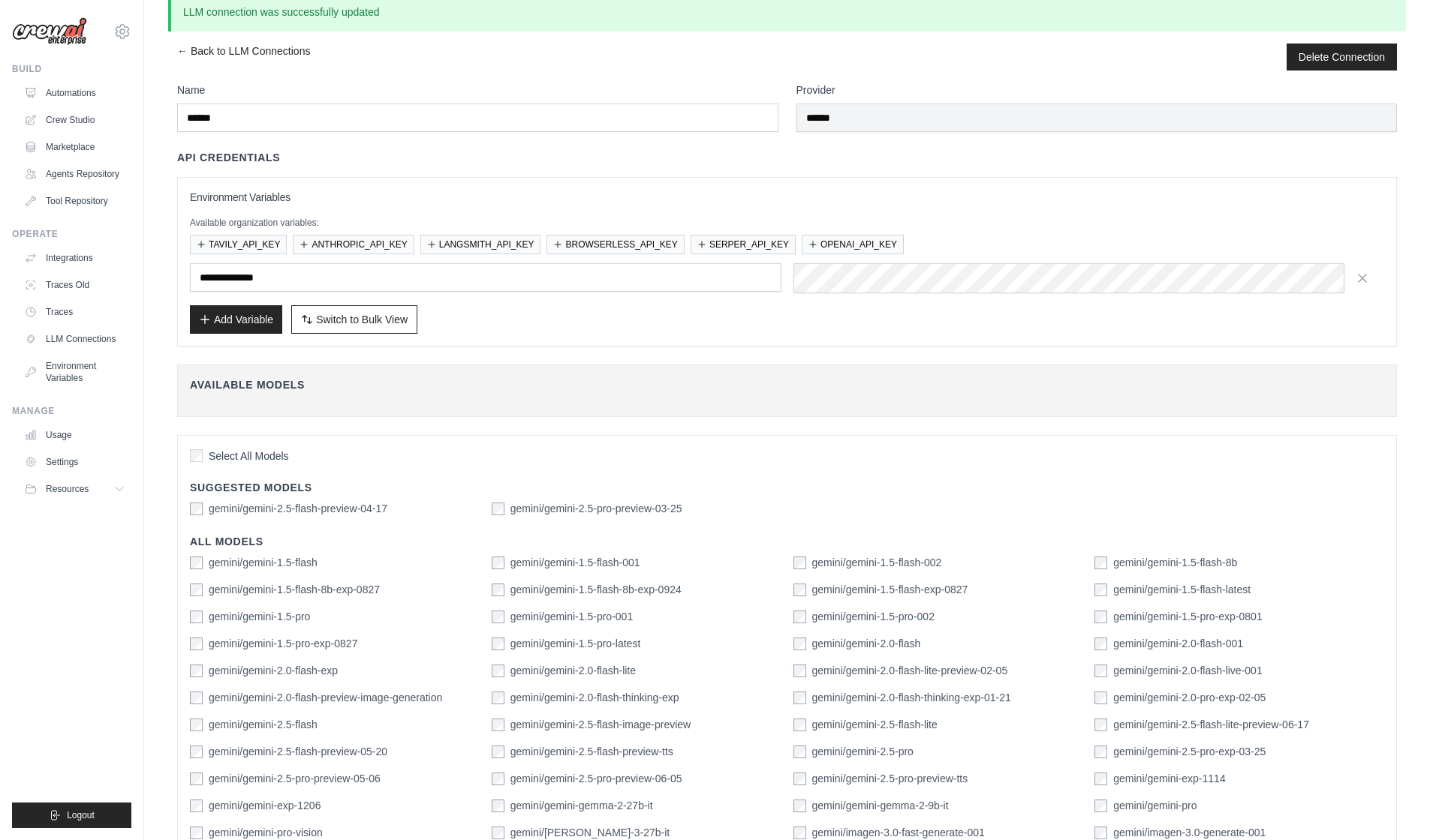
scroll to position [0, 0]
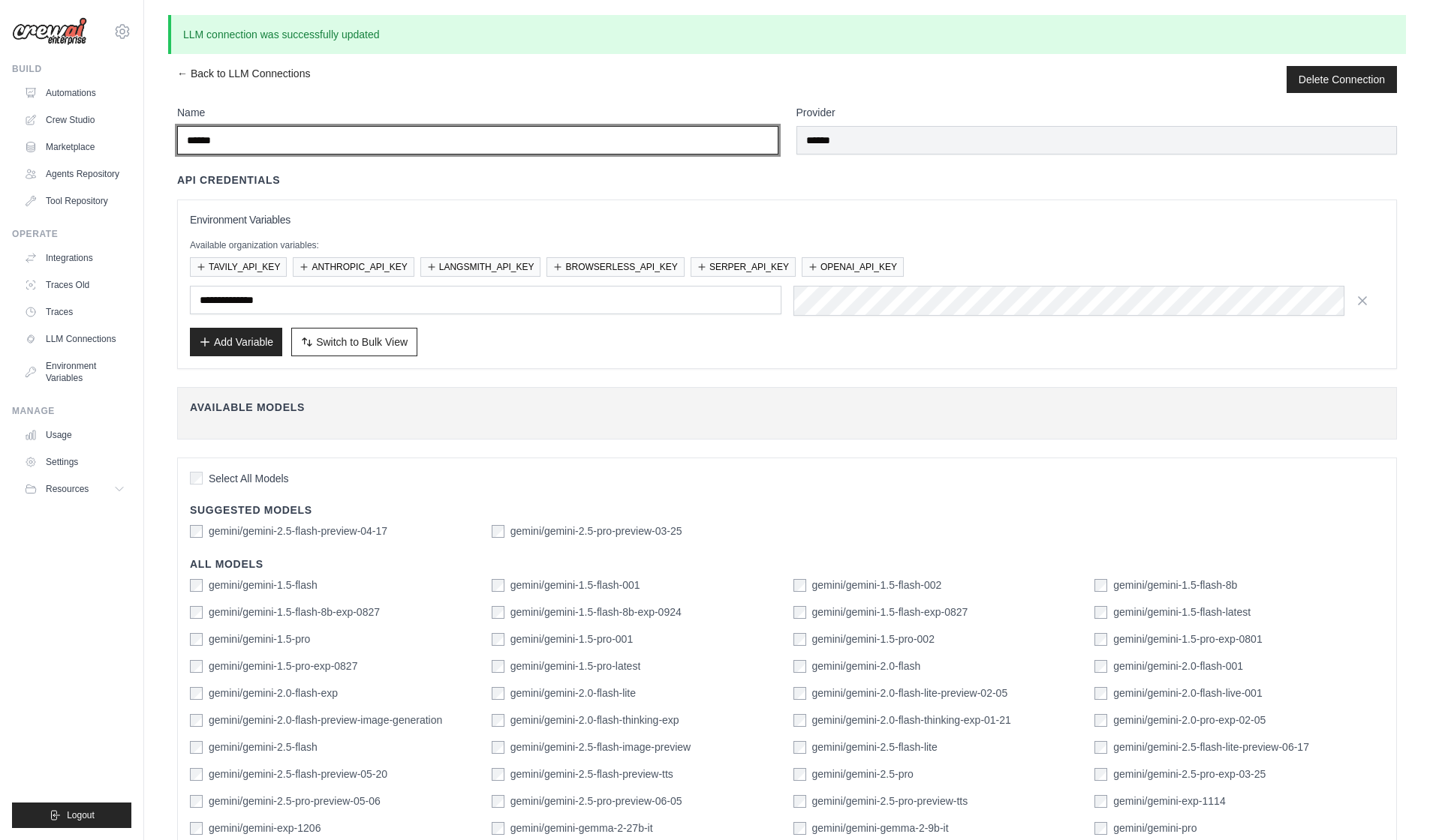
click at [248, 148] on input "******" at bounding box center [478, 140] width 601 height 28
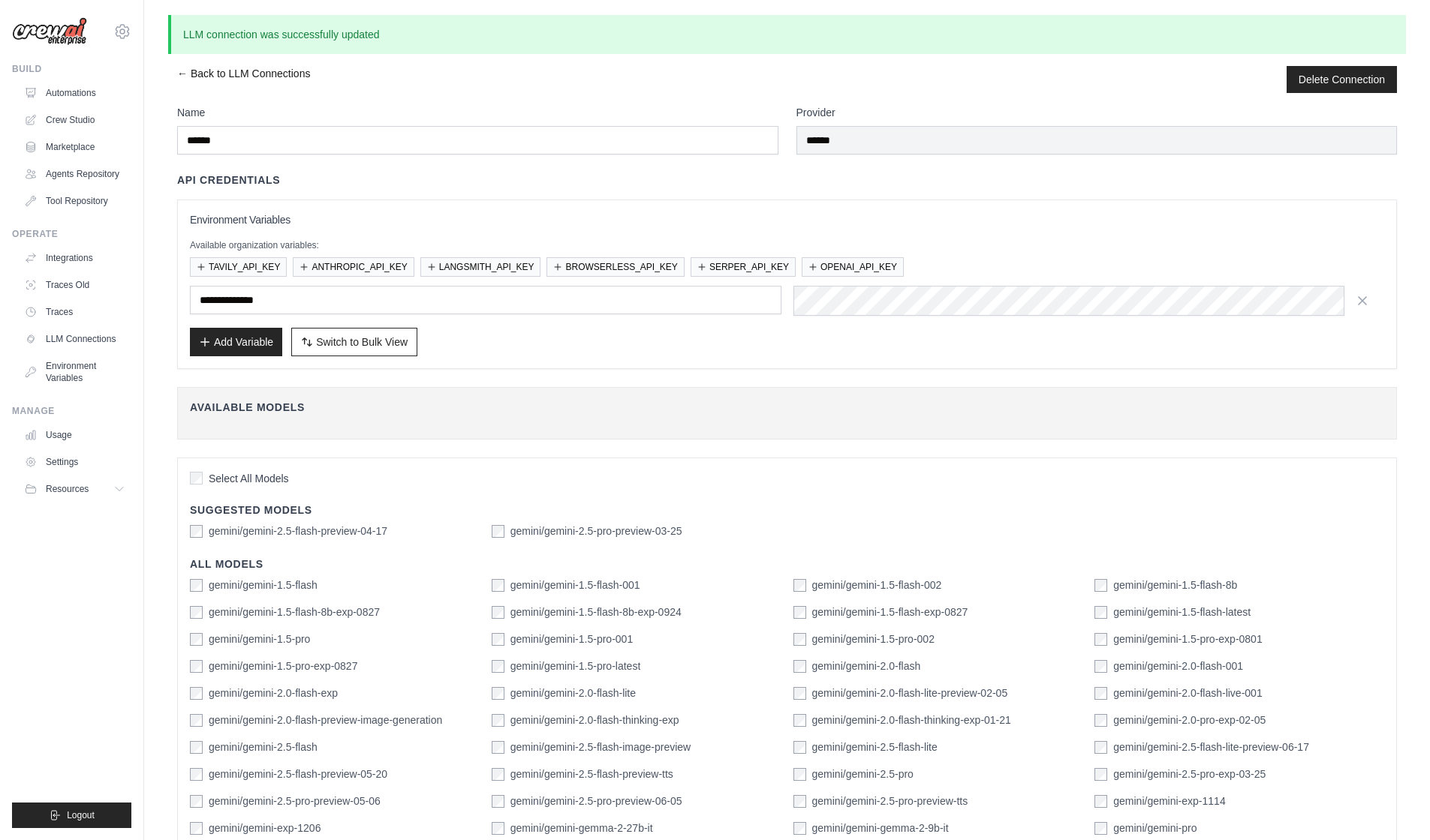
click at [241, 85] on link "← Back to LLM Connections" at bounding box center [244, 80] width 133 height 27
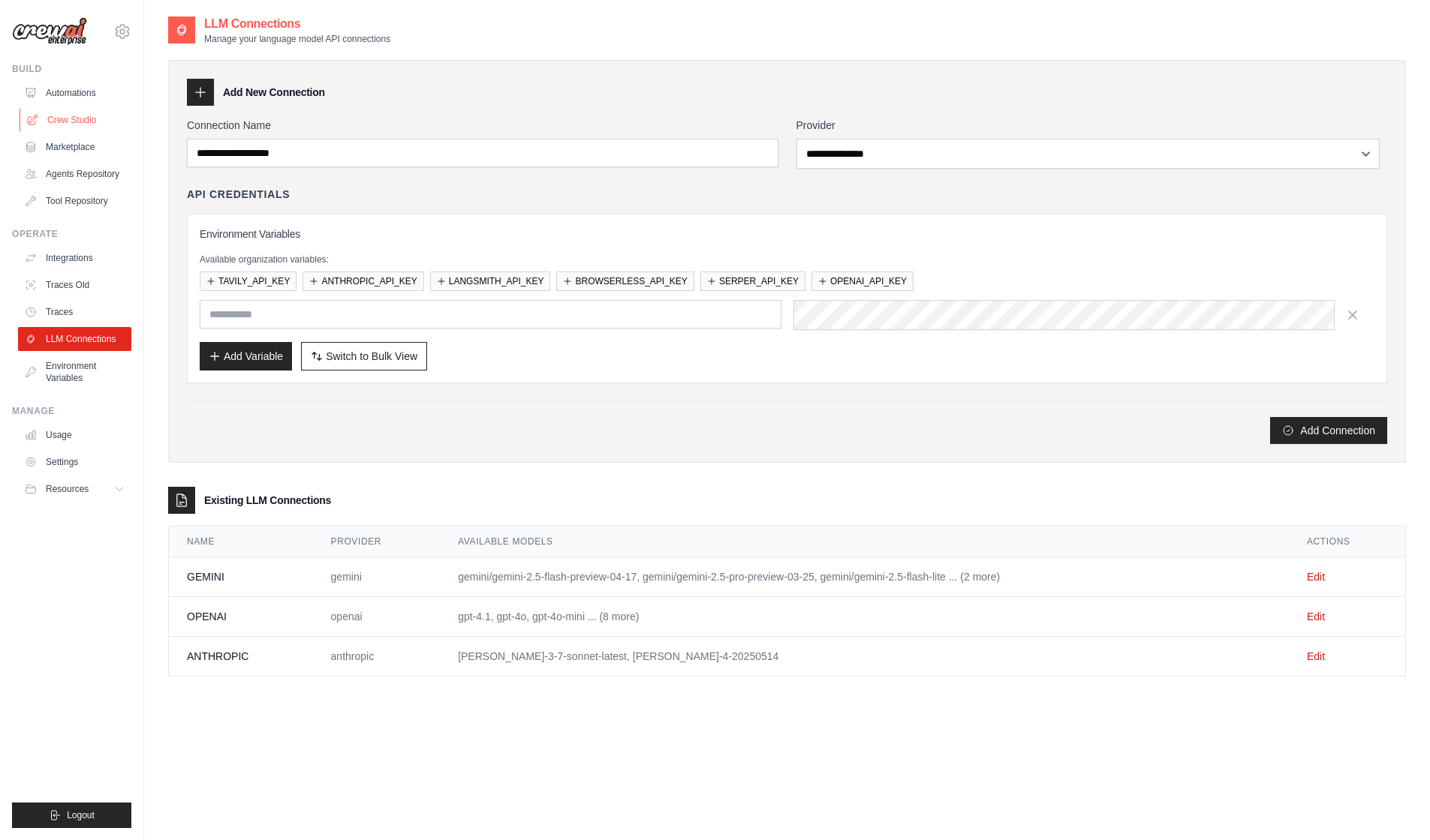
click at [91, 132] on link "Crew Studio" at bounding box center [76, 120] width 113 height 24
